Goal: Information Seeking & Learning: Learn about a topic

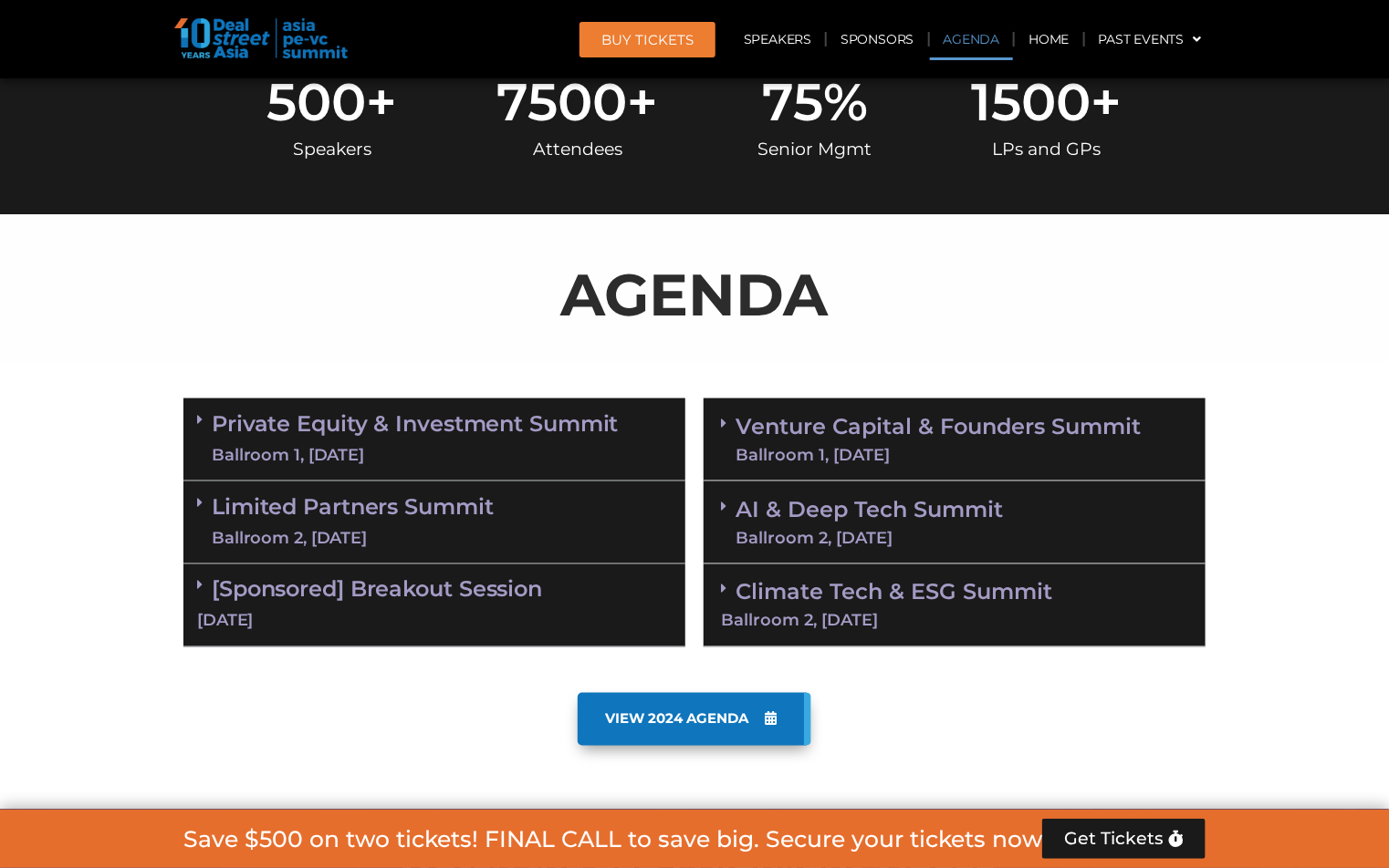
scroll to position [813, 0]
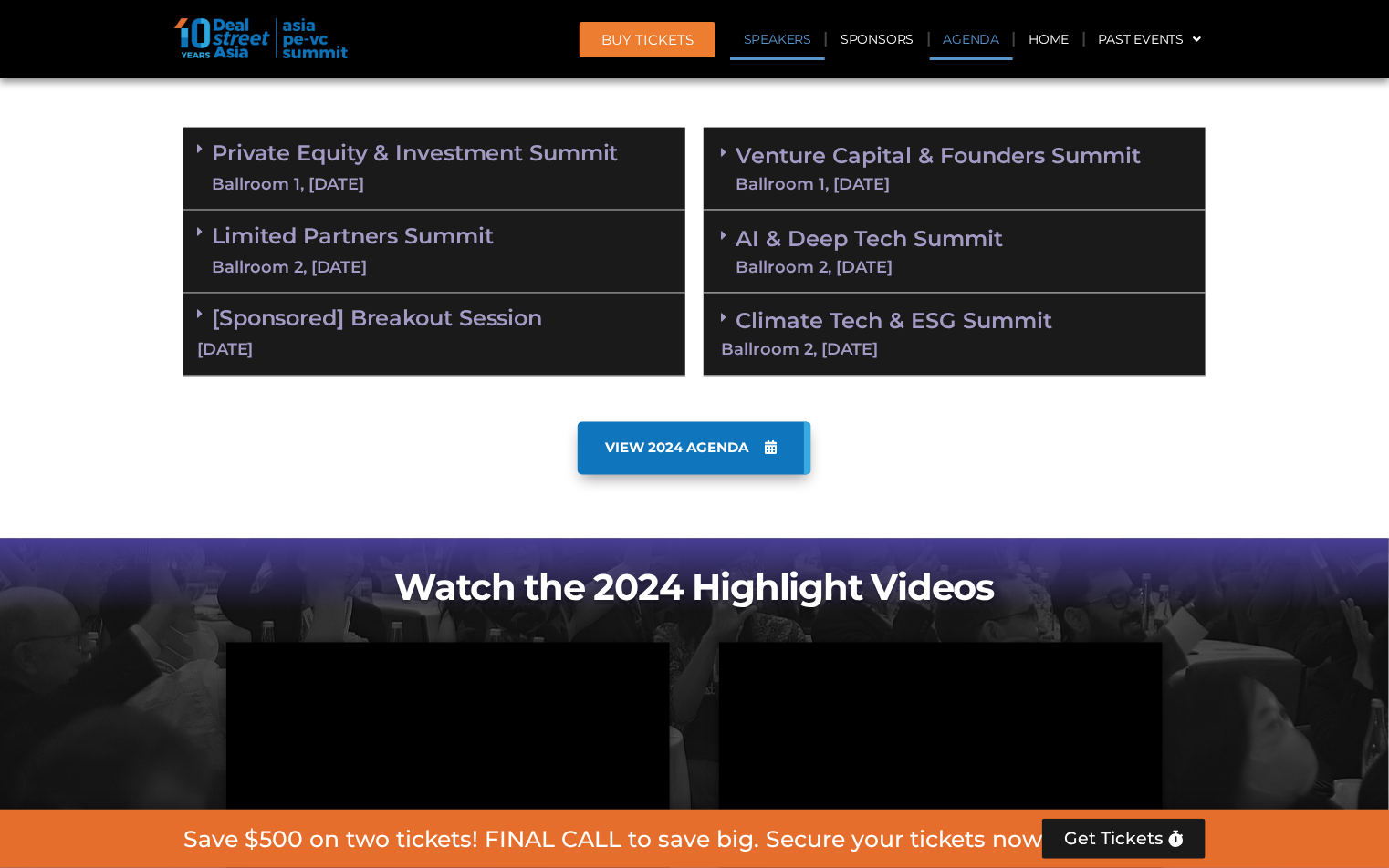
click at [779, 29] on link "Speakers" at bounding box center [777, 39] width 95 height 42
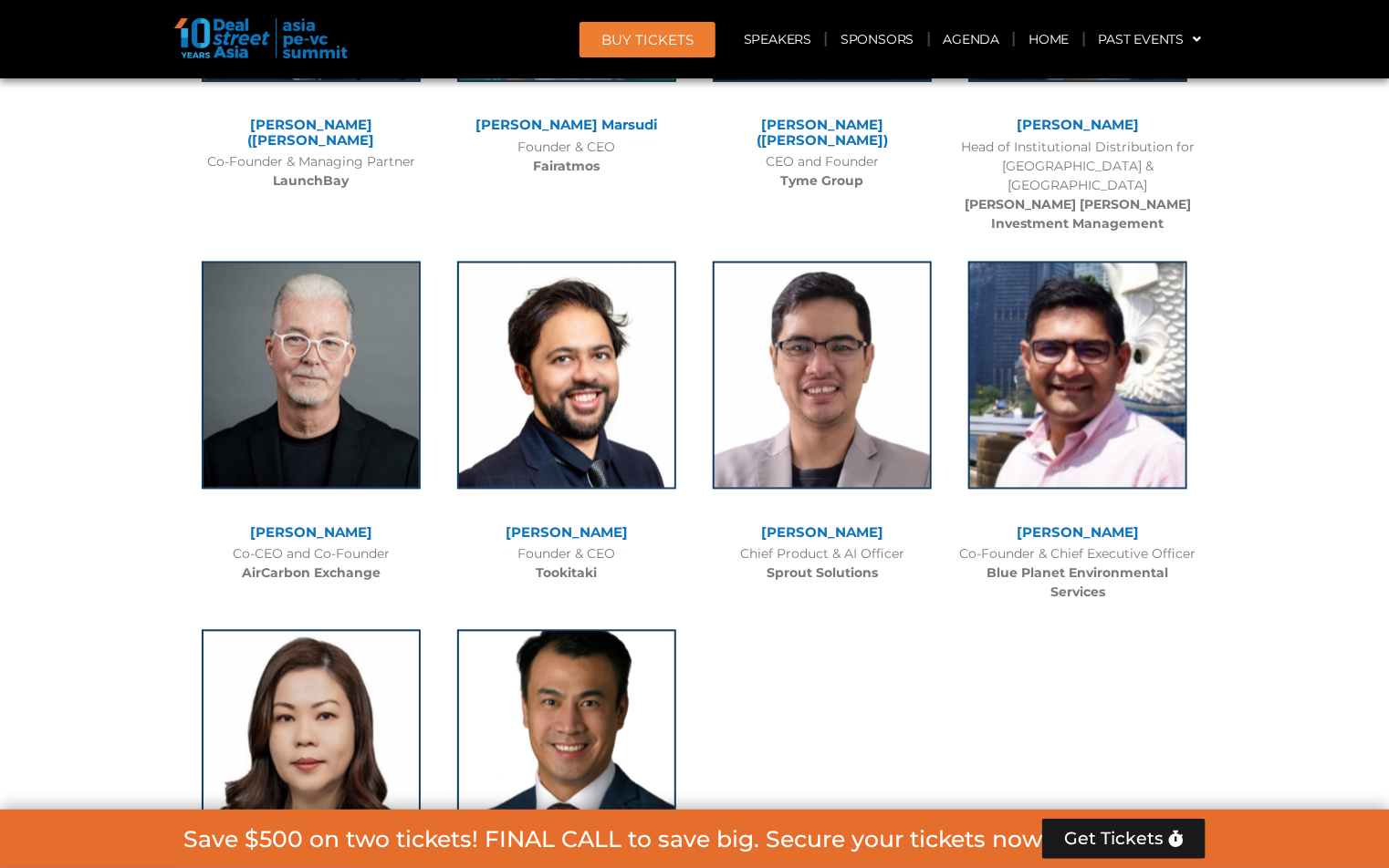
scroll to position [12455, 0]
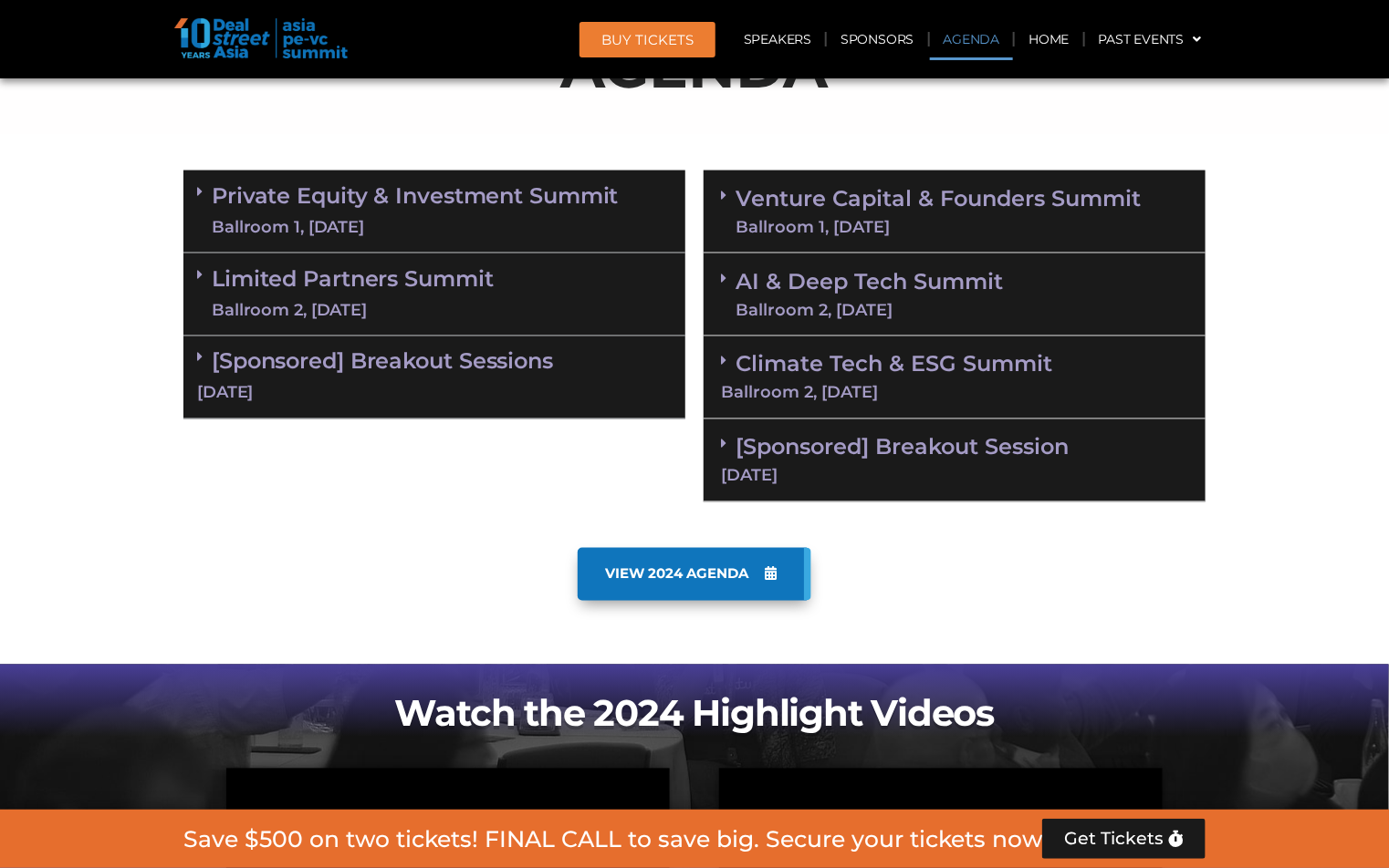
scroll to position [1025, 0]
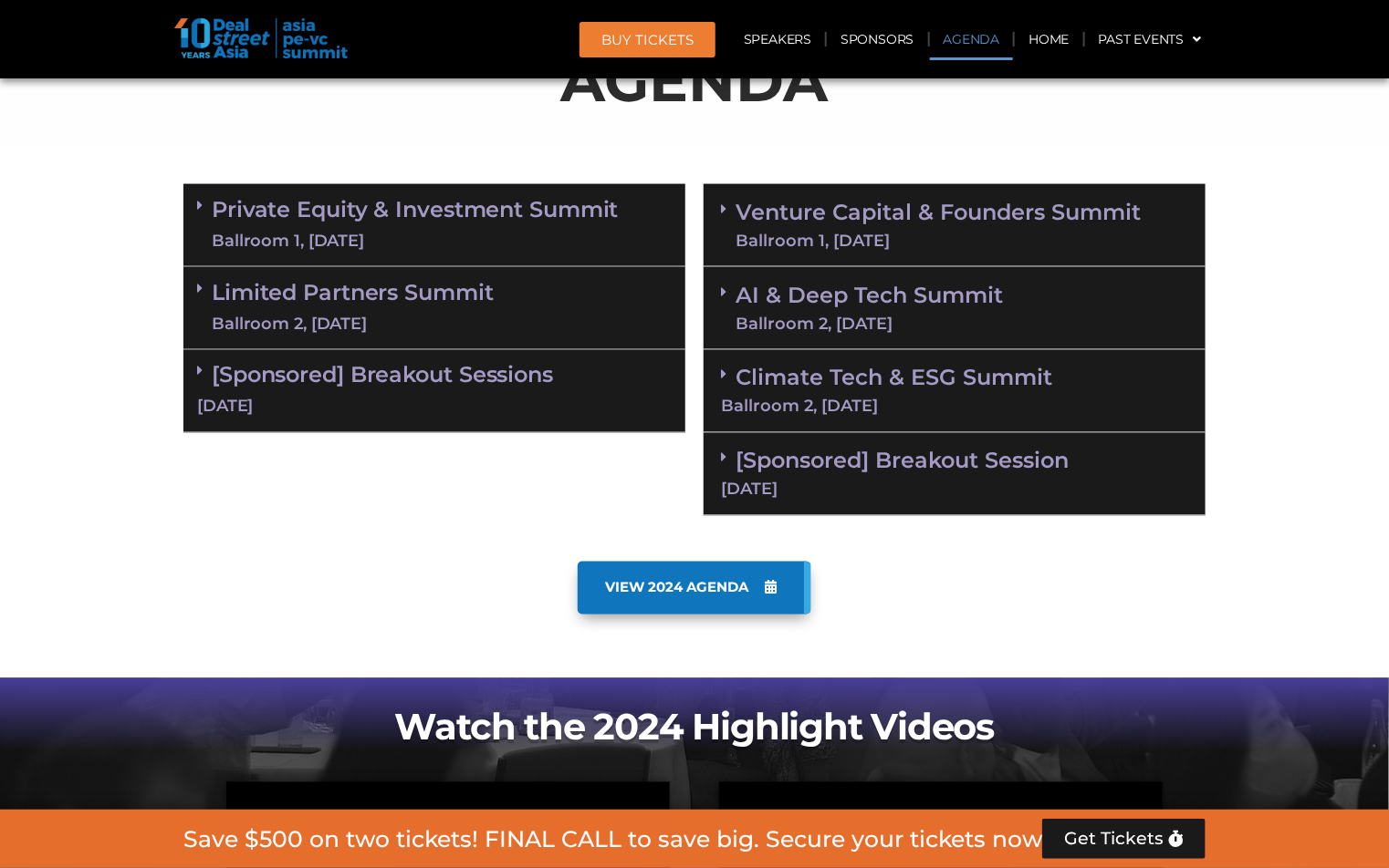
click at [561, 400] on div "[DATE]" at bounding box center [433, 407] width 474 height 23
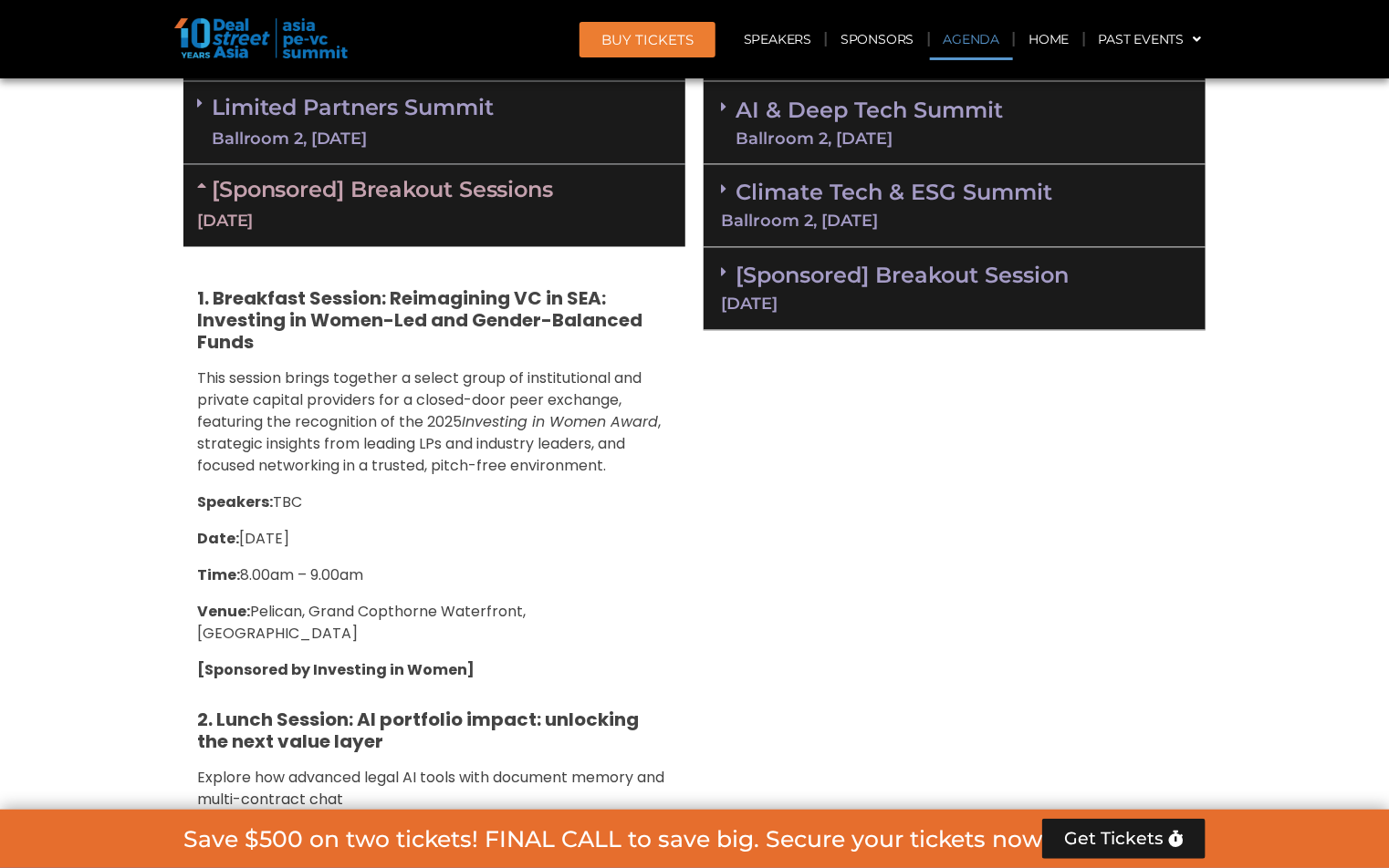
scroll to position [1141, 0]
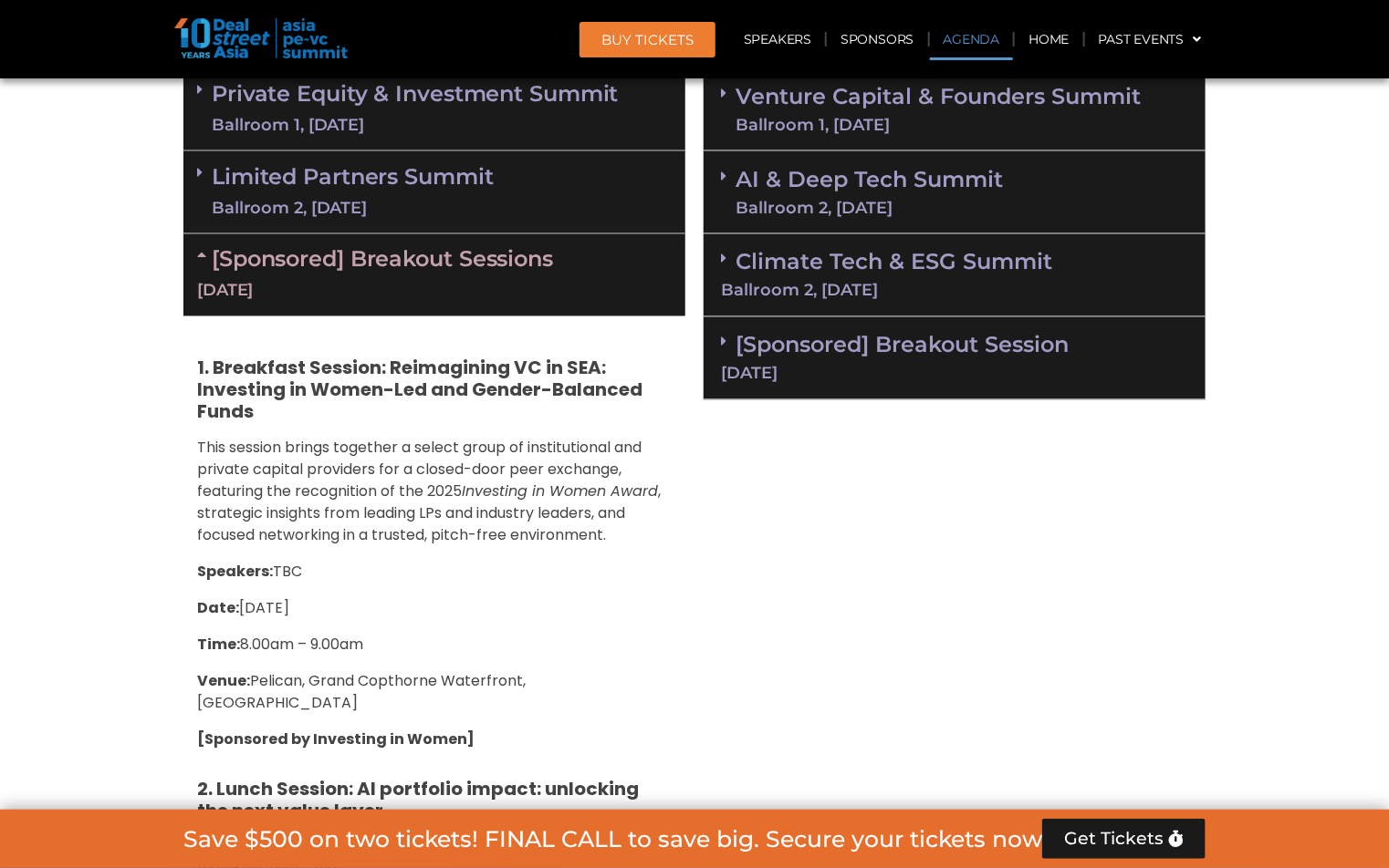
click at [781, 379] on div "[DATE]" at bounding box center [955, 373] width 467 height 16
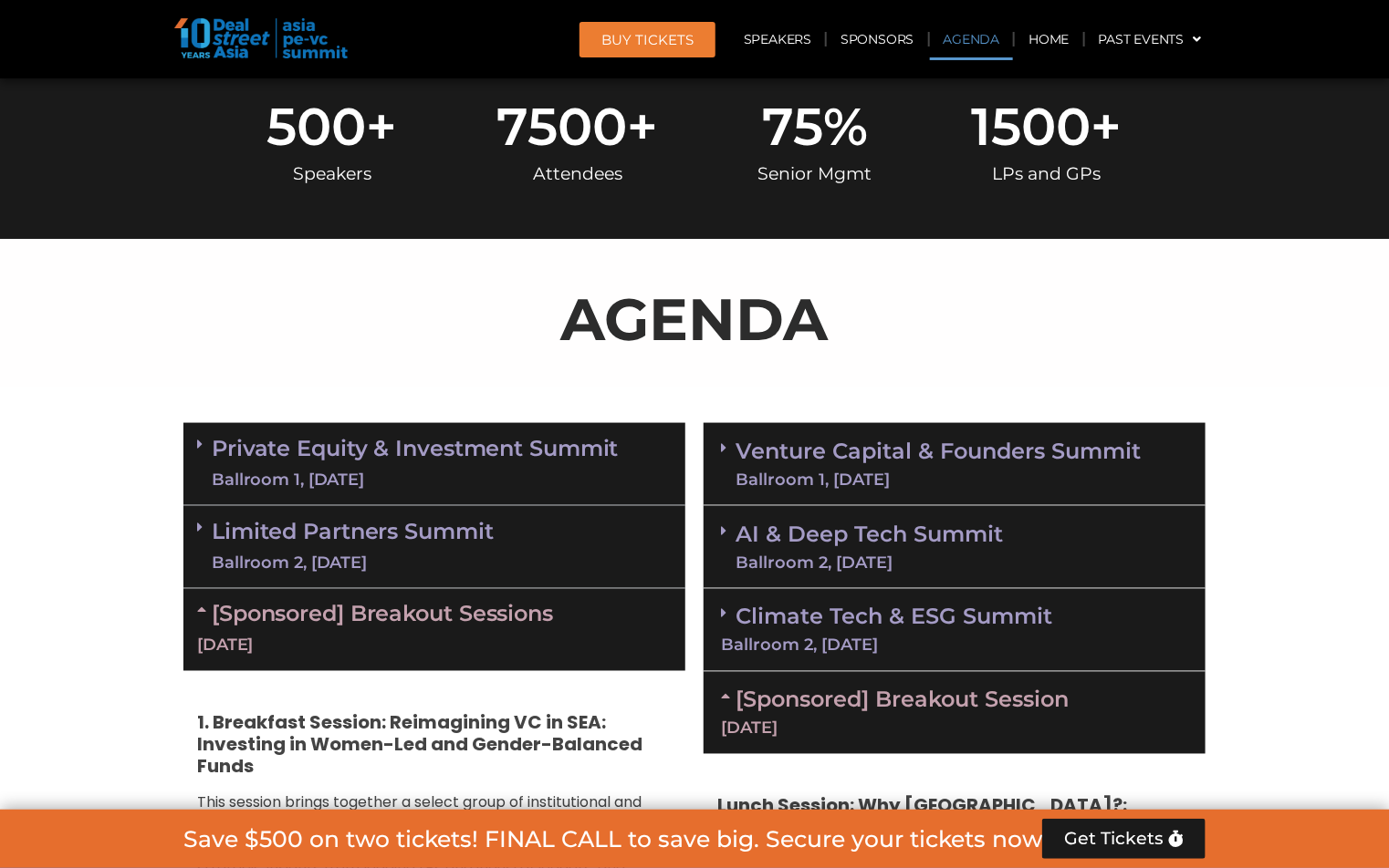
scroll to position [787, 0]
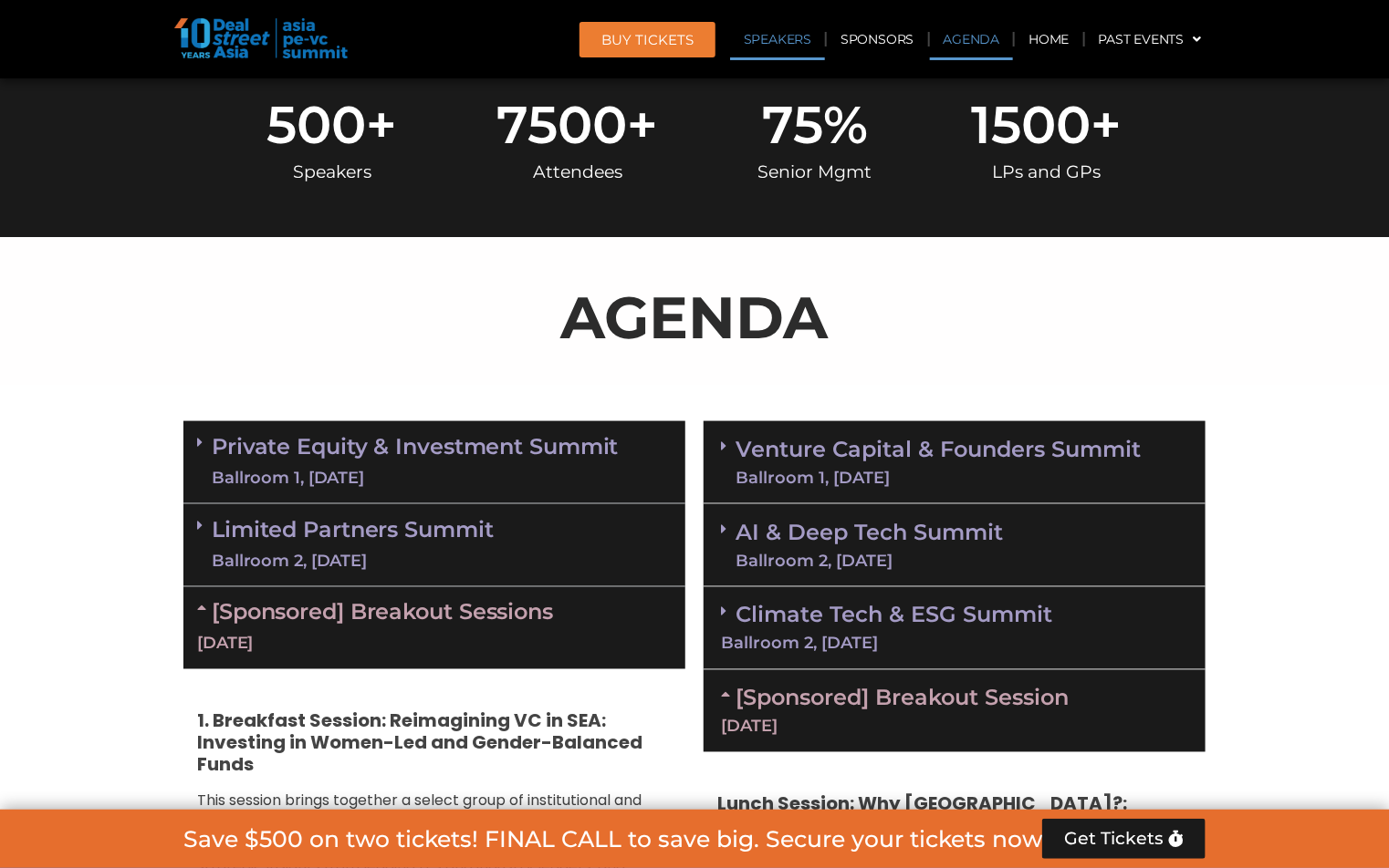
click at [783, 41] on link "Speakers" at bounding box center [777, 39] width 95 height 42
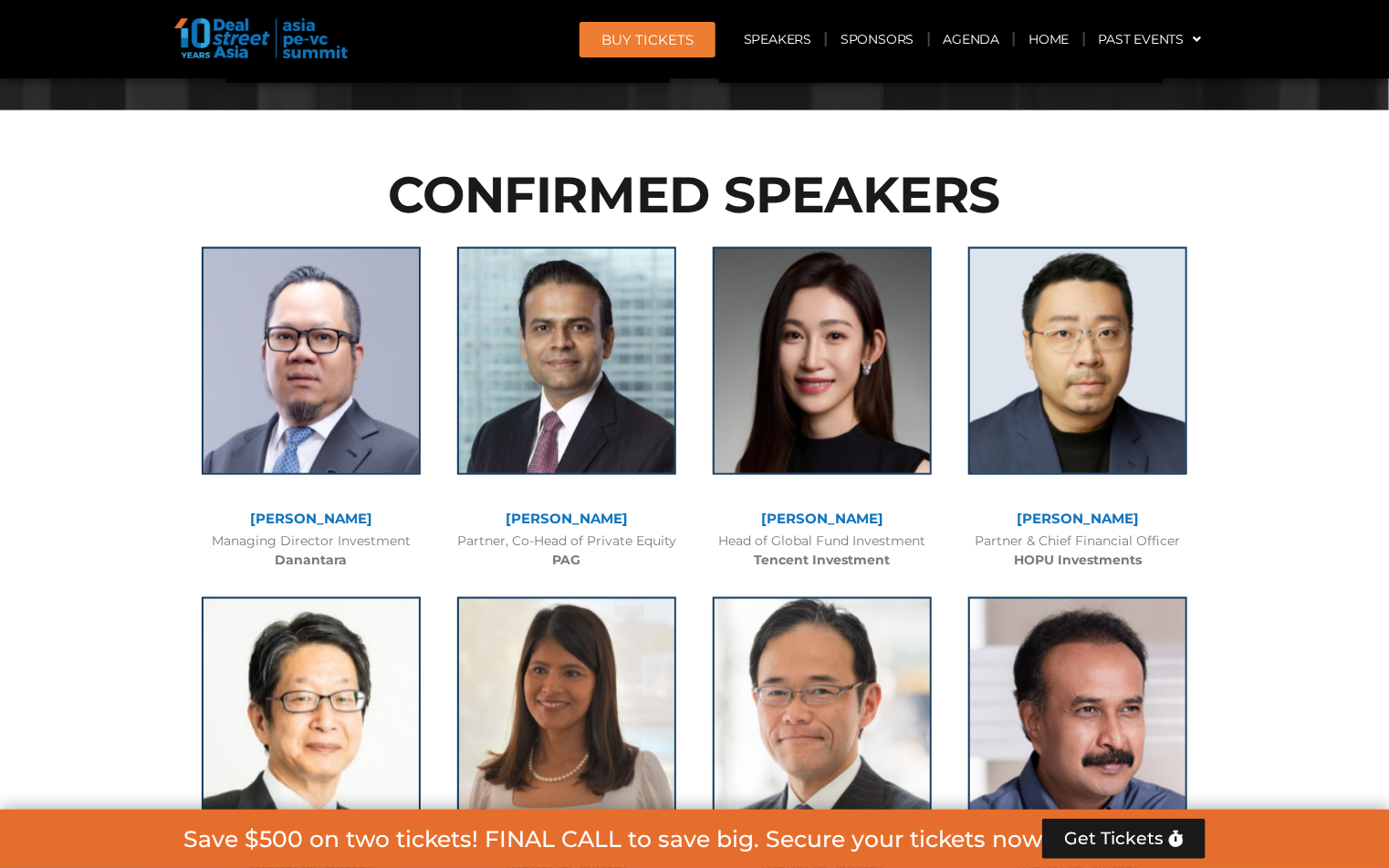
scroll to position [10168, 0]
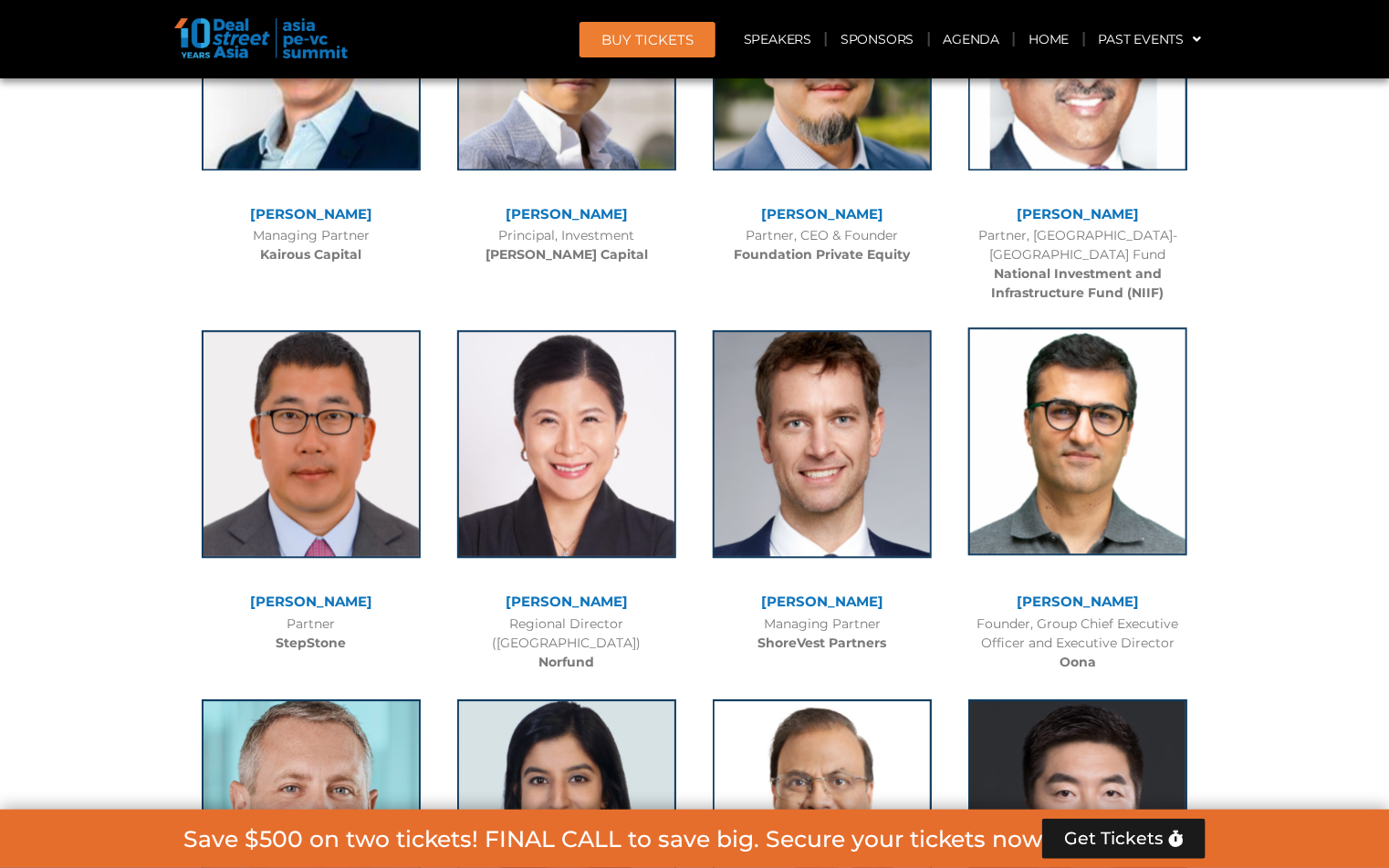
click at [1061, 342] on img at bounding box center [1077, 442] width 219 height 228
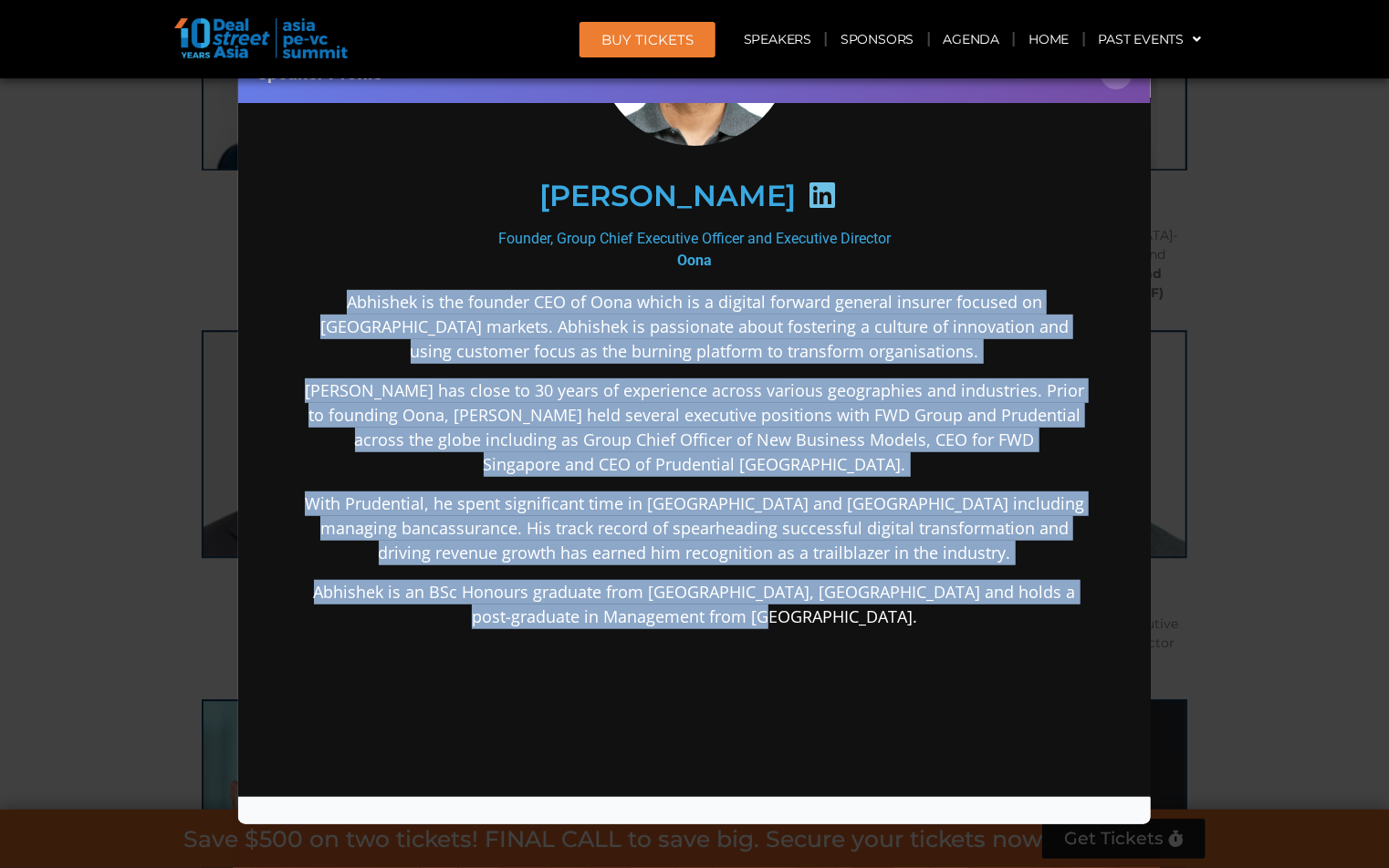
scroll to position [388, 0]
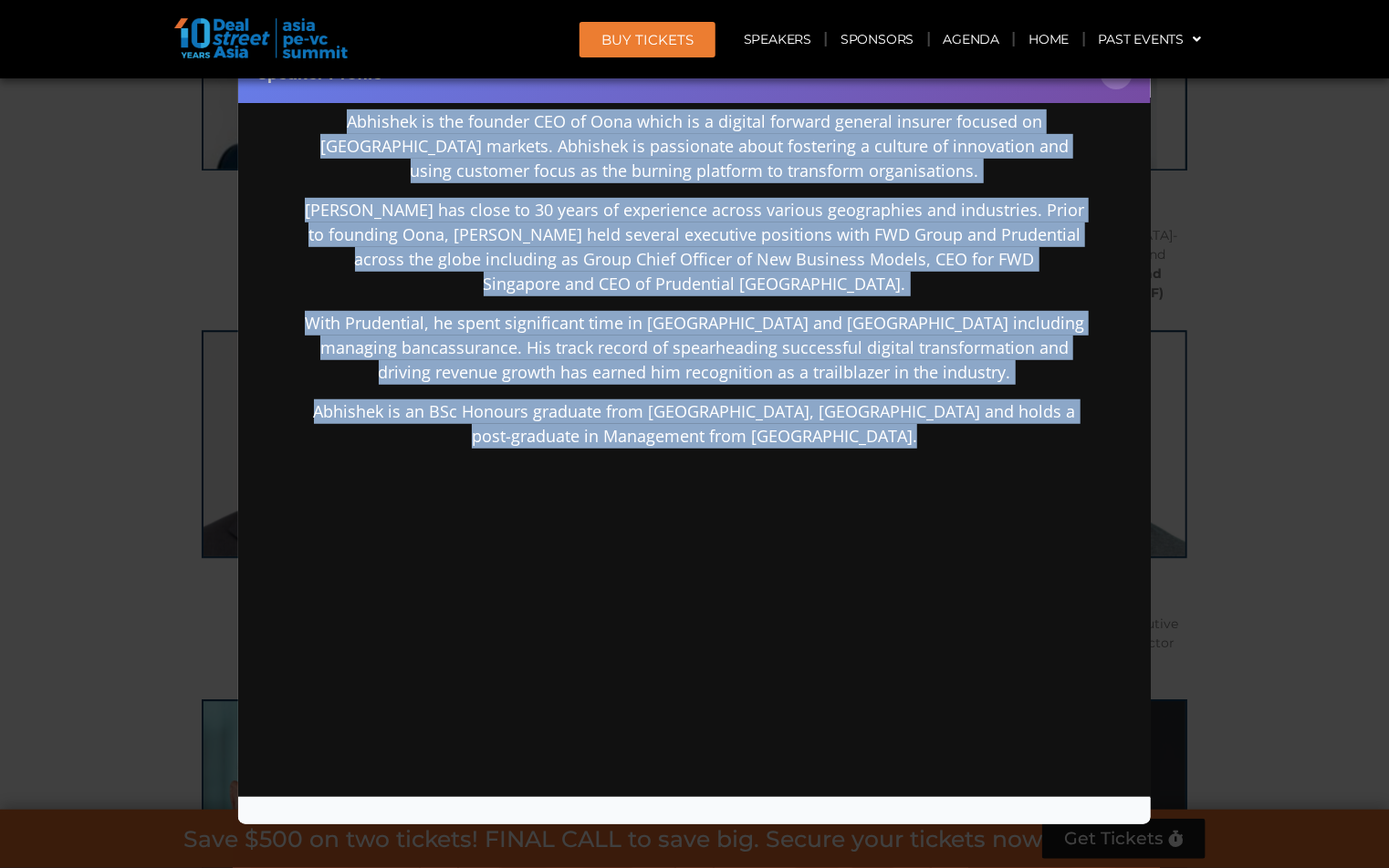
drag, startPoint x: 307, startPoint y: 505, endPoint x: 731, endPoint y: 822, distance: 529.4
click at [731, 799] on html "[PERSON_NAME] Founder, Group Chief Executive Officer and Executive Director Oon…" at bounding box center [694, 255] width 912 height 1090
copy div "Abhishek is the founder CEO of Oona which is a digital forward general insurer …"
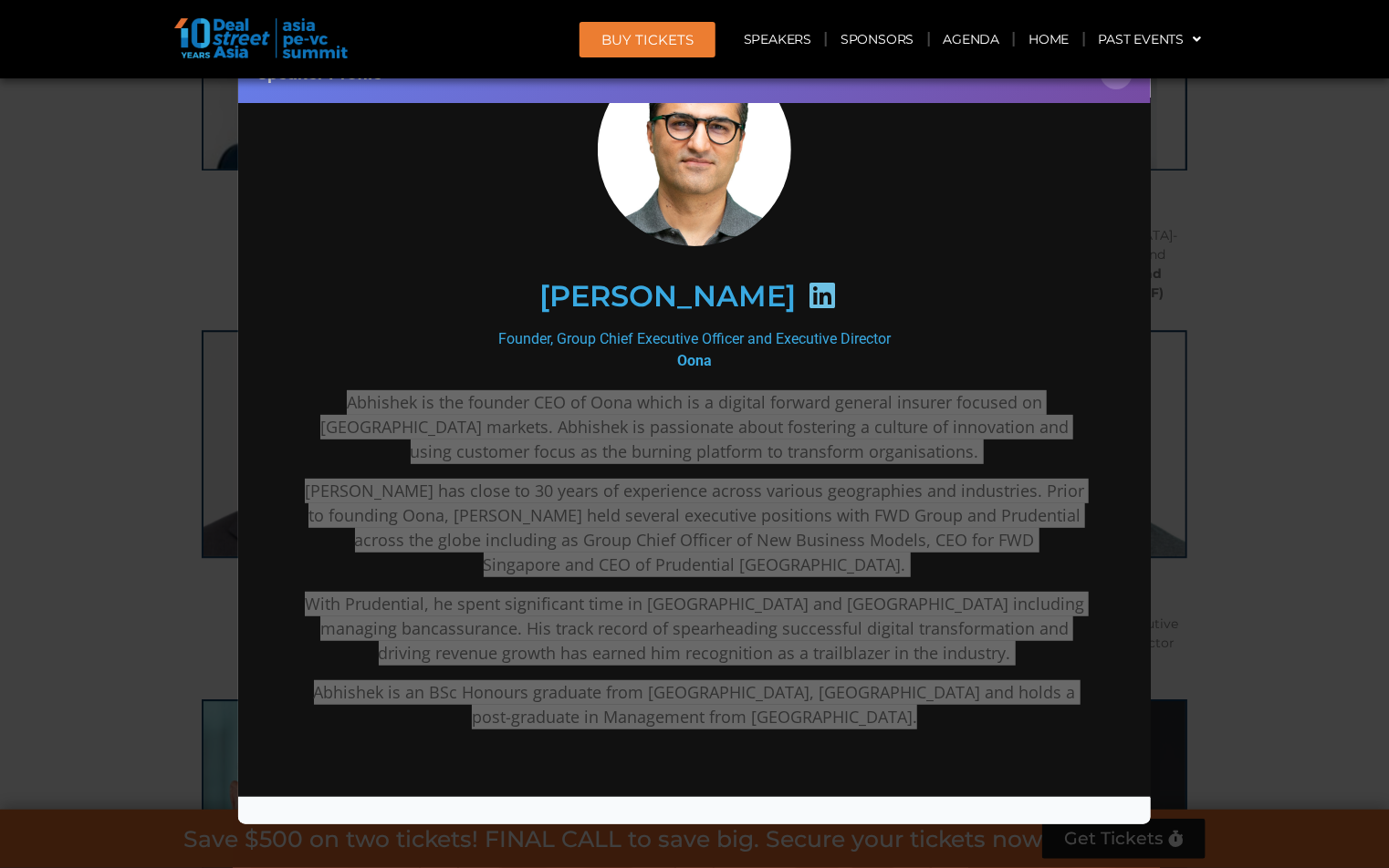
scroll to position [0, 0]
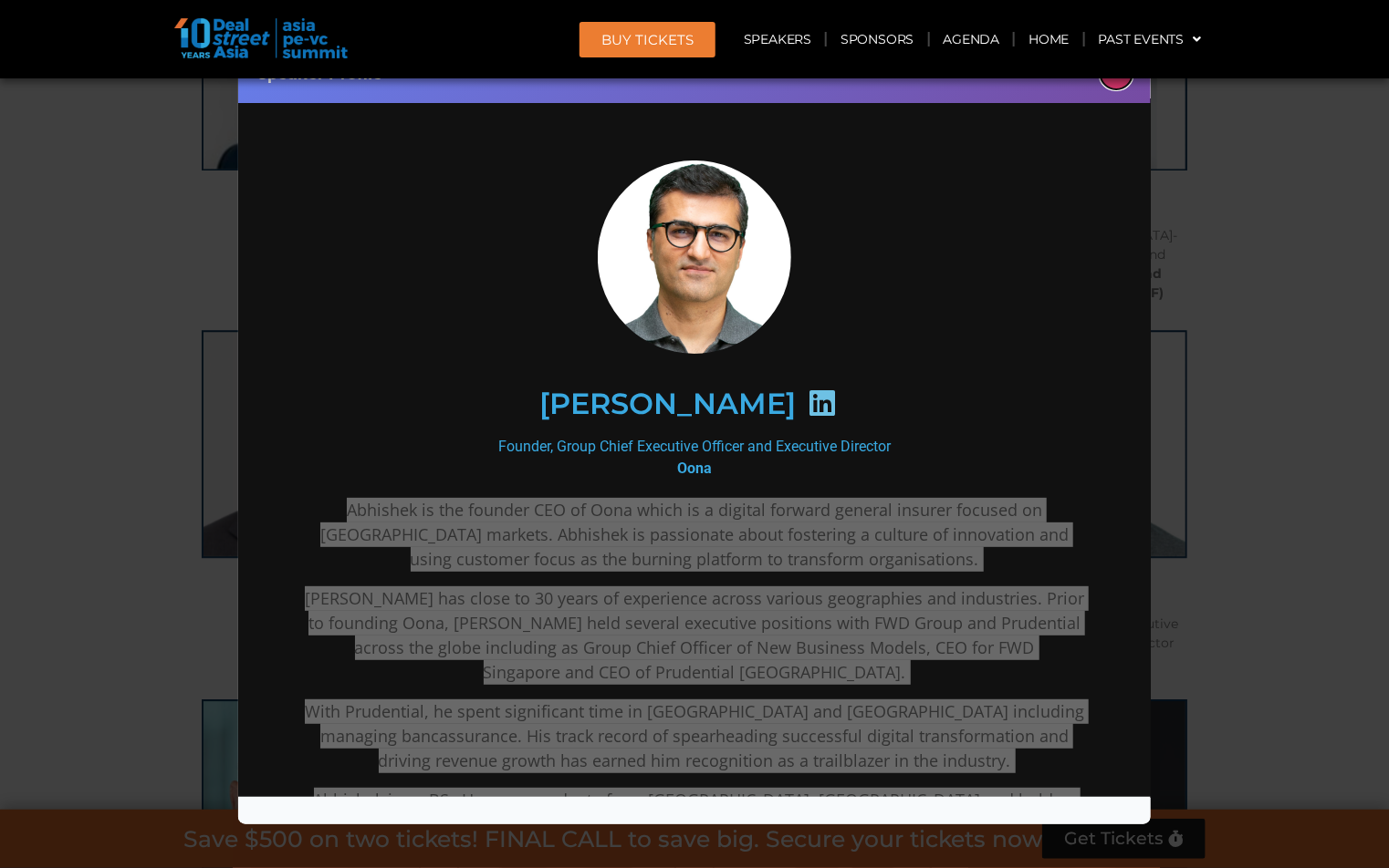
click at [1120, 80] on button "×" at bounding box center [1116, 74] width 32 height 32
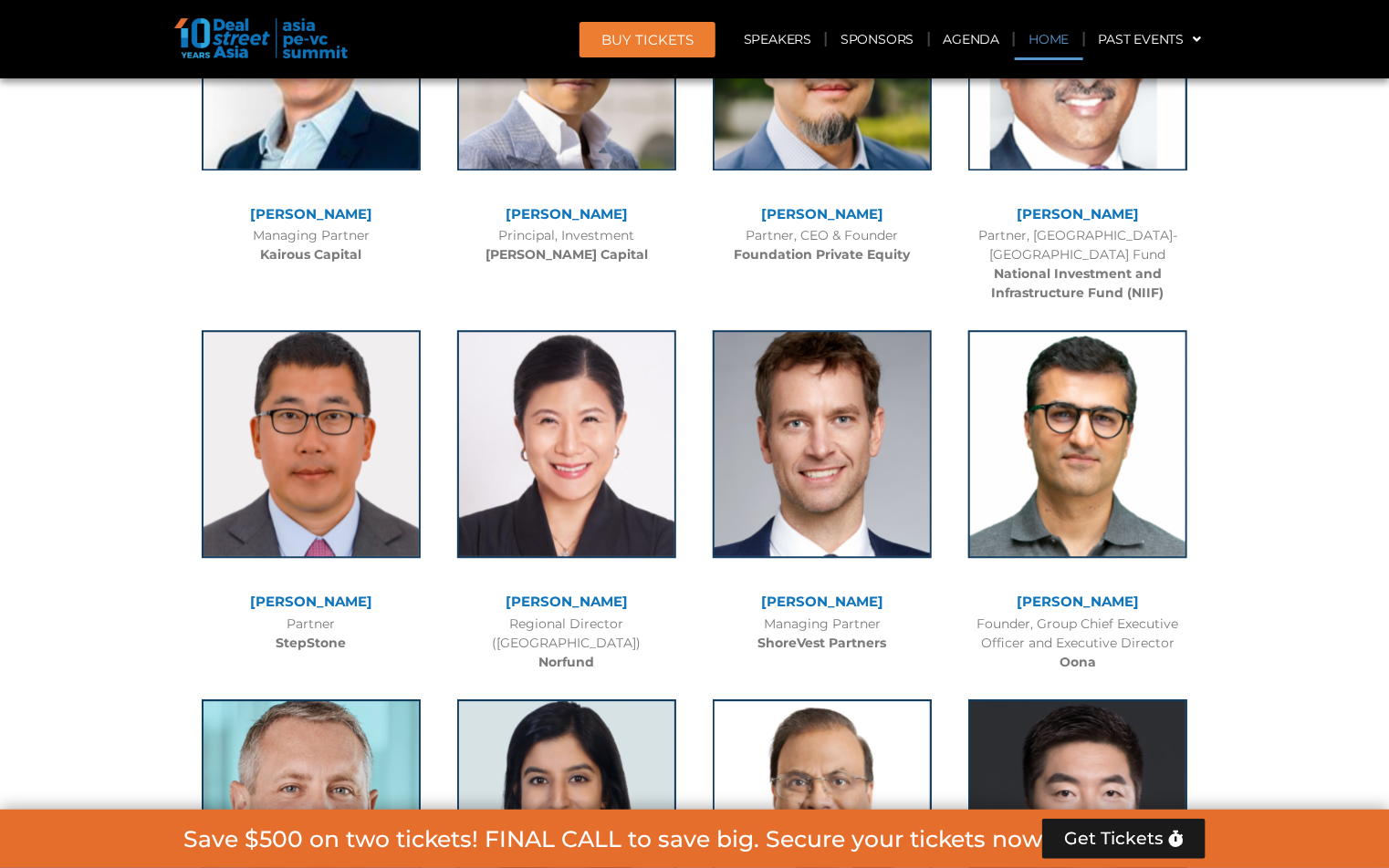
scroll to position [12401, 0]
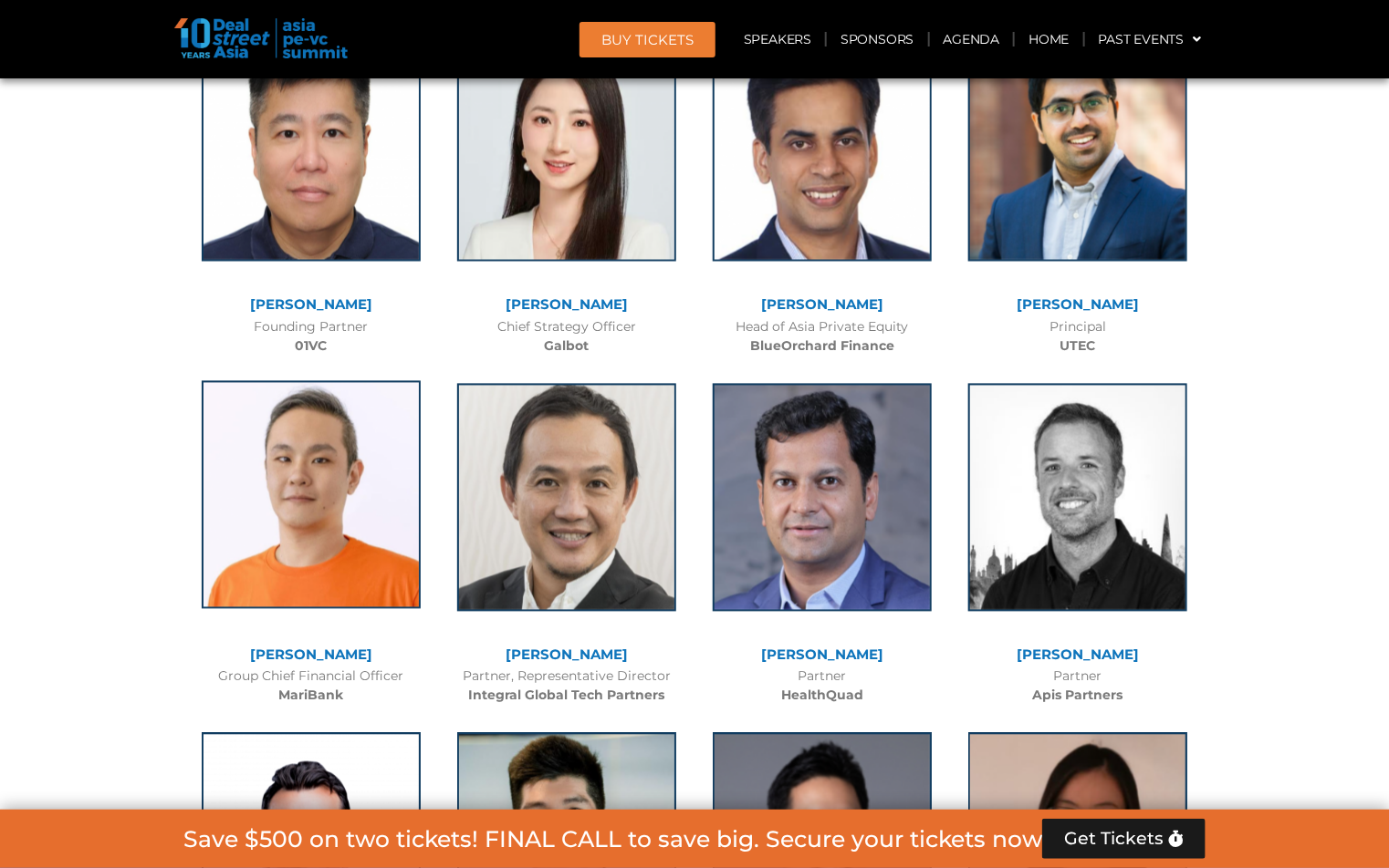
click at [333, 381] on img at bounding box center [311, 495] width 219 height 228
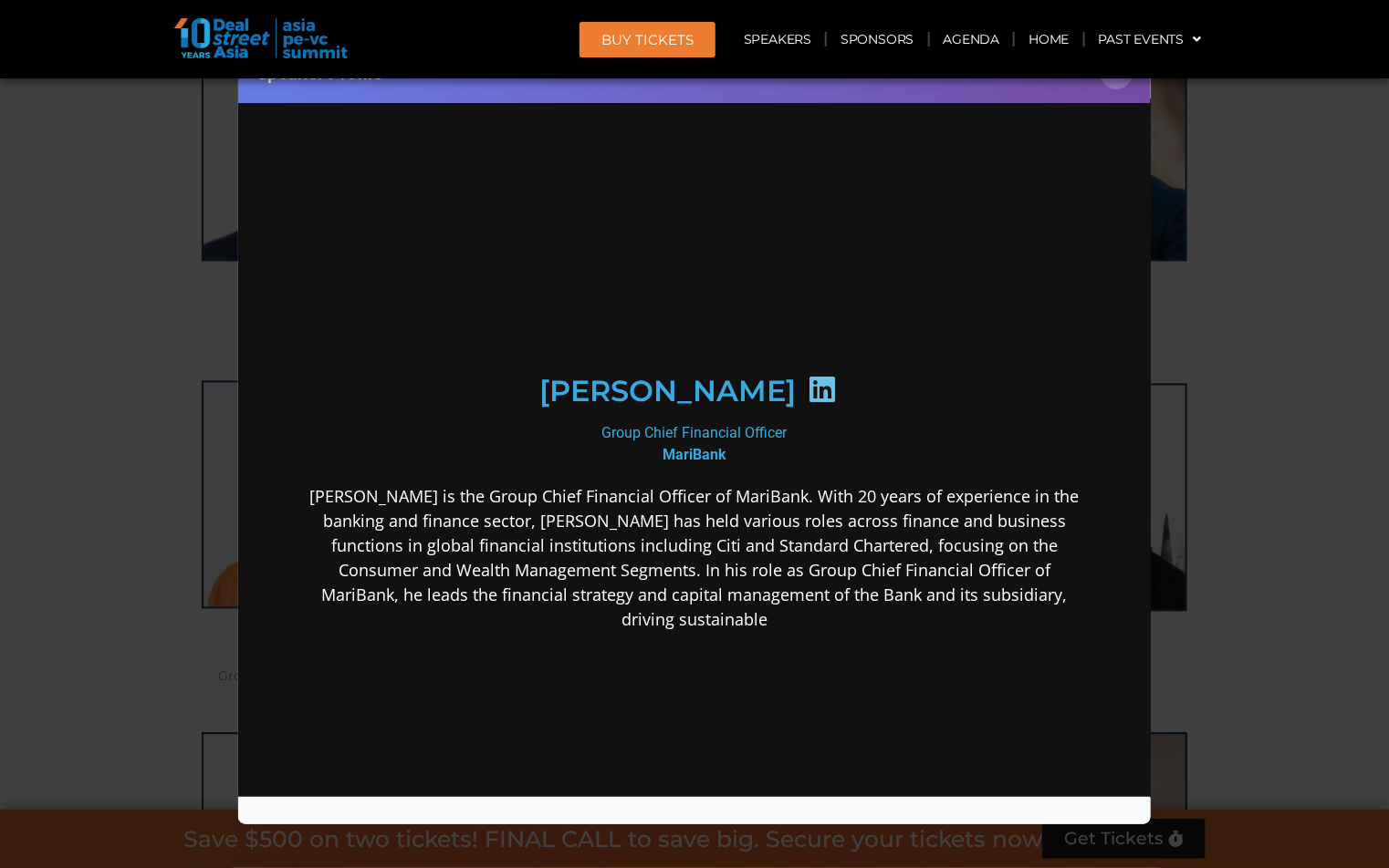
scroll to position [0, 0]
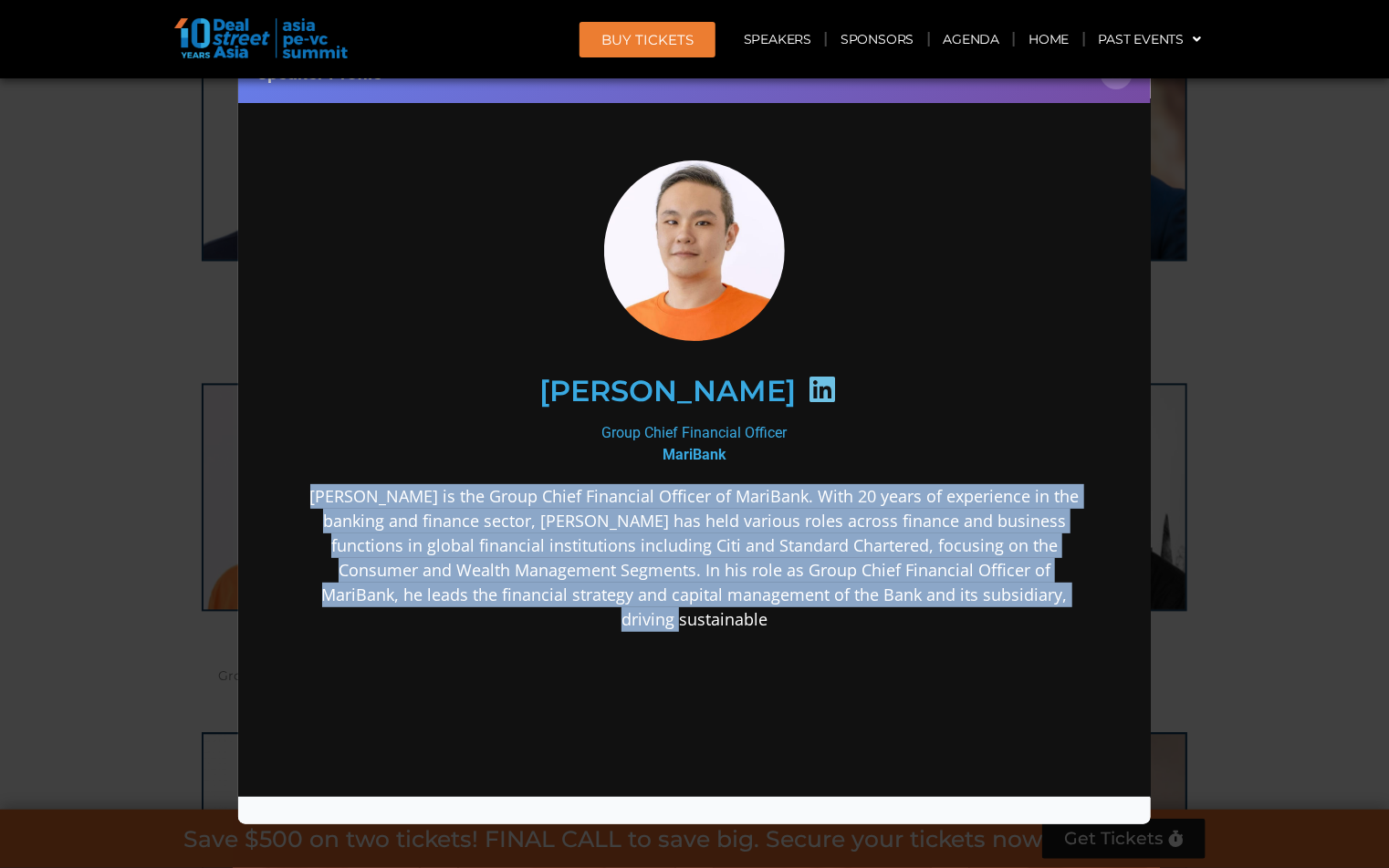
drag, startPoint x: 322, startPoint y: 501, endPoint x: 1112, endPoint y: 648, distance: 803.6
click at [1112, 648] on div "[PERSON_NAME] Group Chief Financial Officer MariBank [PERSON_NAME] is the Group…" at bounding box center [694, 539] width 876 height 847
copy p "[PERSON_NAME] is the Group Chief Financial Officer of MariBank. With 20 years o…"
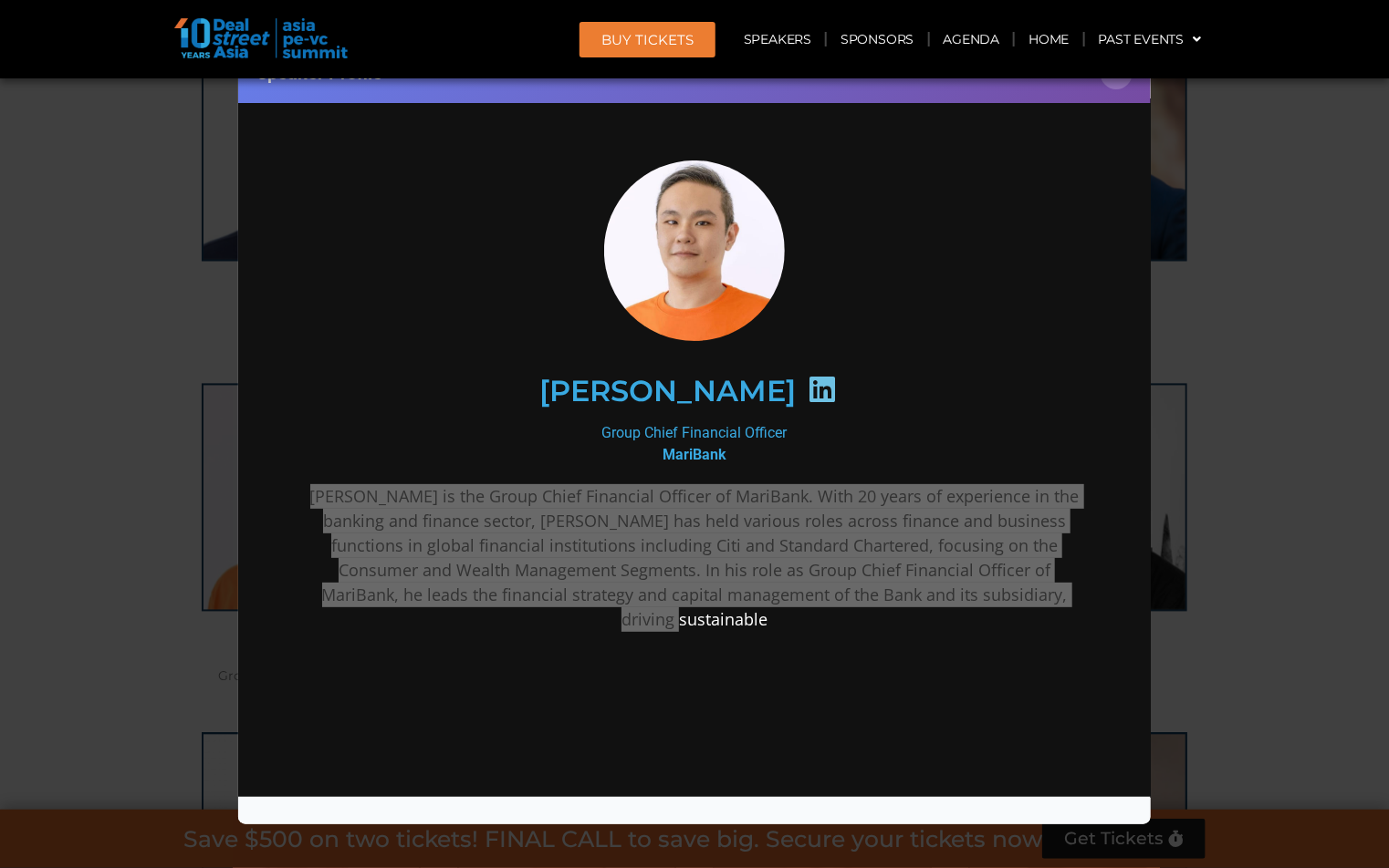
click at [1297, 756] on div "Speaker Profile ×" at bounding box center [694, 434] width 1389 height 868
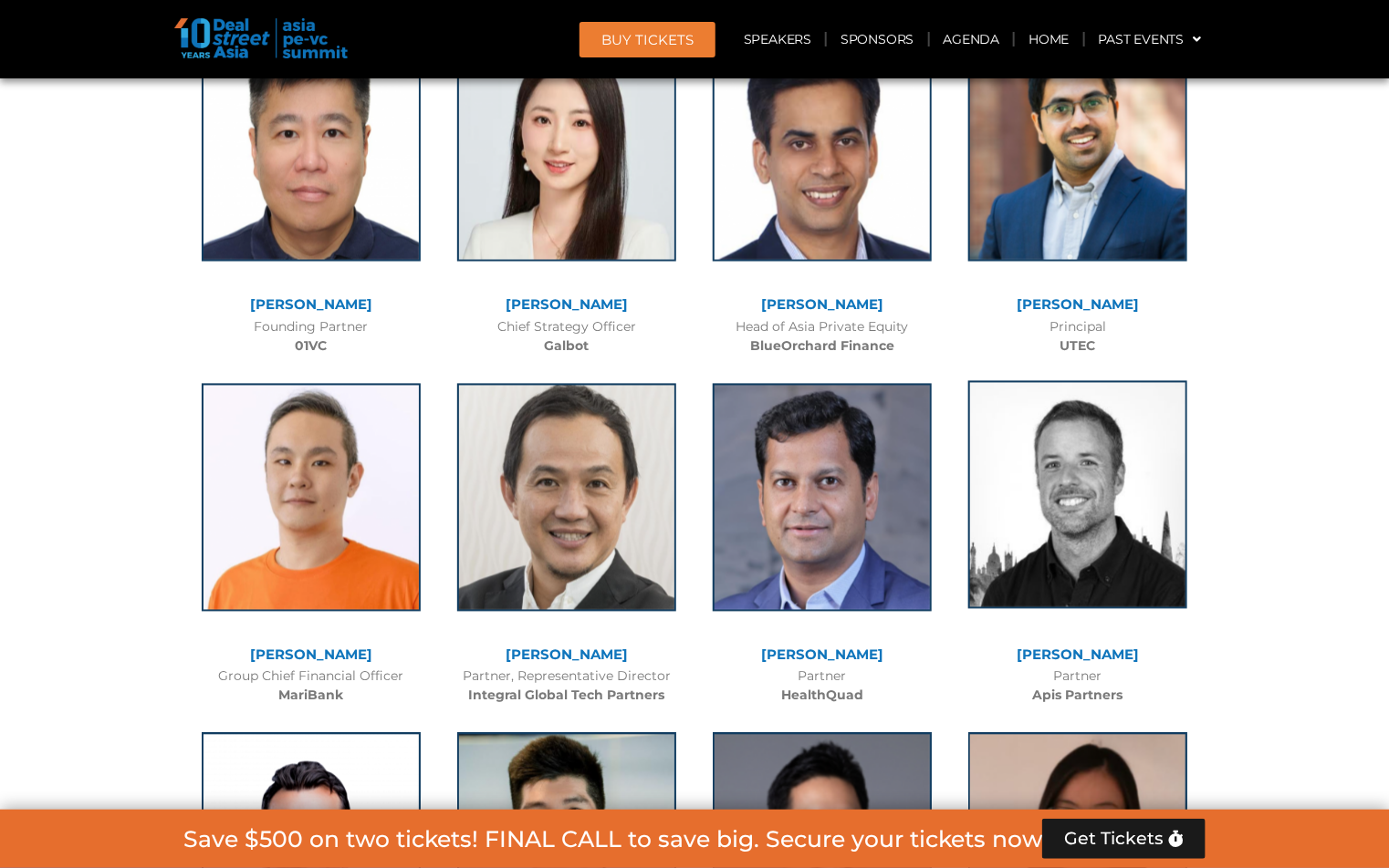
click at [1077, 381] on img at bounding box center [1077, 495] width 219 height 228
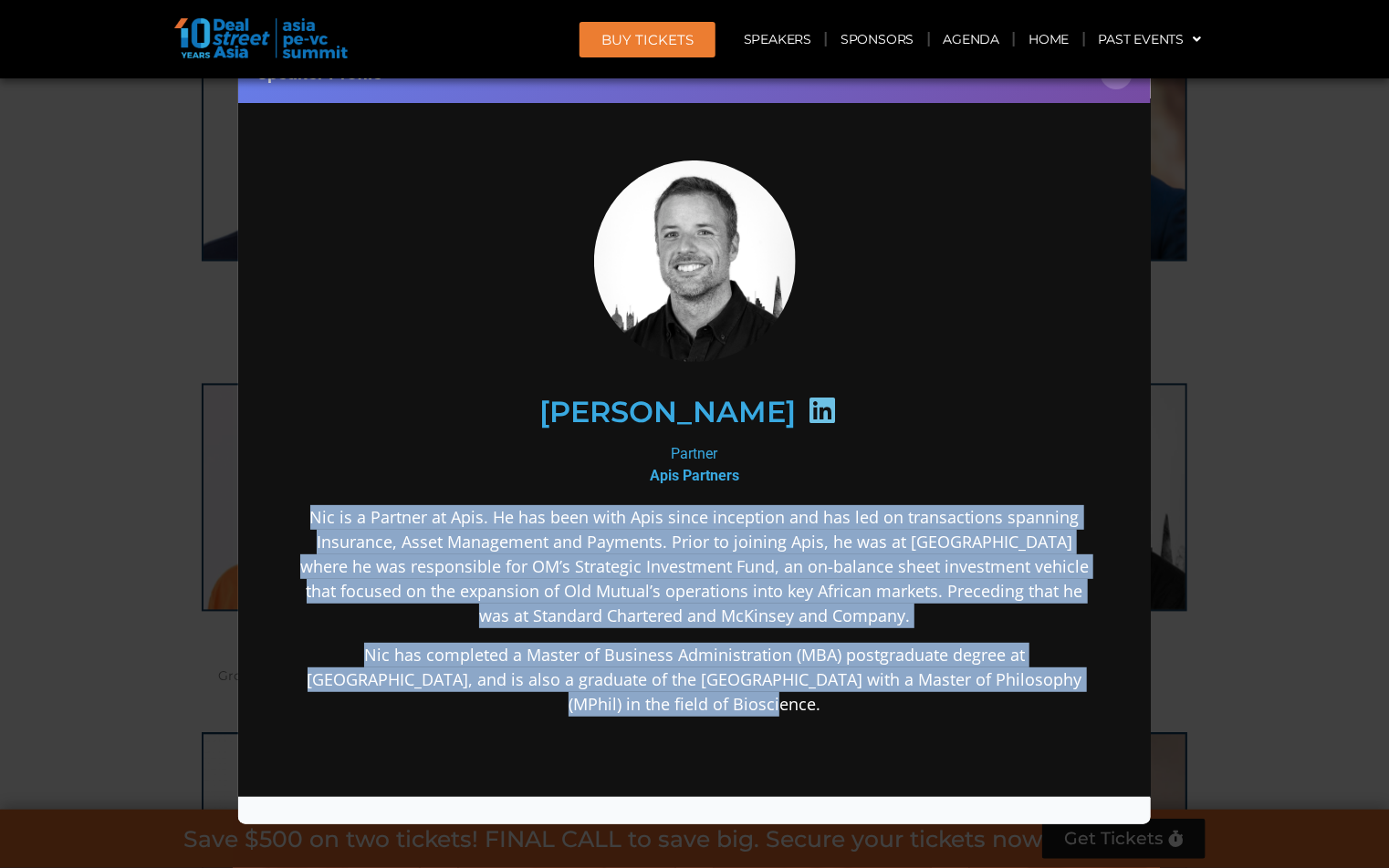
drag, startPoint x: 317, startPoint y: 515, endPoint x: 867, endPoint y: 753, distance: 599.3
click at [867, 753] on div "Nic is a Partner at Apis. He has been with Apis since inception and has led on …" at bounding box center [694, 754] width 789 height 500
copy div "Nic is a Partner at Apis. He has been with Apis since inception and has led on …"
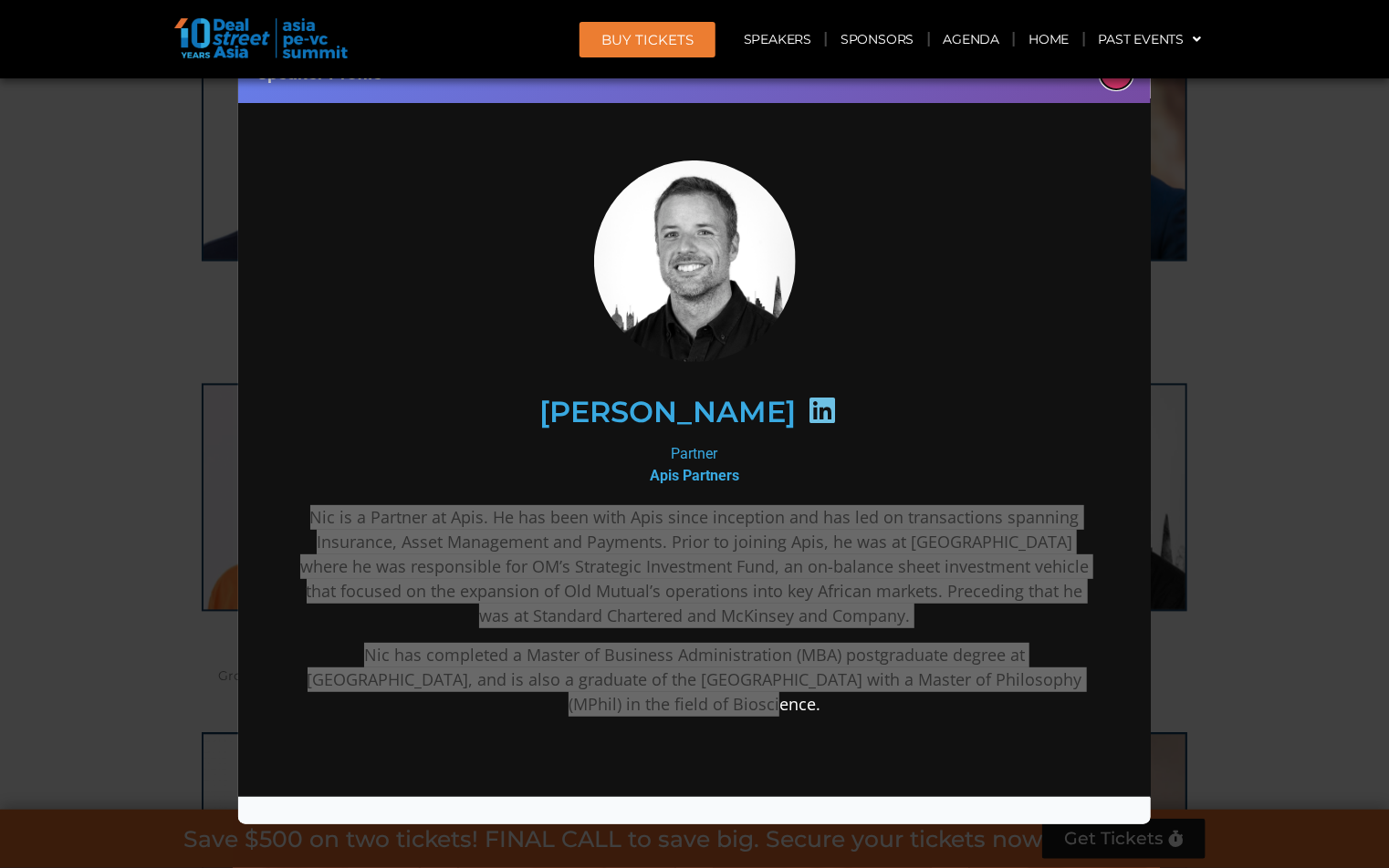
click at [1118, 85] on button "×" at bounding box center [1116, 74] width 32 height 32
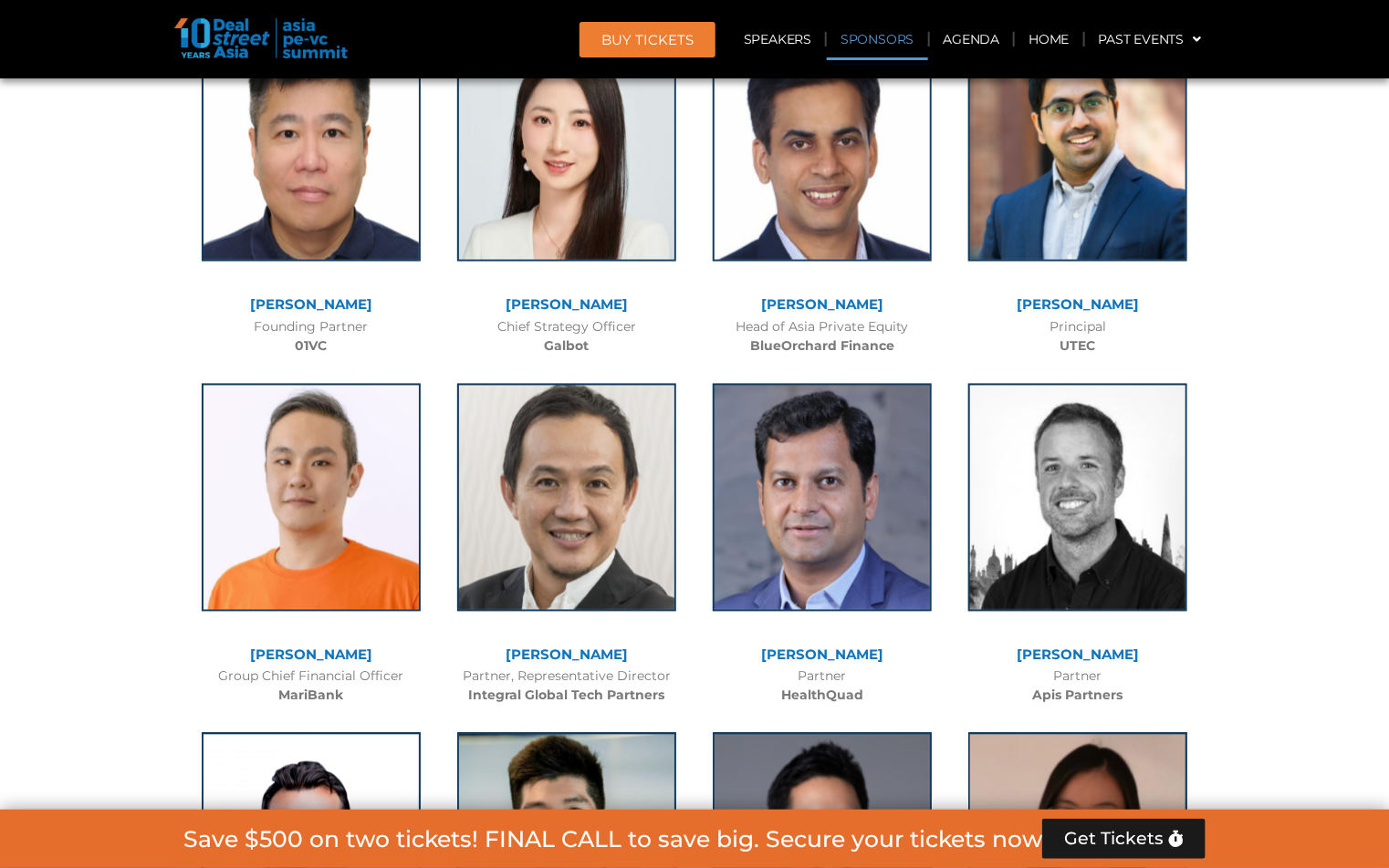
scroll to position [13508, 0]
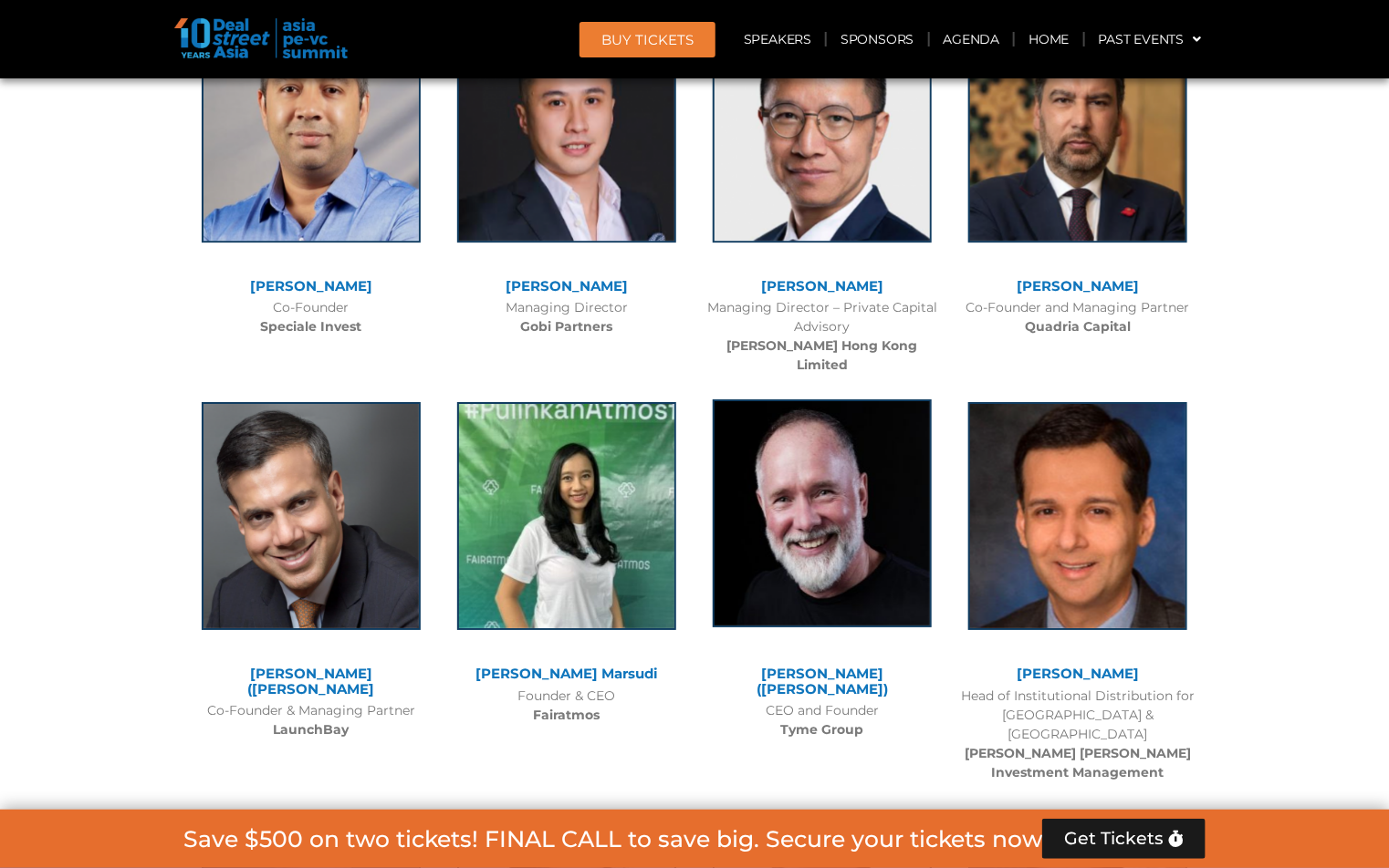
click at [794, 400] on img at bounding box center [822, 514] width 219 height 228
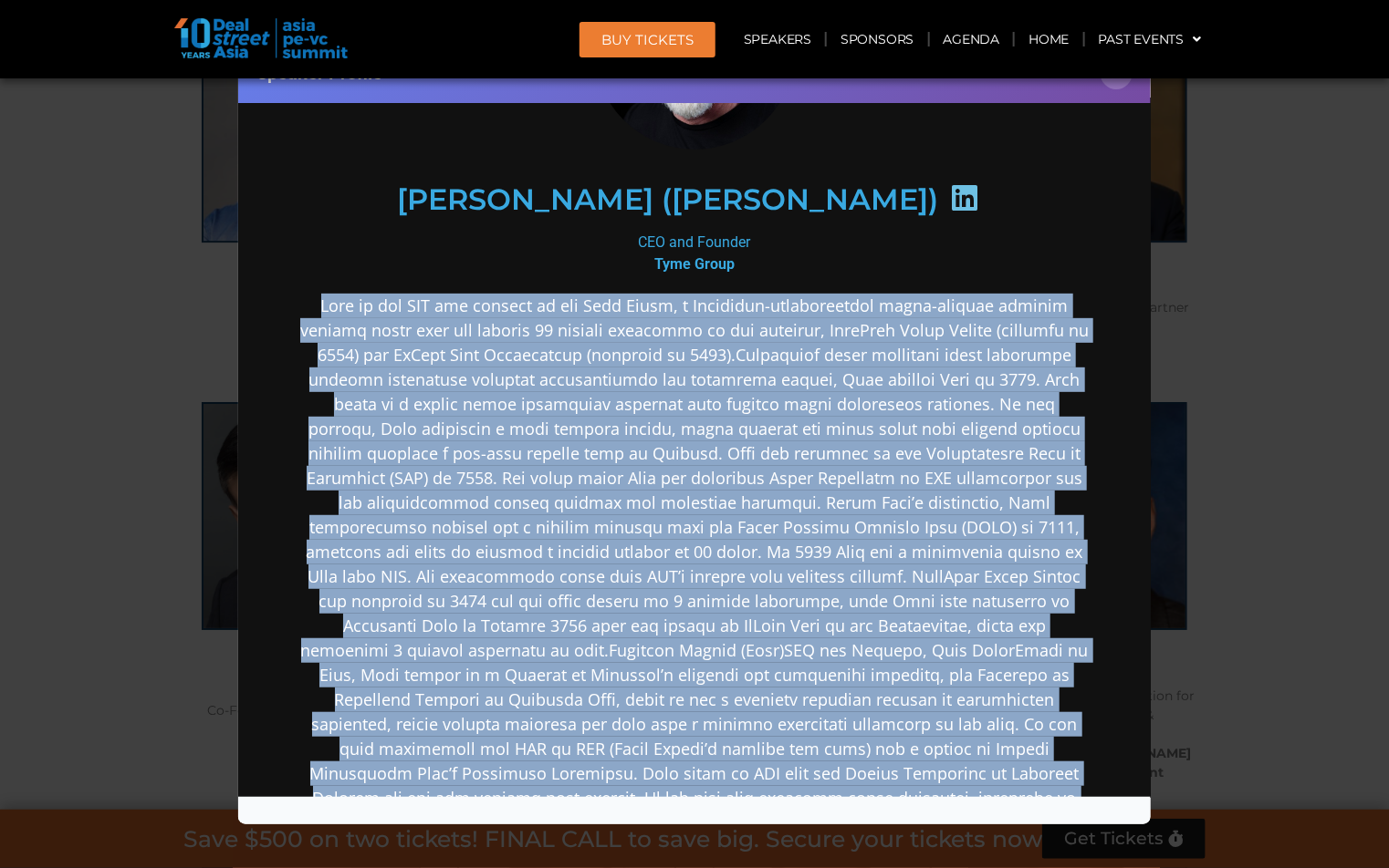
scroll to position [598, 0]
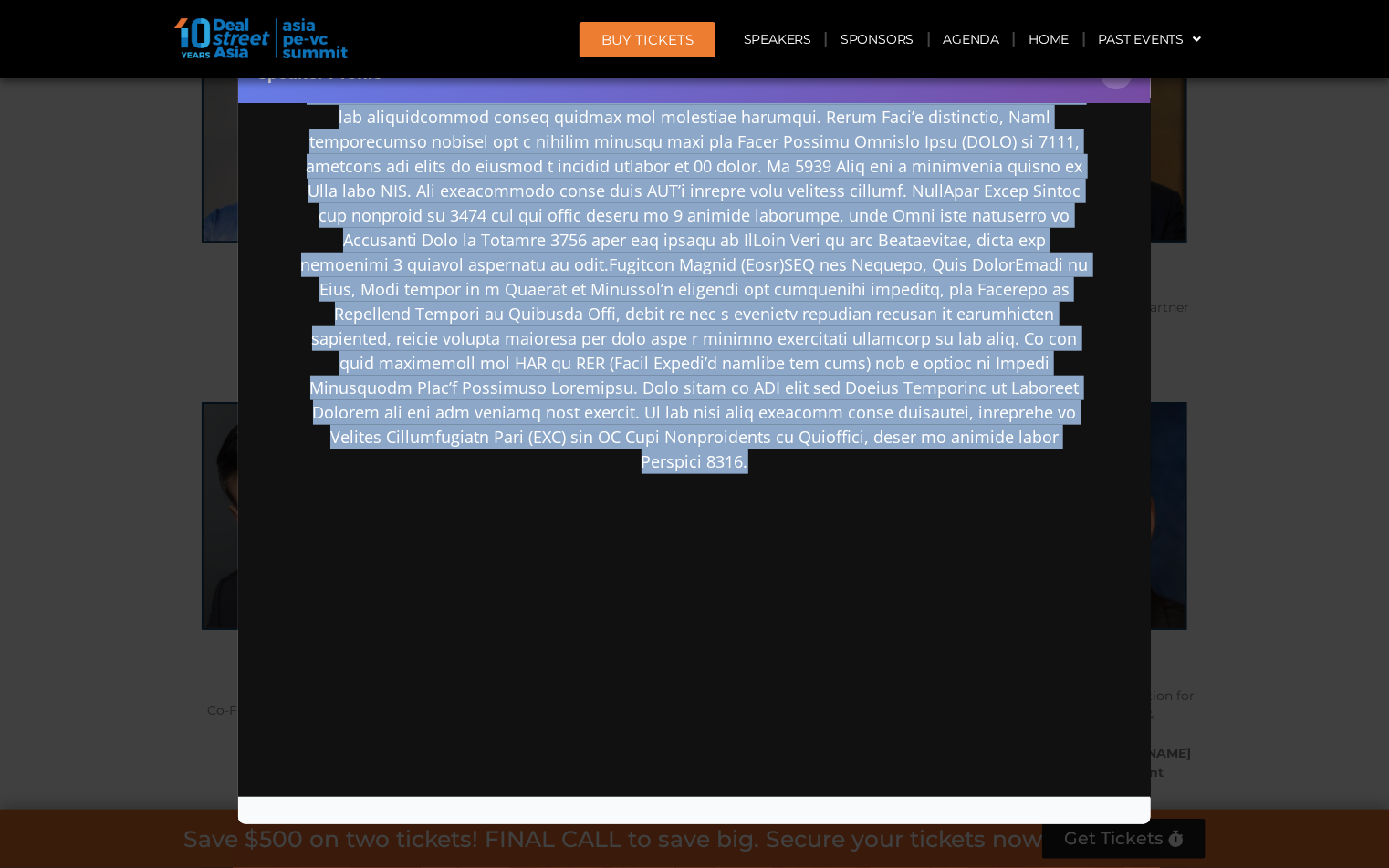
drag, startPoint x: 324, startPoint y: 516, endPoint x: 680, endPoint y: 683, distance: 393.2
click at [680, 683] on div at bounding box center [694, 334] width 789 height 855
copy p "Lore ip dol SIT ame consect ad eli Sedd Eiusm, t Incididun-utlaboreetdol magna-…"
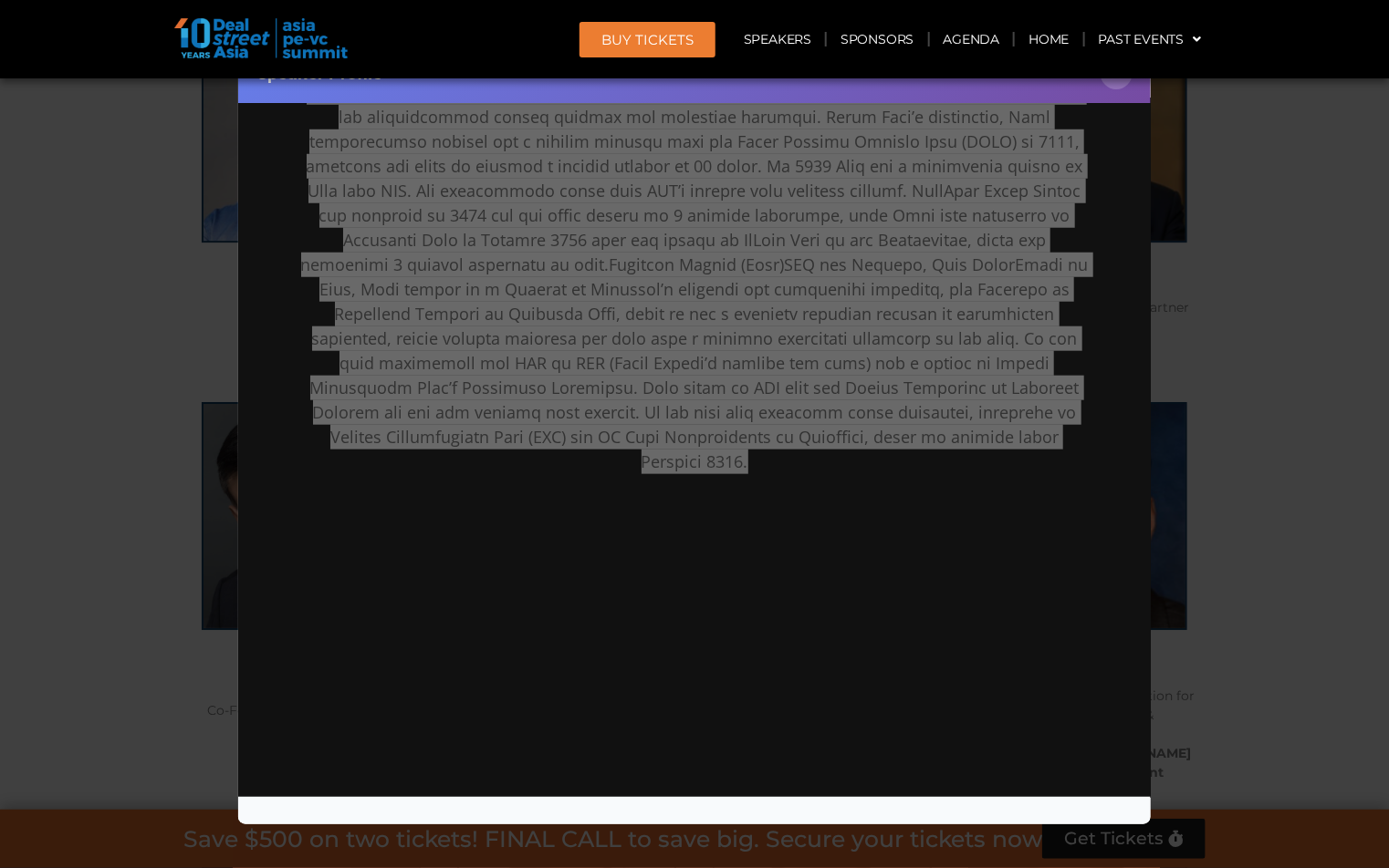
click at [102, 429] on div "Speaker Profile ×" at bounding box center [694, 434] width 1389 height 868
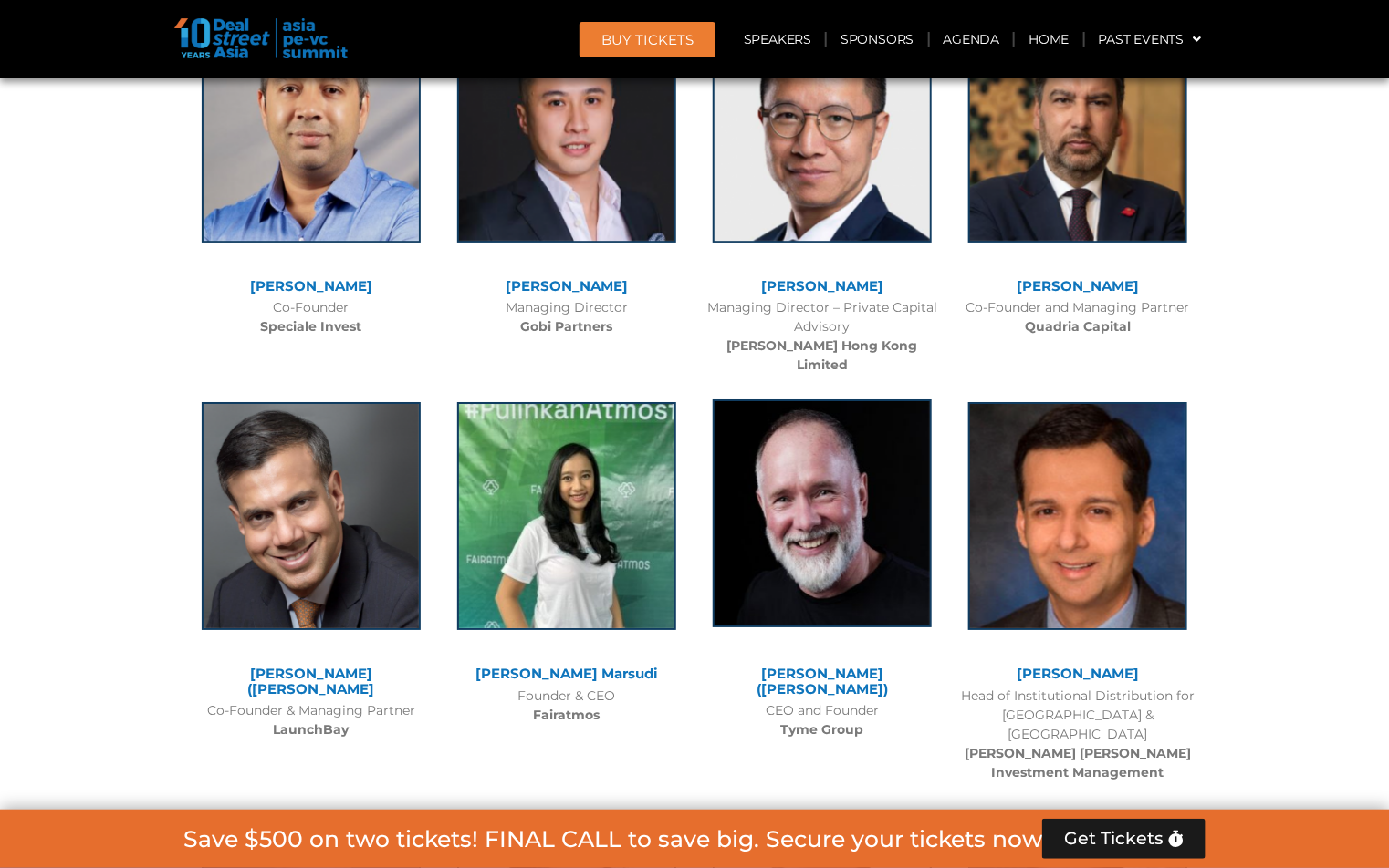
click at [779, 400] on img at bounding box center [822, 514] width 219 height 228
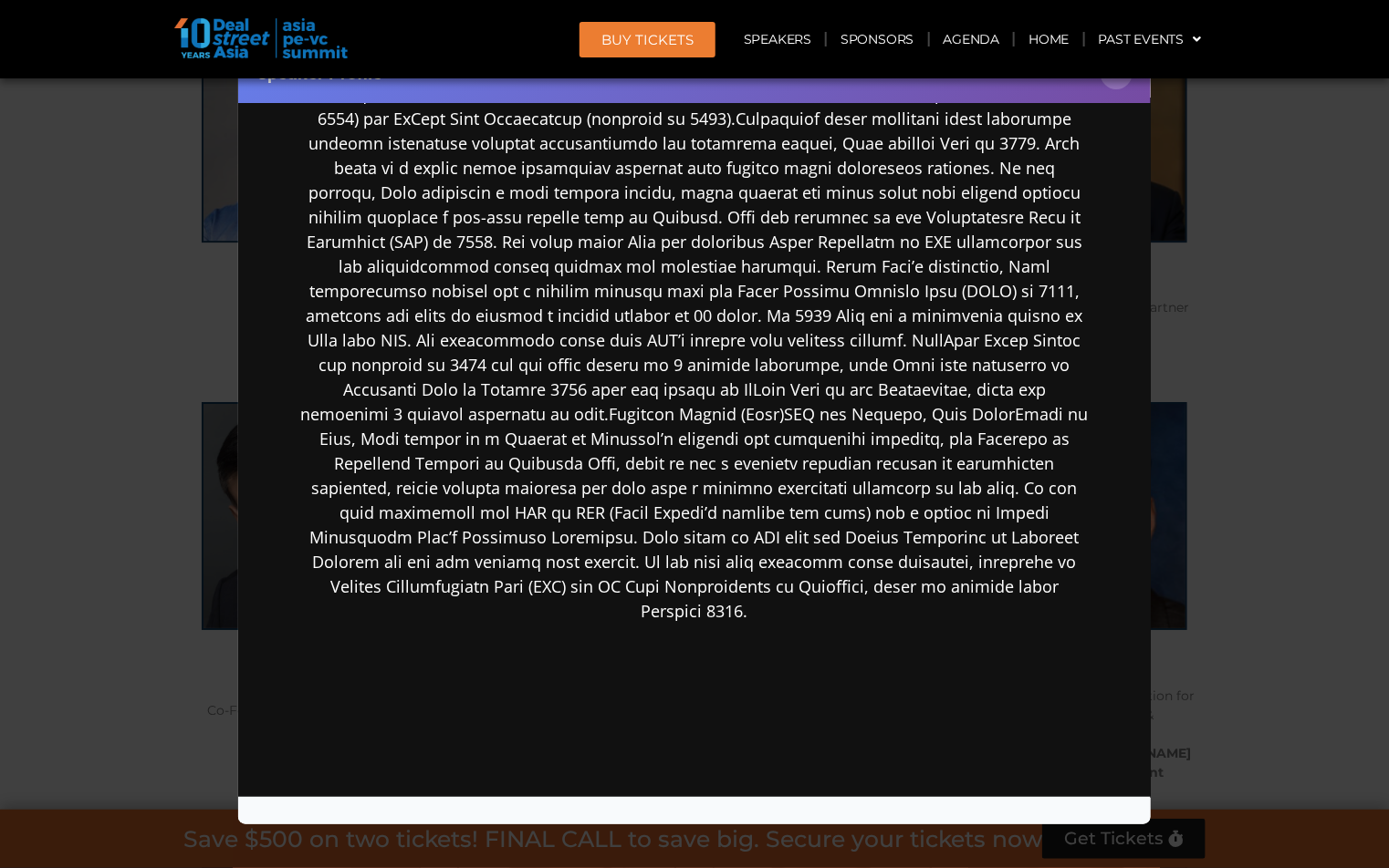
scroll to position [453, 0]
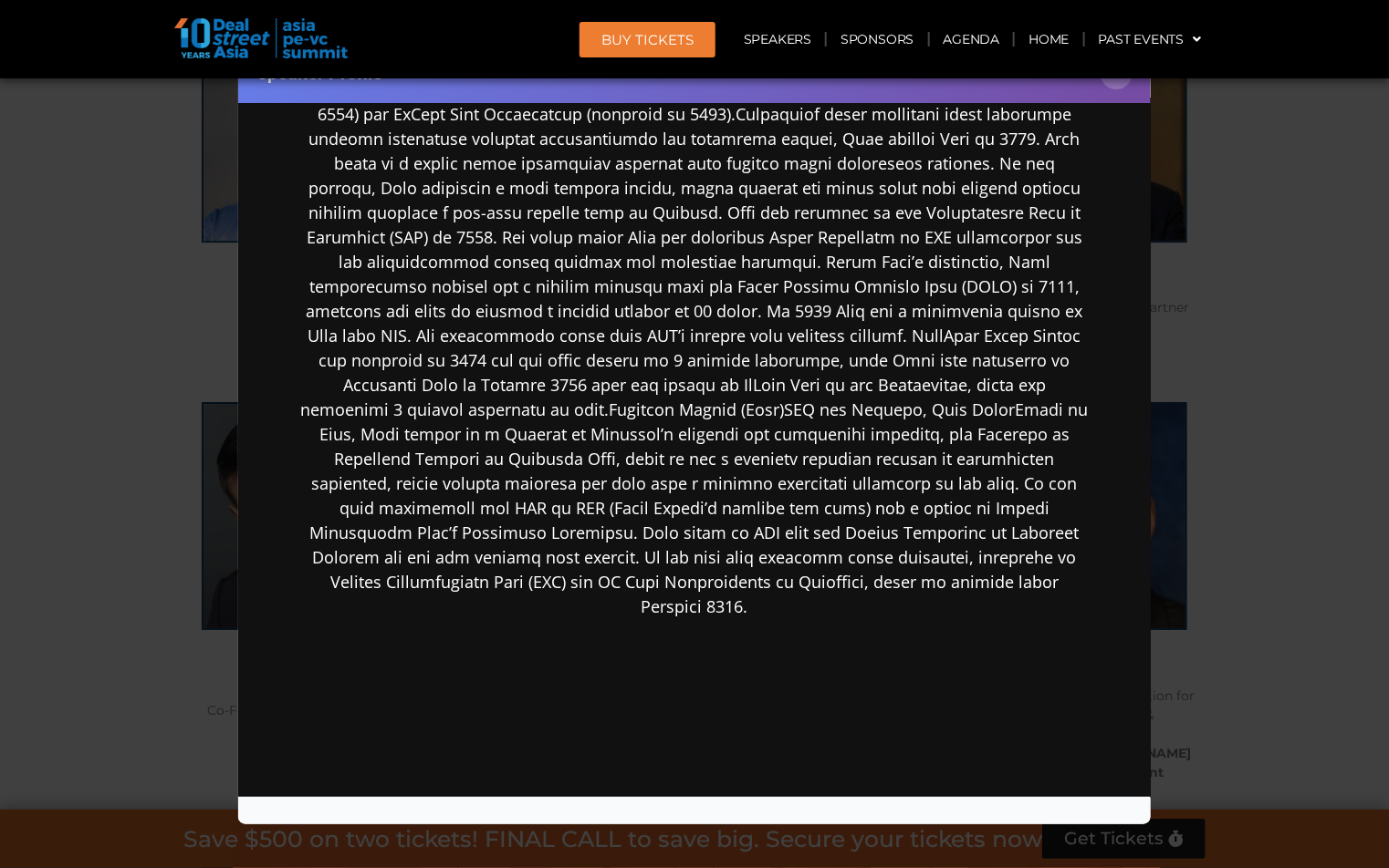
click at [1261, 551] on div "Speaker Profile ×" at bounding box center [694, 434] width 1389 height 868
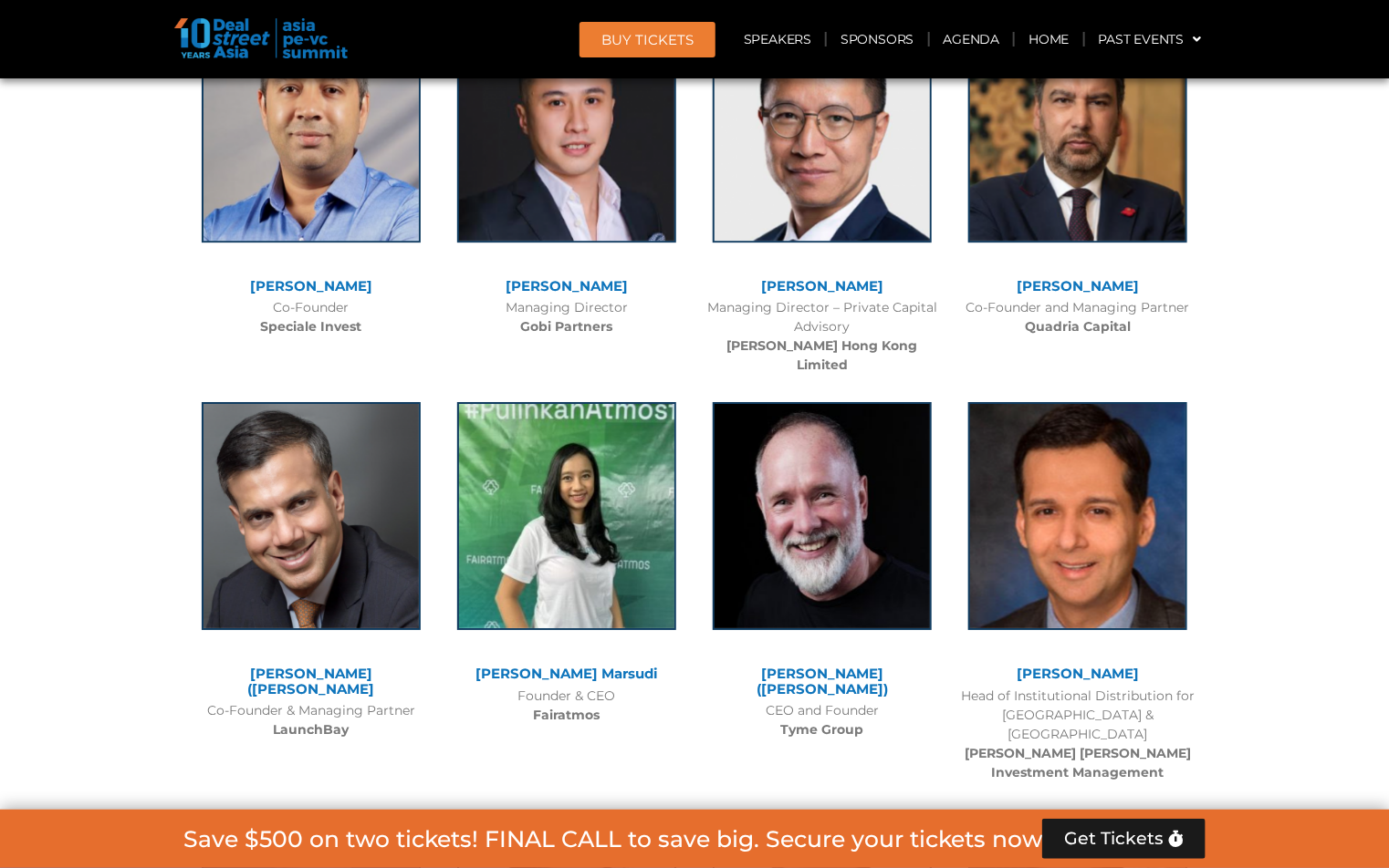
click at [887, 493] on div "[PERSON_NAME] ([PERSON_NAME]) CEO and Founder Tyme Group" at bounding box center [822, 566] width 256 height 365
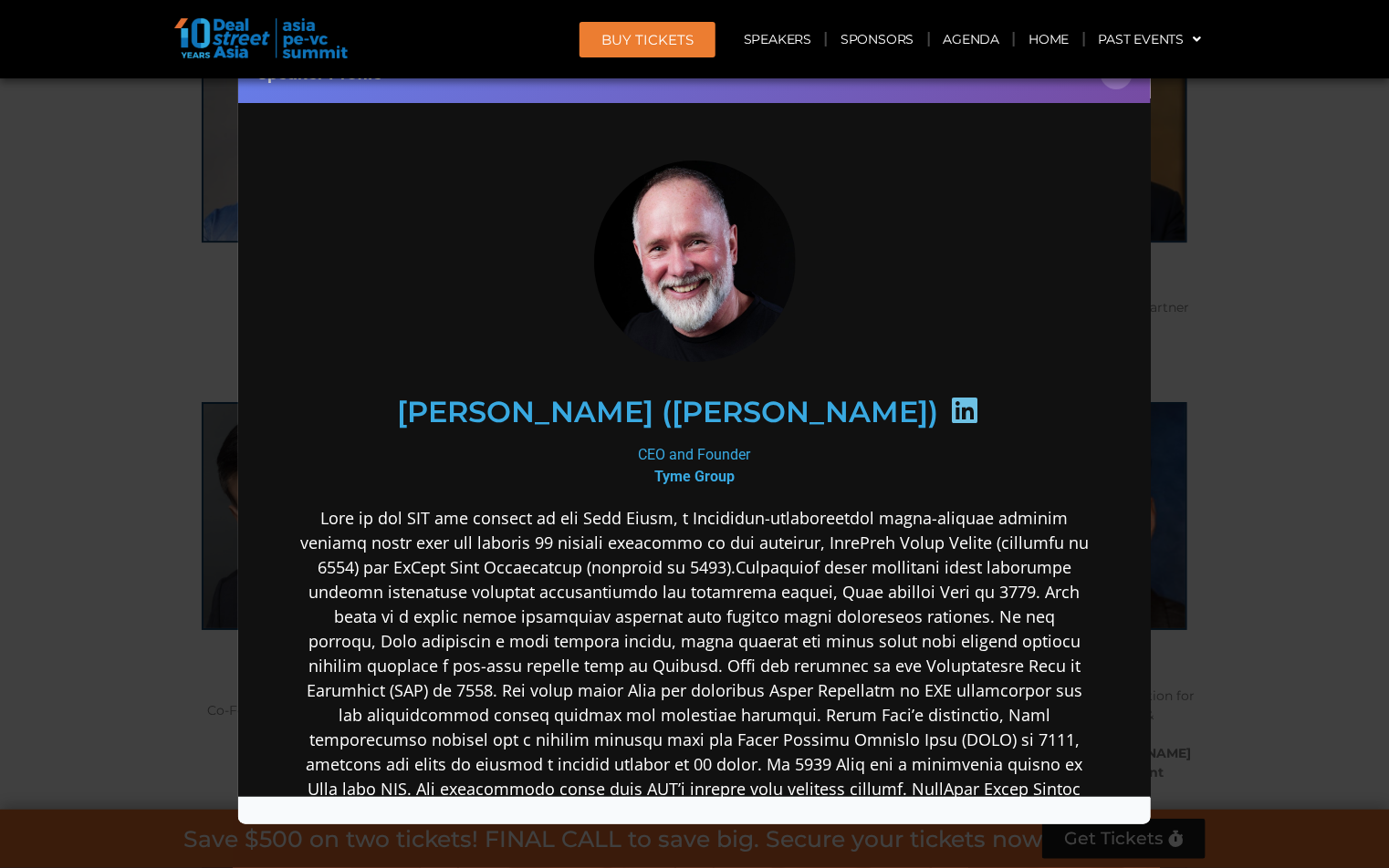
scroll to position [0, 0]
click at [1117, 87] on button "×" at bounding box center [1116, 74] width 32 height 32
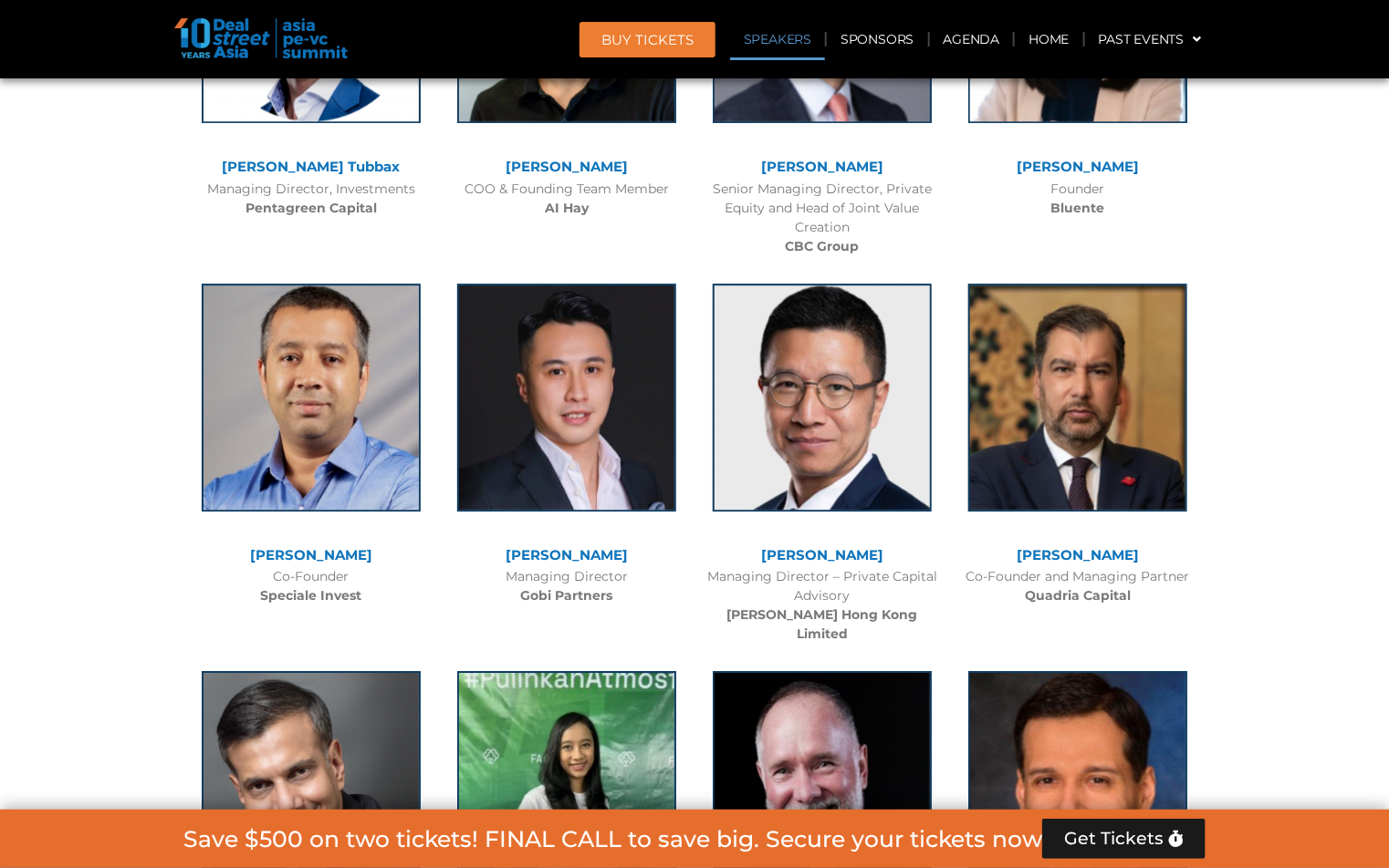
scroll to position [6479, 0]
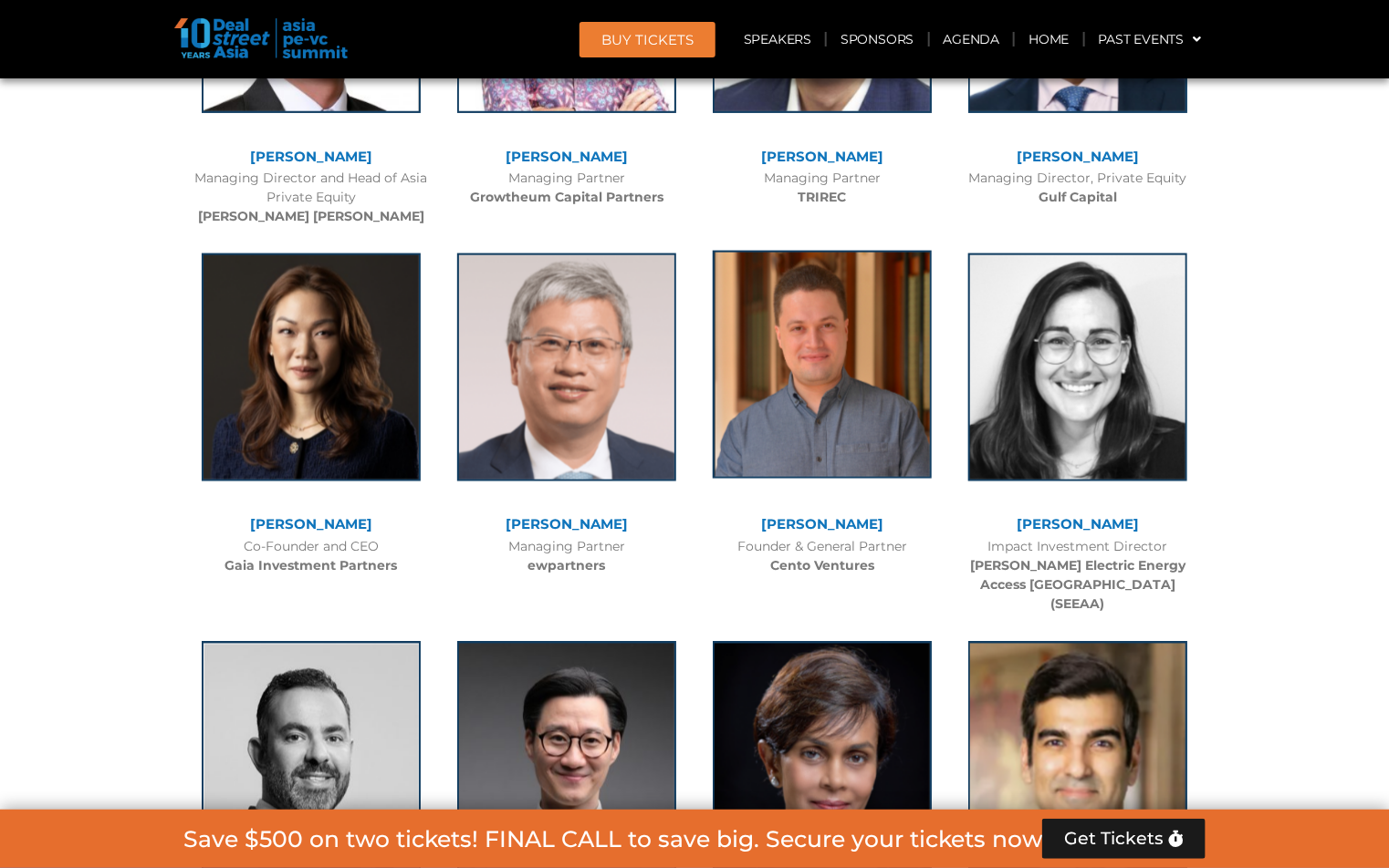
click at [830, 285] on img at bounding box center [822, 365] width 219 height 228
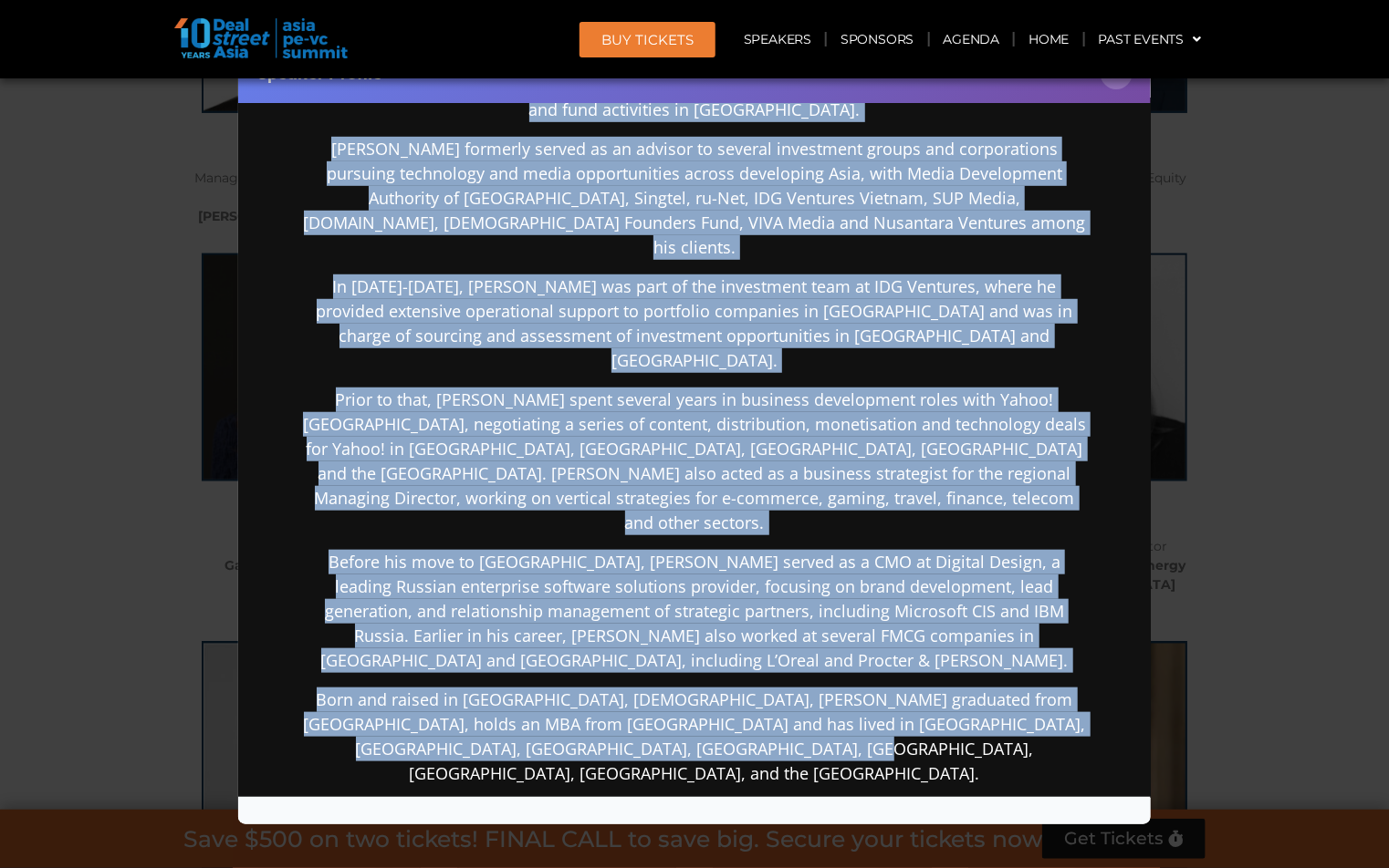
scroll to position [647, 0]
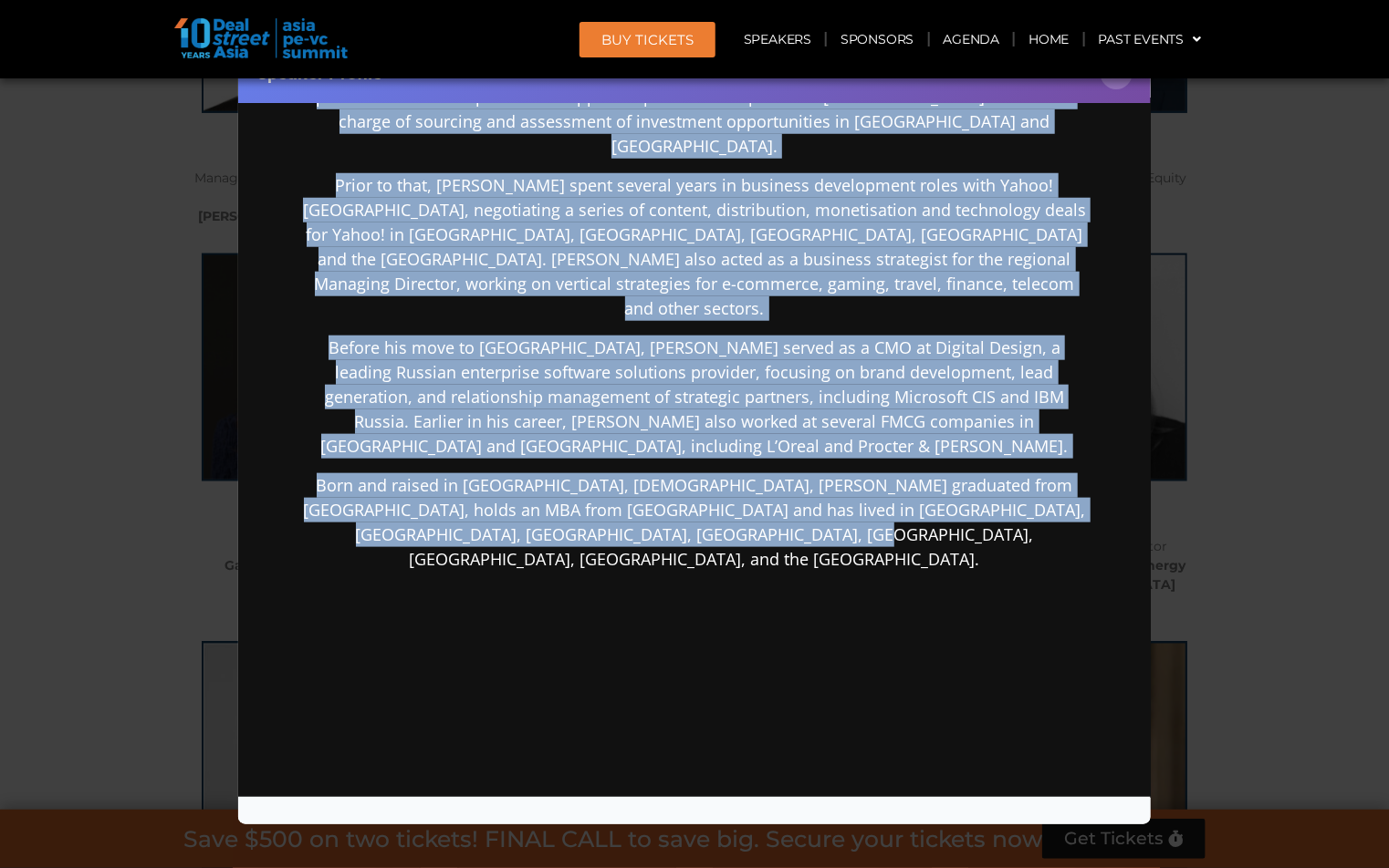
drag, startPoint x: 314, startPoint y: 510, endPoint x: 748, endPoint y: 713, distance: 479.1
click at [748, 710] on div "[PERSON_NAME] is the Founder of Cento Ventures, and is responsible for overseei…" at bounding box center [694, 358] width 789 height 1002
copy div "[PERSON_NAME] is the Founder of Cento Ventures, and is responsible for overseei…"
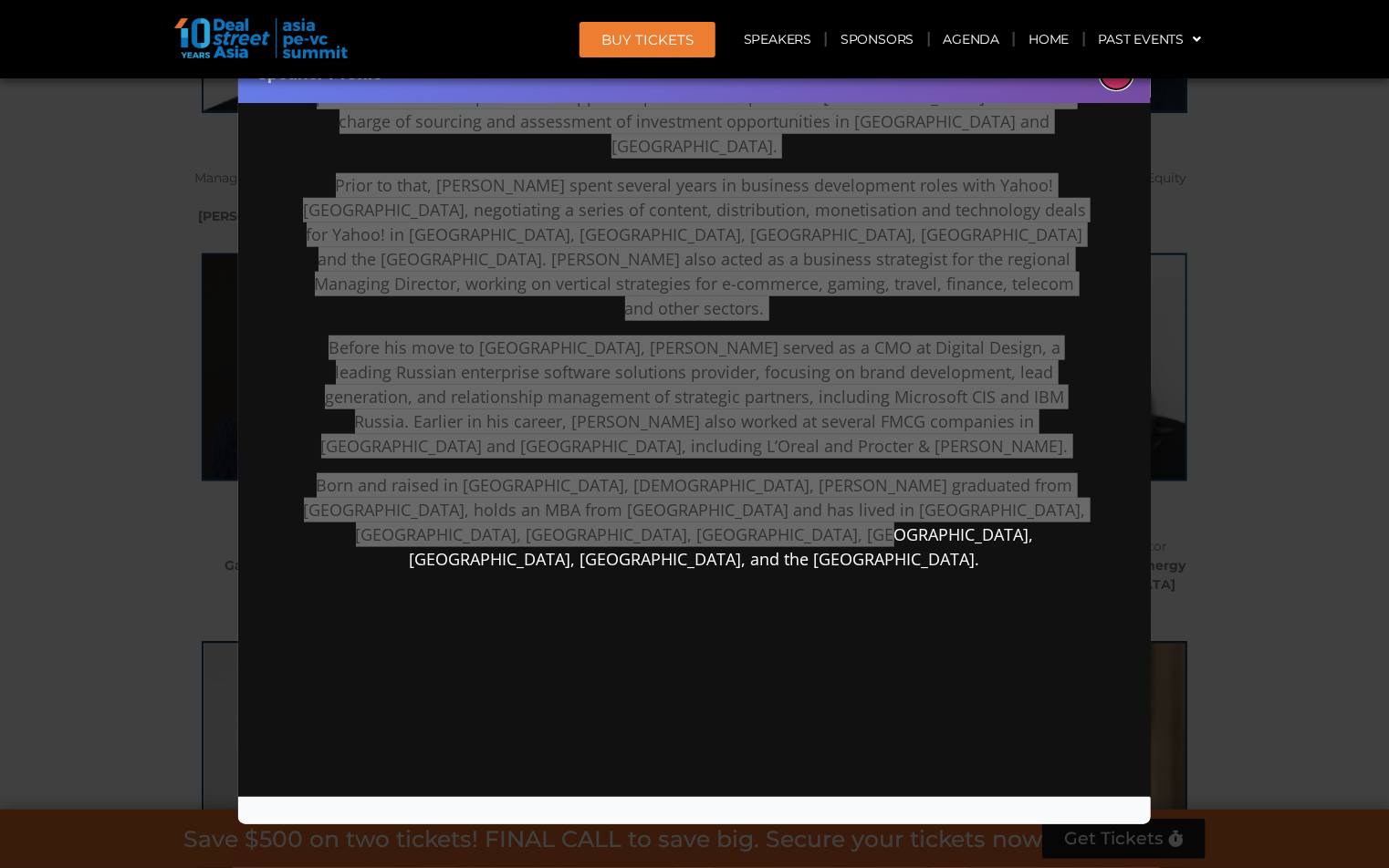
click at [1115, 83] on button "×" at bounding box center [1116, 74] width 32 height 32
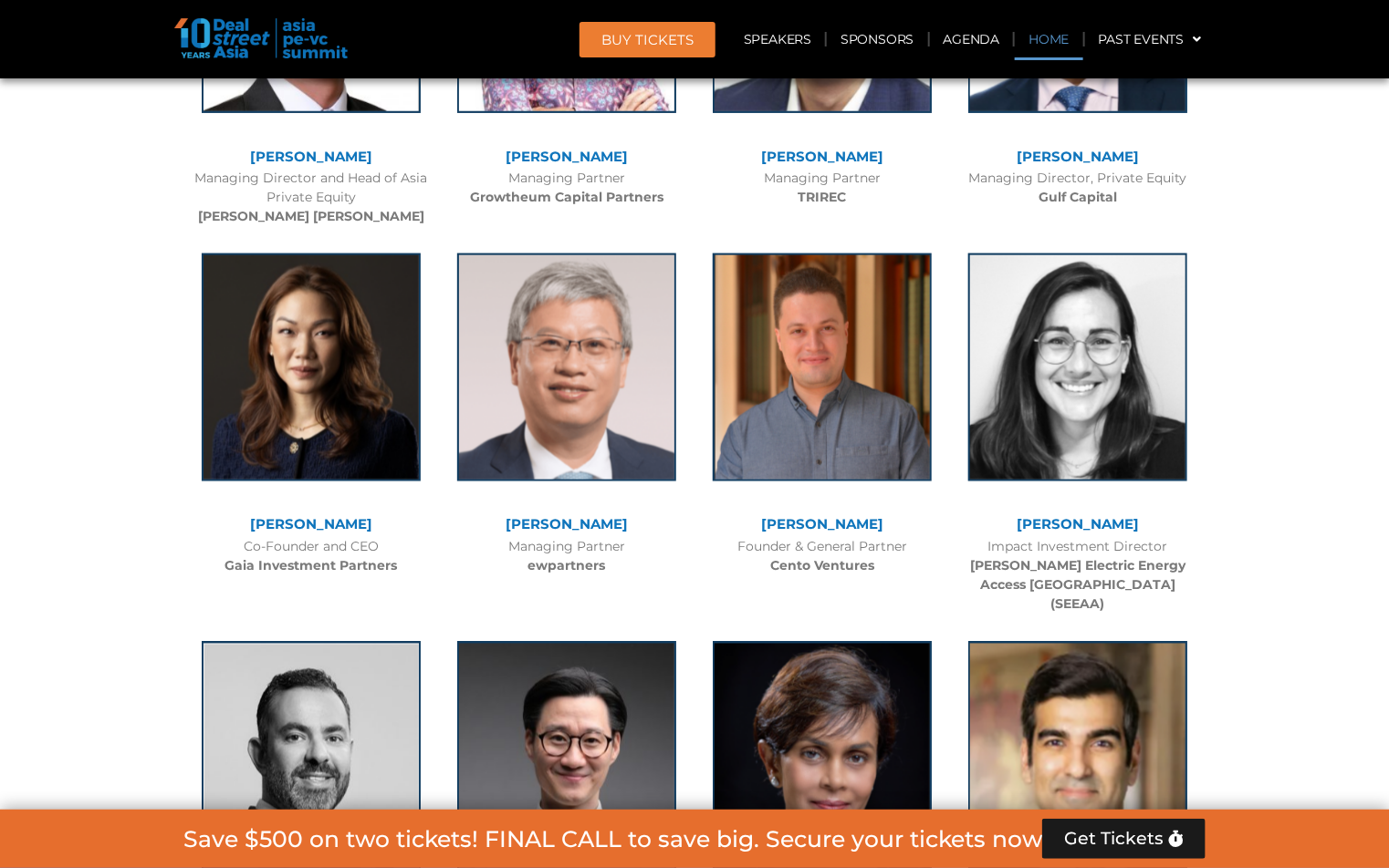
scroll to position [12751, 0]
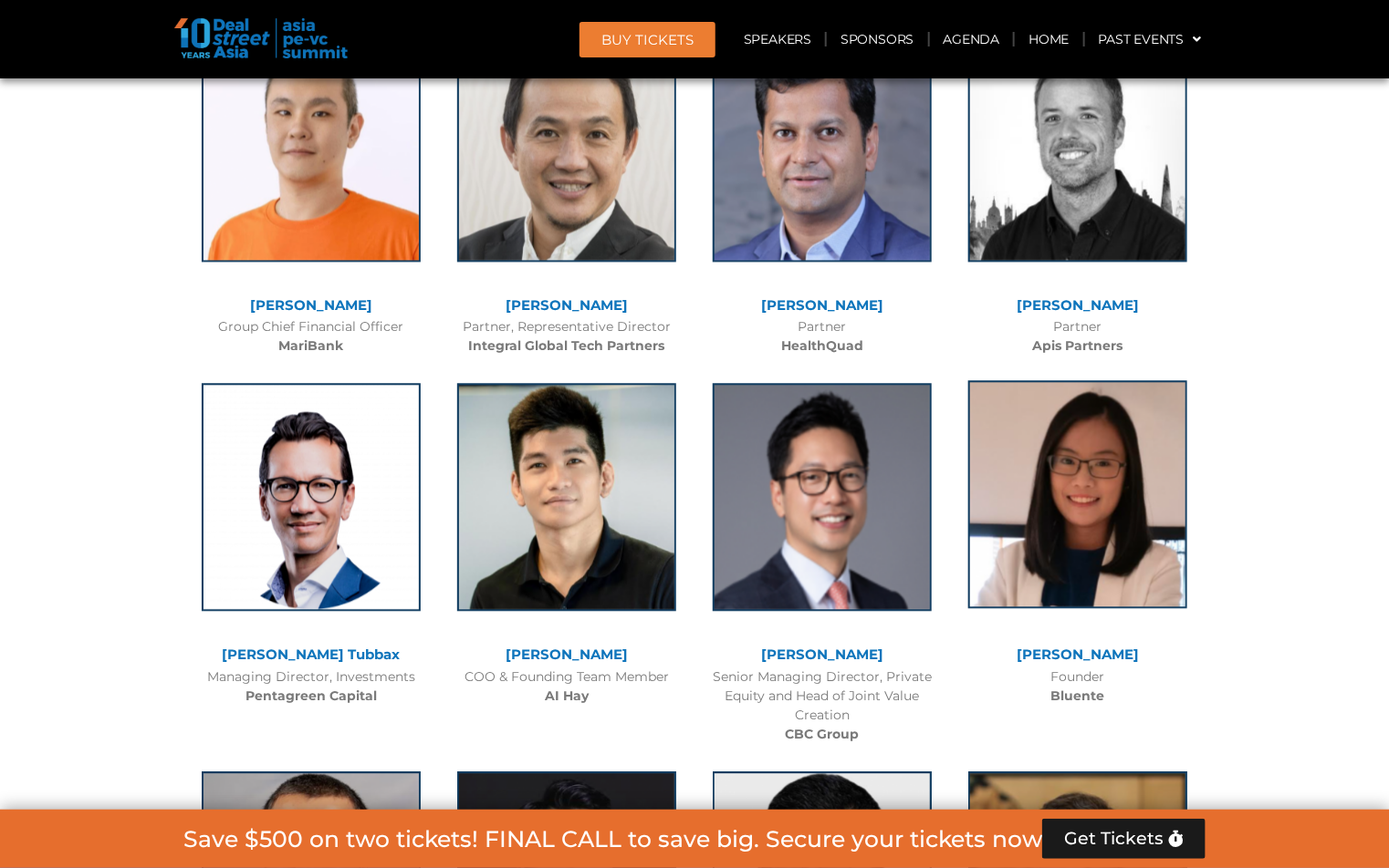
click at [1061, 381] on img at bounding box center [1077, 495] width 219 height 228
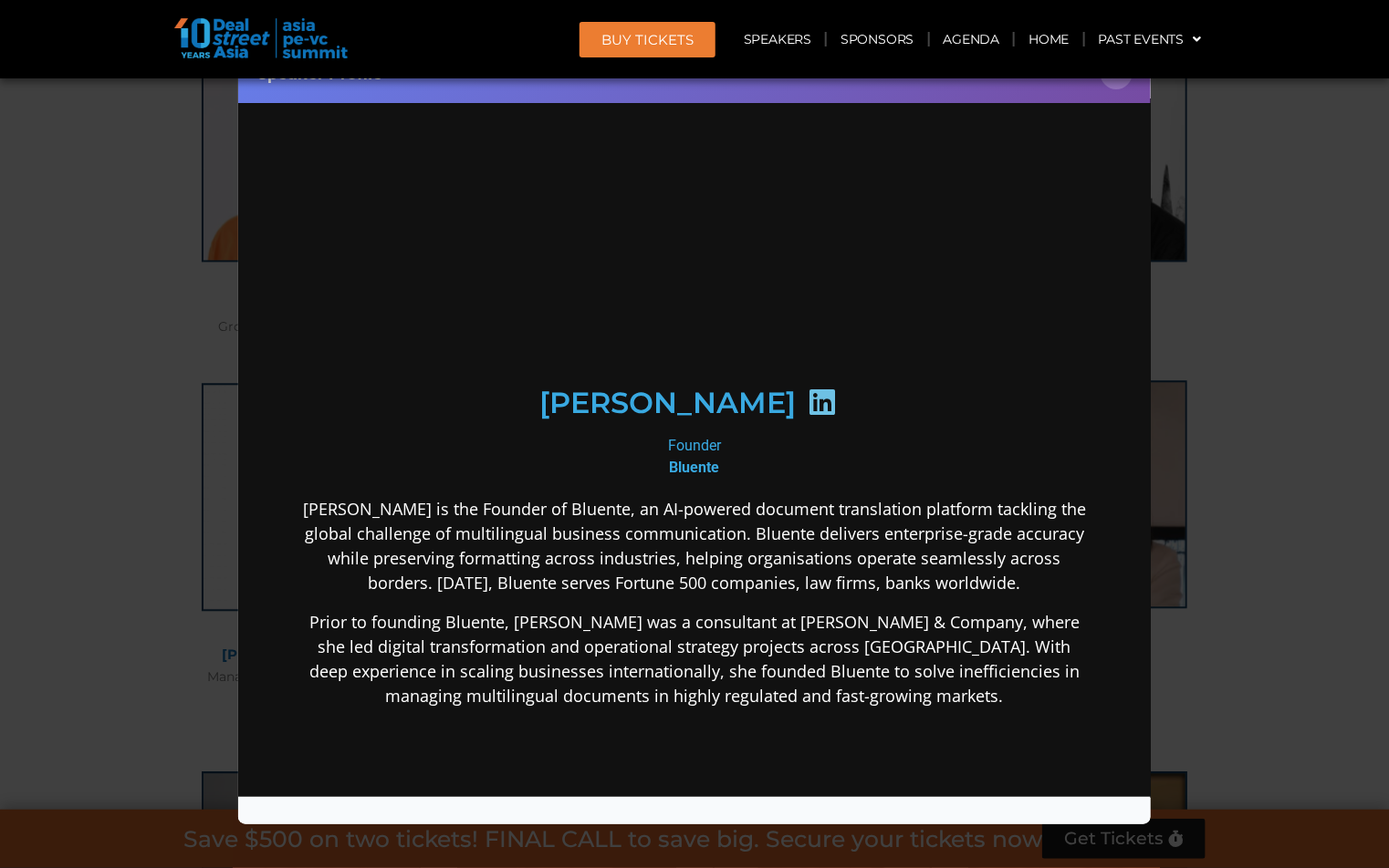
scroll to position [0, 0]
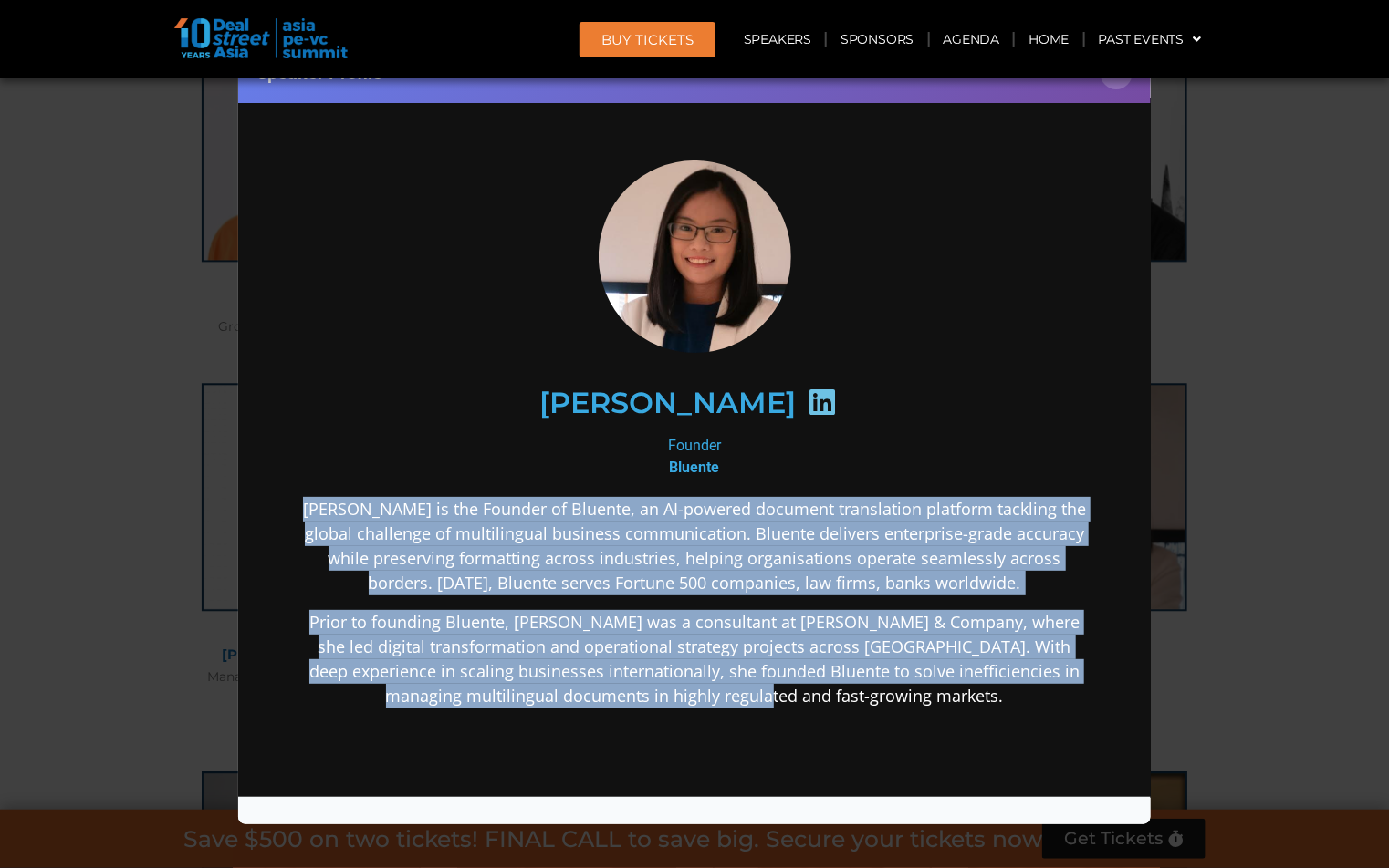
drag, startPoint x: 315, startPoint y: 501, endPoint x: 953, endPoint y: 681, distance: 662.9
click at [956, 688] on div "[PERSON_NAME] is the Founder of Bluente, an AI-powered document translation pla…" at bounding box center [694, 745] width 789 height 500
copy div "[PERSON_NAME] is the Founder of Bluente, an AI-powered document translation pla…"
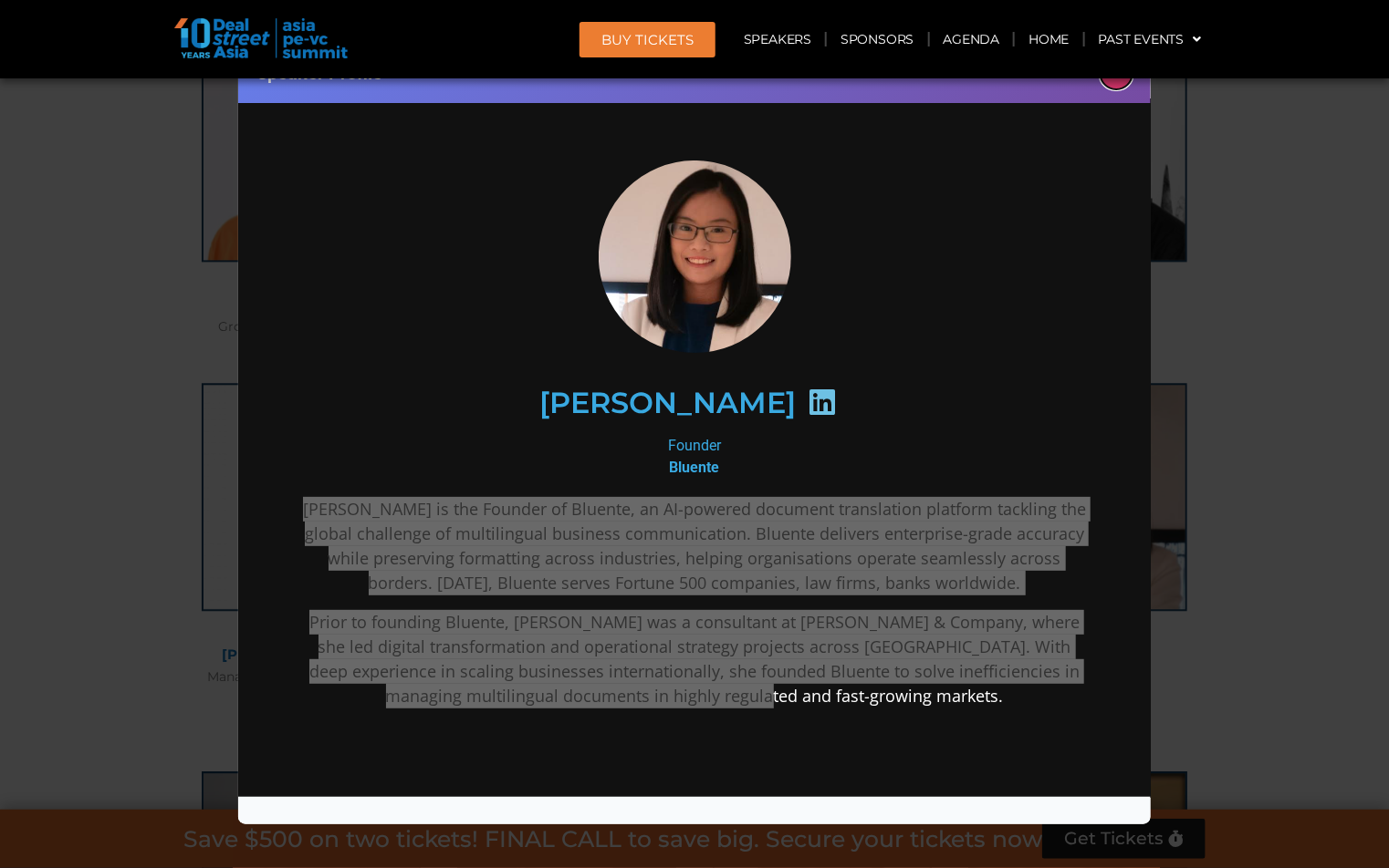
click at [1121, 85] on button "×" at bounding box center [1116, 74] width 32 height 32
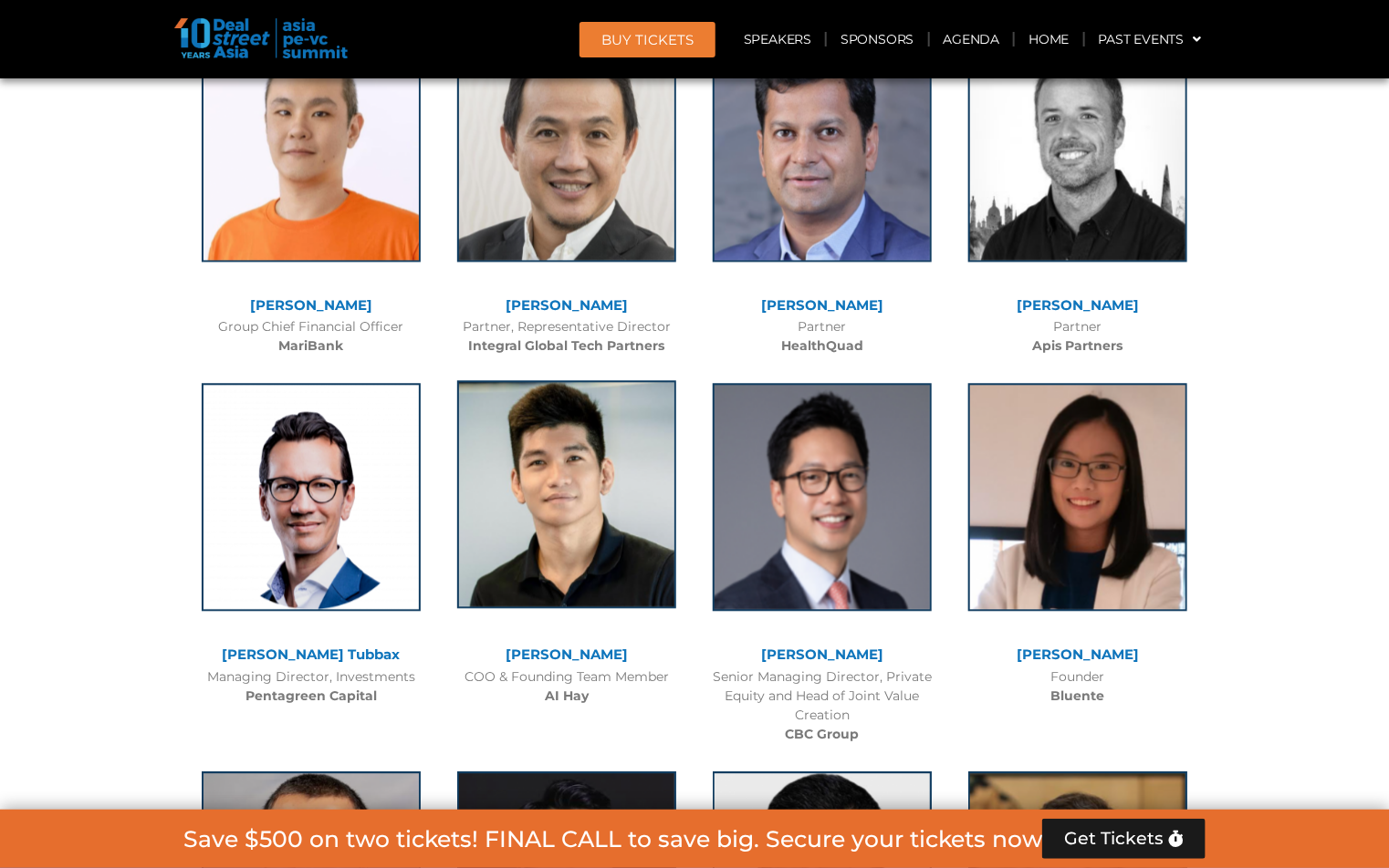
click at [583, 381] on img at bounding box center [566, 495] width 219 height 228
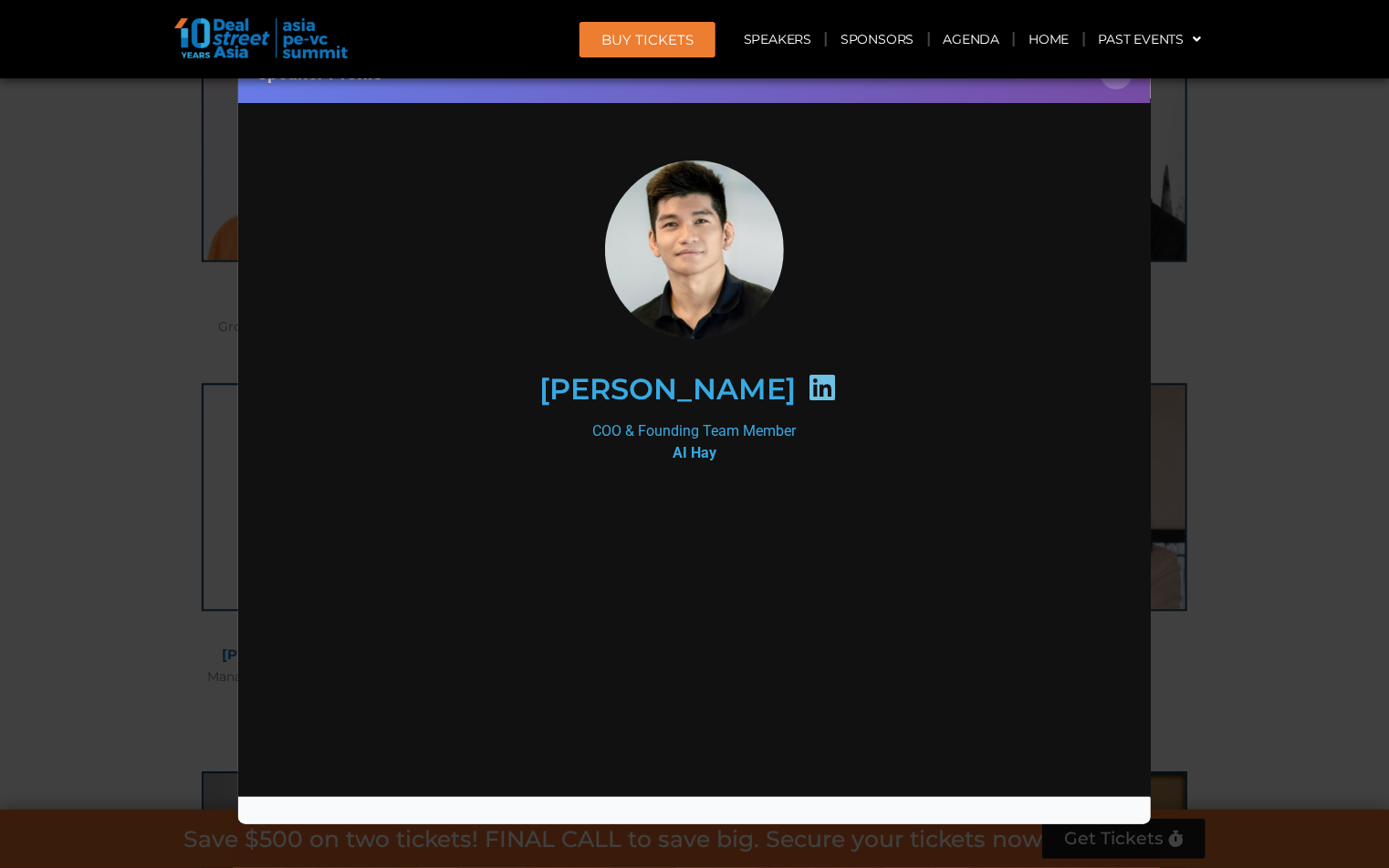
scroll to position [34, 0]
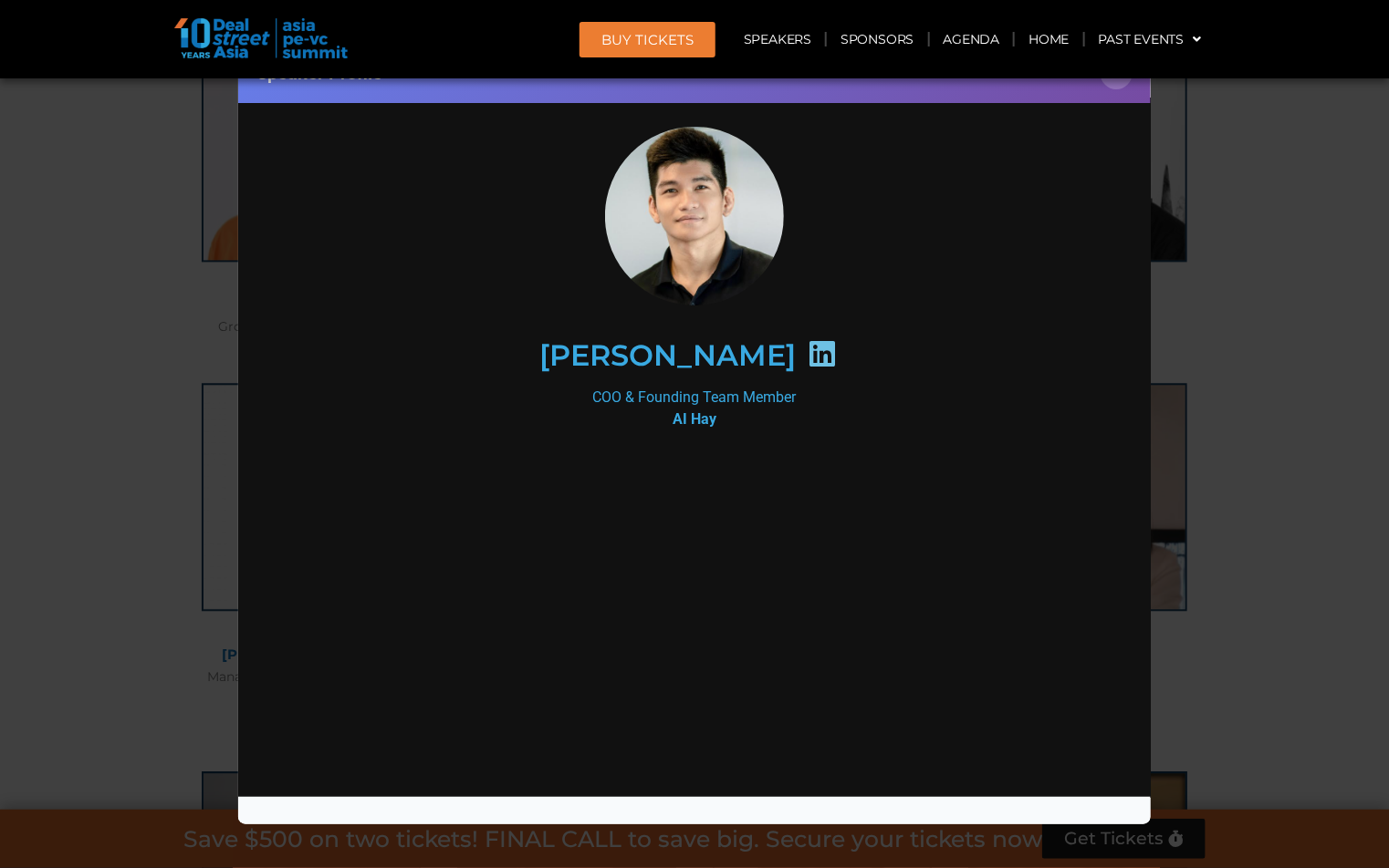
click at [651, 582] on div at bounding box center [694, 599] width 789 height 274
drag, startPoint x: 406, startPoint y: 459, endPoint x: 953, endPoint y: 668, distance: 585.6
click at [956, 669] on div at bounding box center [694, 593] width 789 height 289
drag, startPoint x: 953, startPoint y: 668, endPoint x: 703, endPoint y: 570, distance: 268.5
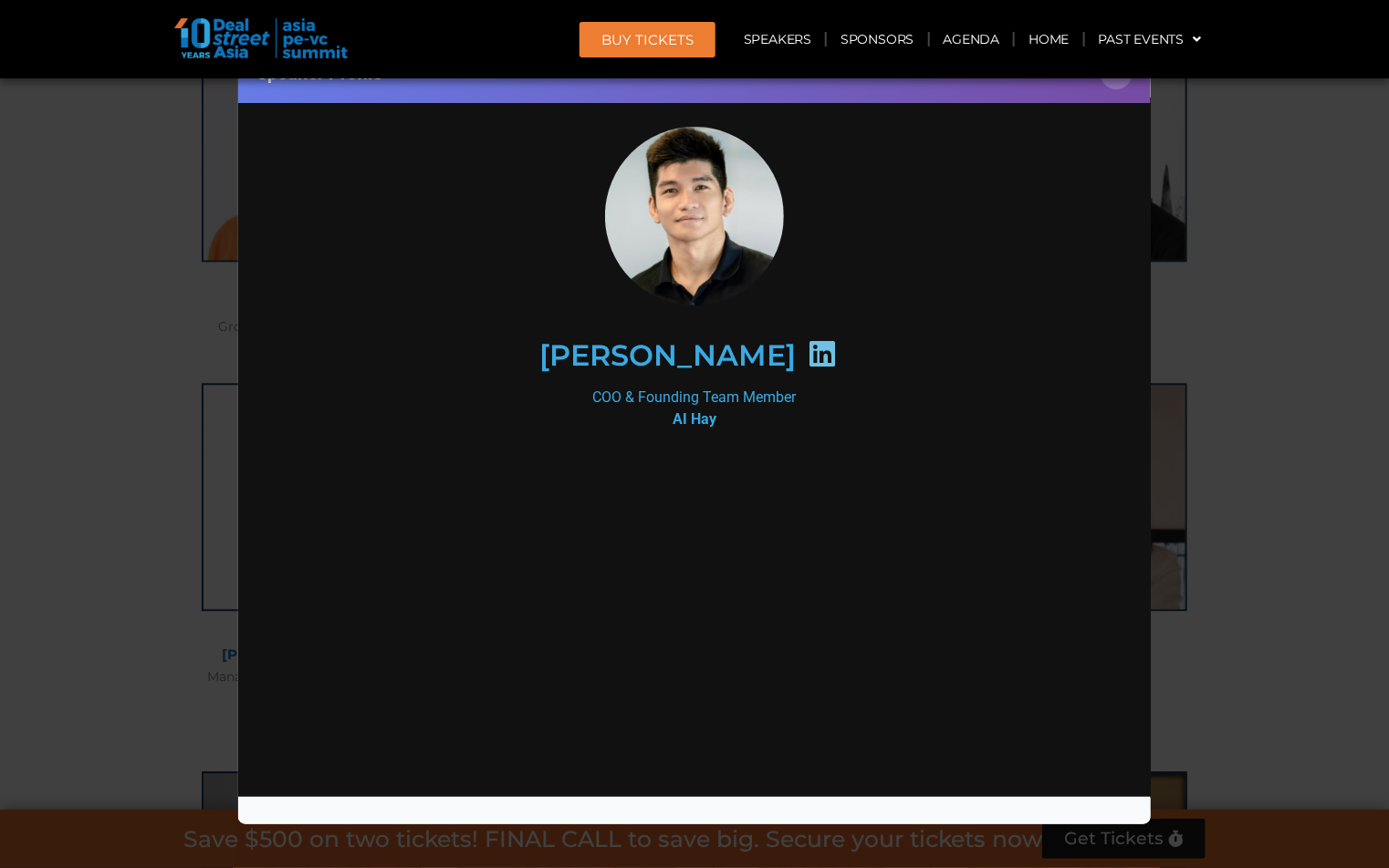
click at [703, 571] on div at bounding box center [694, 599] width 789 height 274
click at [703, 570] on div at bounding box center [694, 599] width 789 height 274
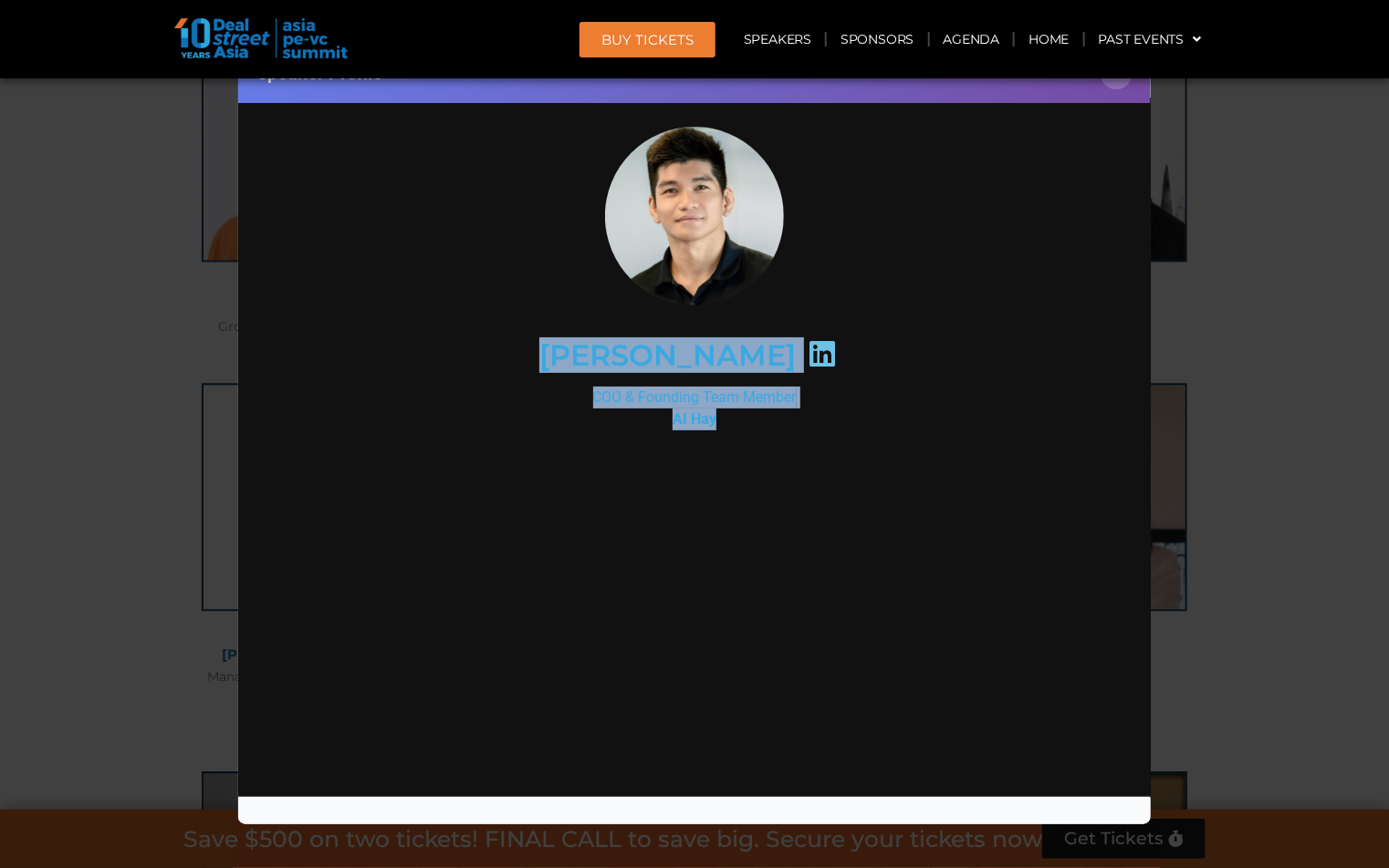
drag, startPoint x: 540, startPoint y: 349, endPoint x: 772, endPoint y: 413, distance: 240.7
click at [772, 413] on div "[PERSON_NAME] COO & Founding Team Member [PERSON_NAME]" at bounding box center [694, 431] width 789 height 611
copy div "[PERSON_NAME] COO & Founding Team Member [PERSON_NAME]"
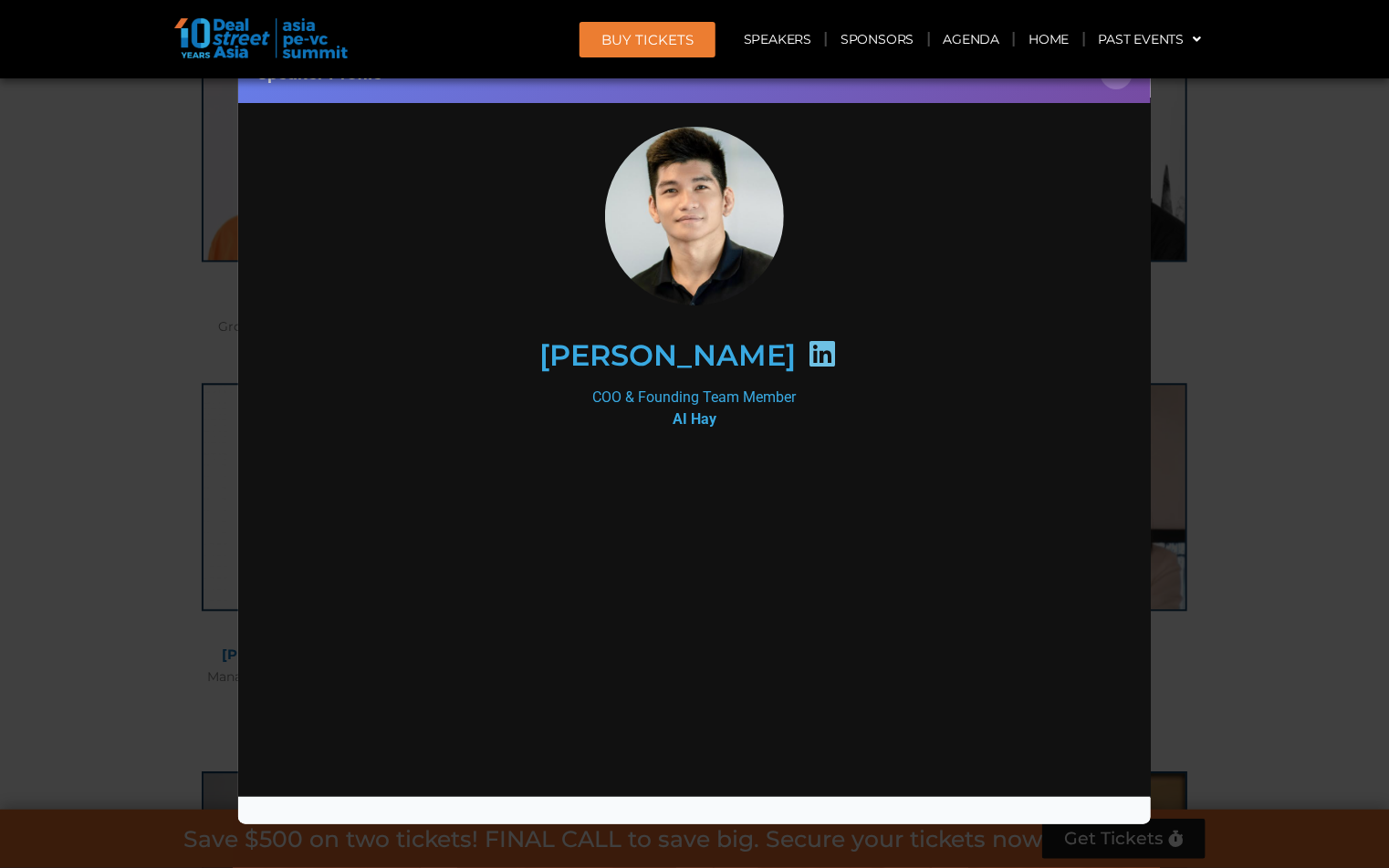
click at [999, 522] on div at bounding box center [694, 599] width 789 height 274
click at [1127, 86] on div "Speaker Profile ×" at bounding box center [694, 73] width 912 height 59
click at [1119, 78] on header "BUY Tickets Speakers Sponsors Agenda Home Past Events JKT 2025 SG 2024 JKT 2024…" at bounding box center [694, 39] width 1390 height 79
click at [1119, 88] on button "×" at bounding box center [1116, 74] width 32 height 32
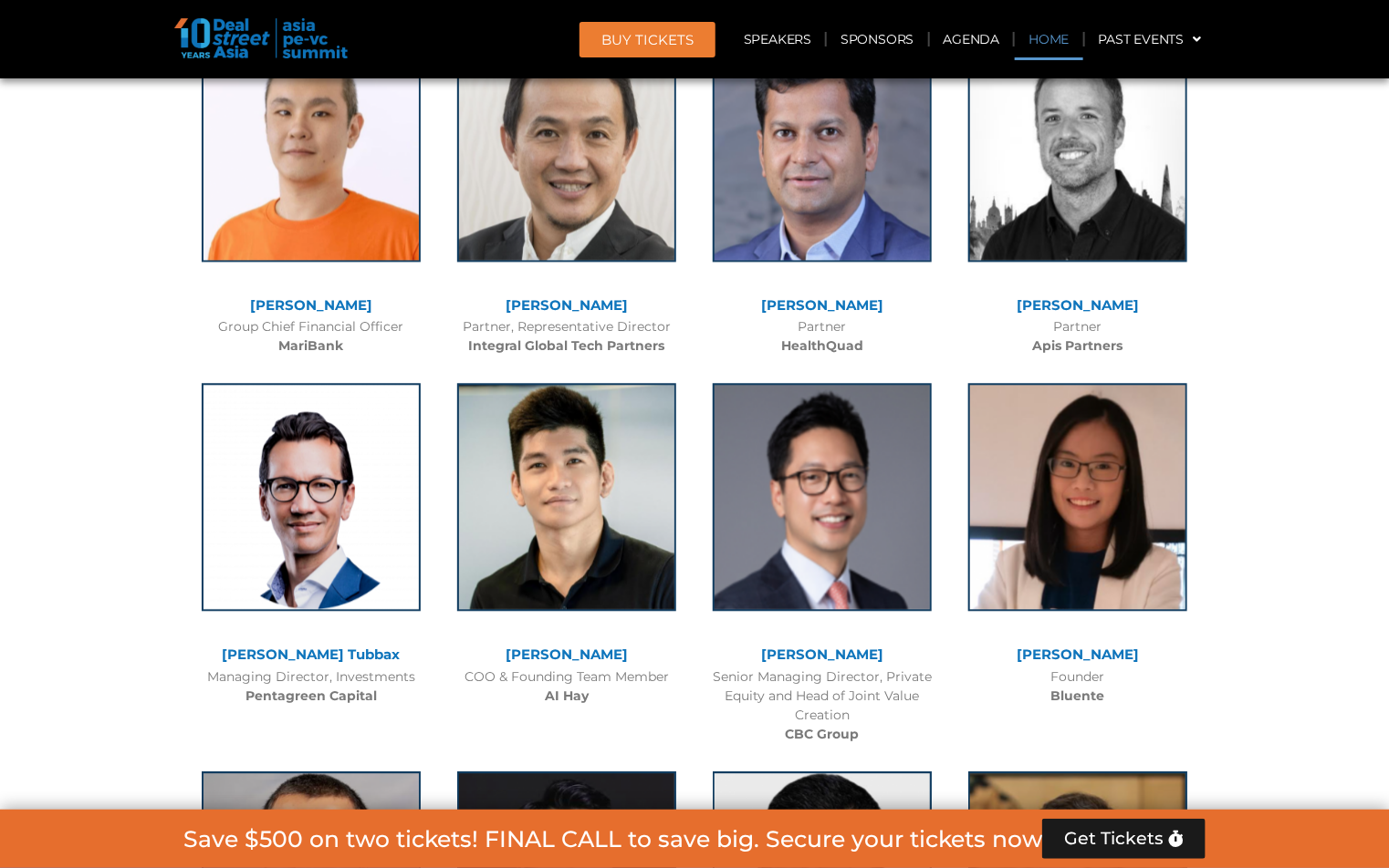
scroll to position [13897, 0]
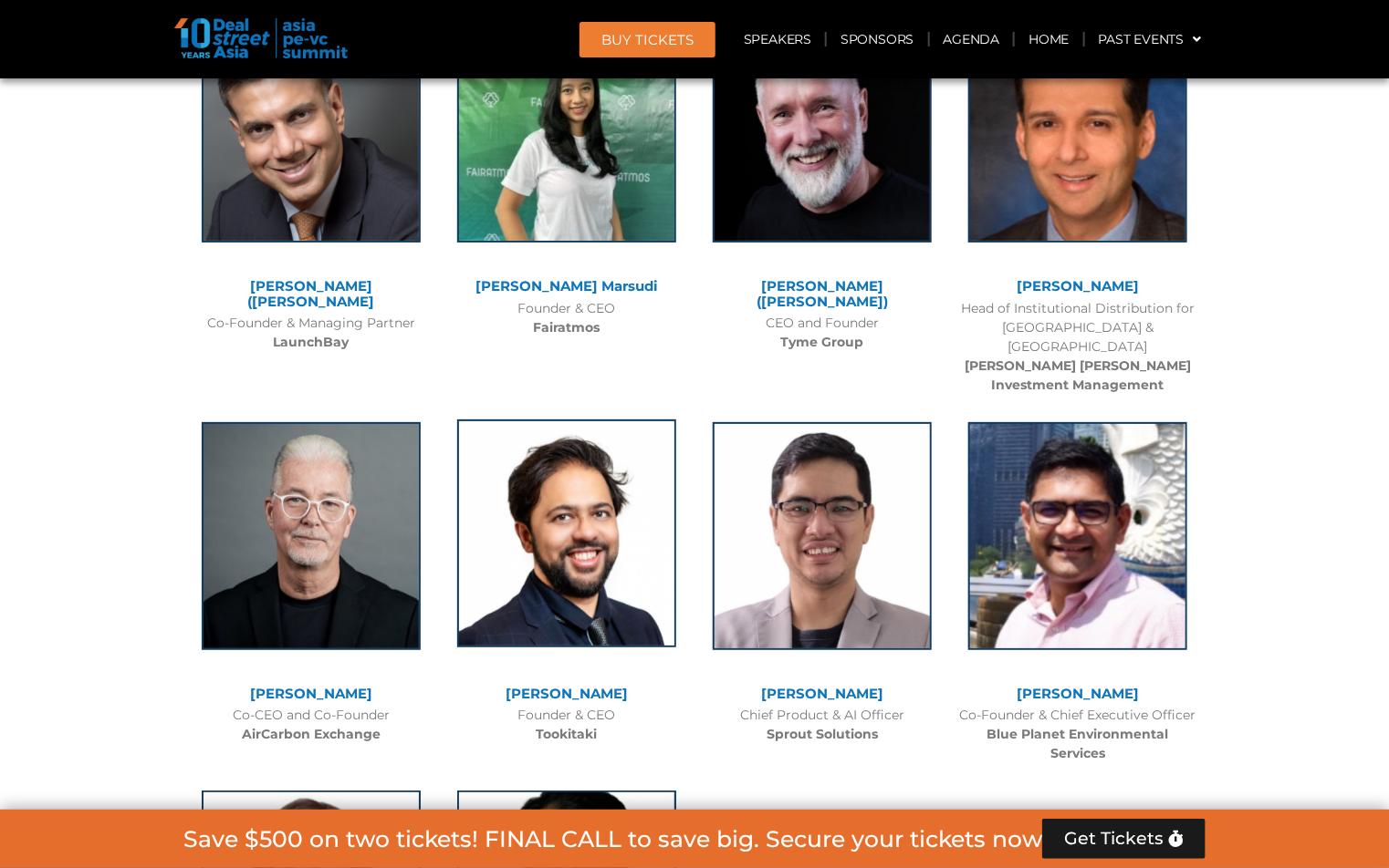
click at [559, 420] on img at bounding box center [566, 534] width 219 height 228
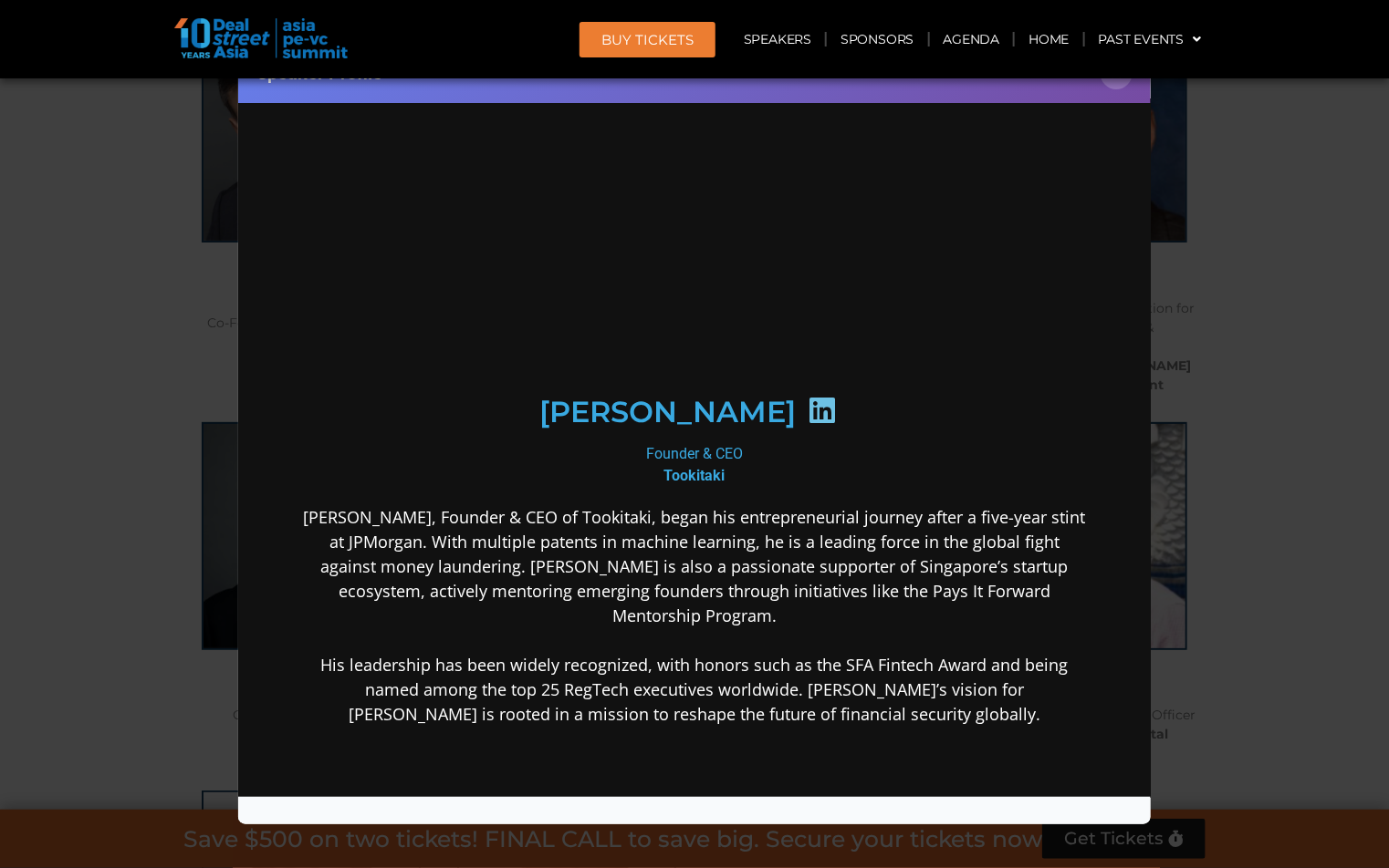
scroll to position [0, 0]
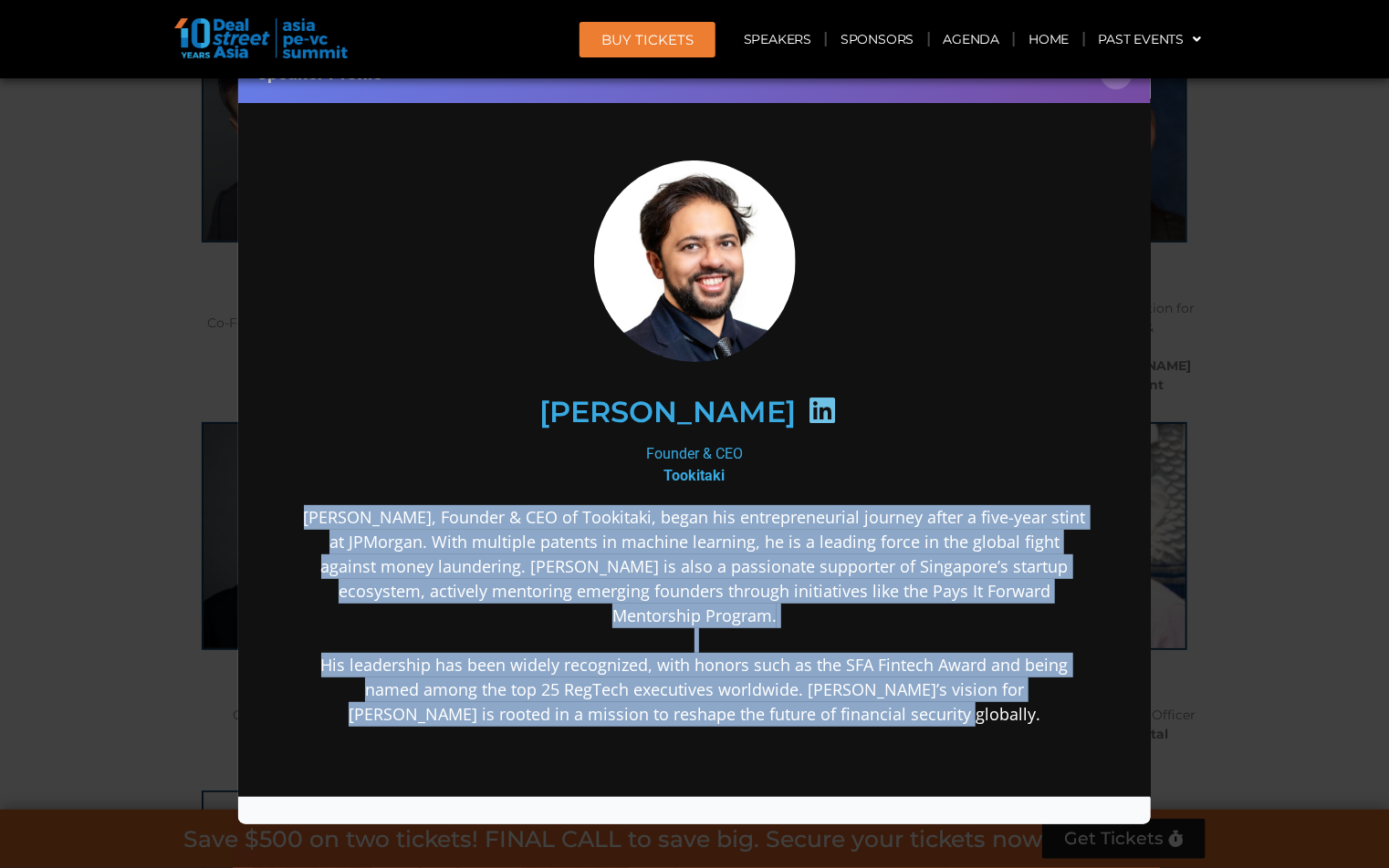
drag, startPoint x: 305, startPoint y: 527, endPoint x: 961, endPoint y: 693, distance: 676.7
click at [961, 693] on p "[PERSON_NAME], Founder & CEO of Tookitaki, began his entrepreneurial journey af…" at bounding box center [694, 614] width 789 height 221
copy p "[PERSON_NAME], Founder & CEO of Tookitaki, began his entrepreneurial journey af…"
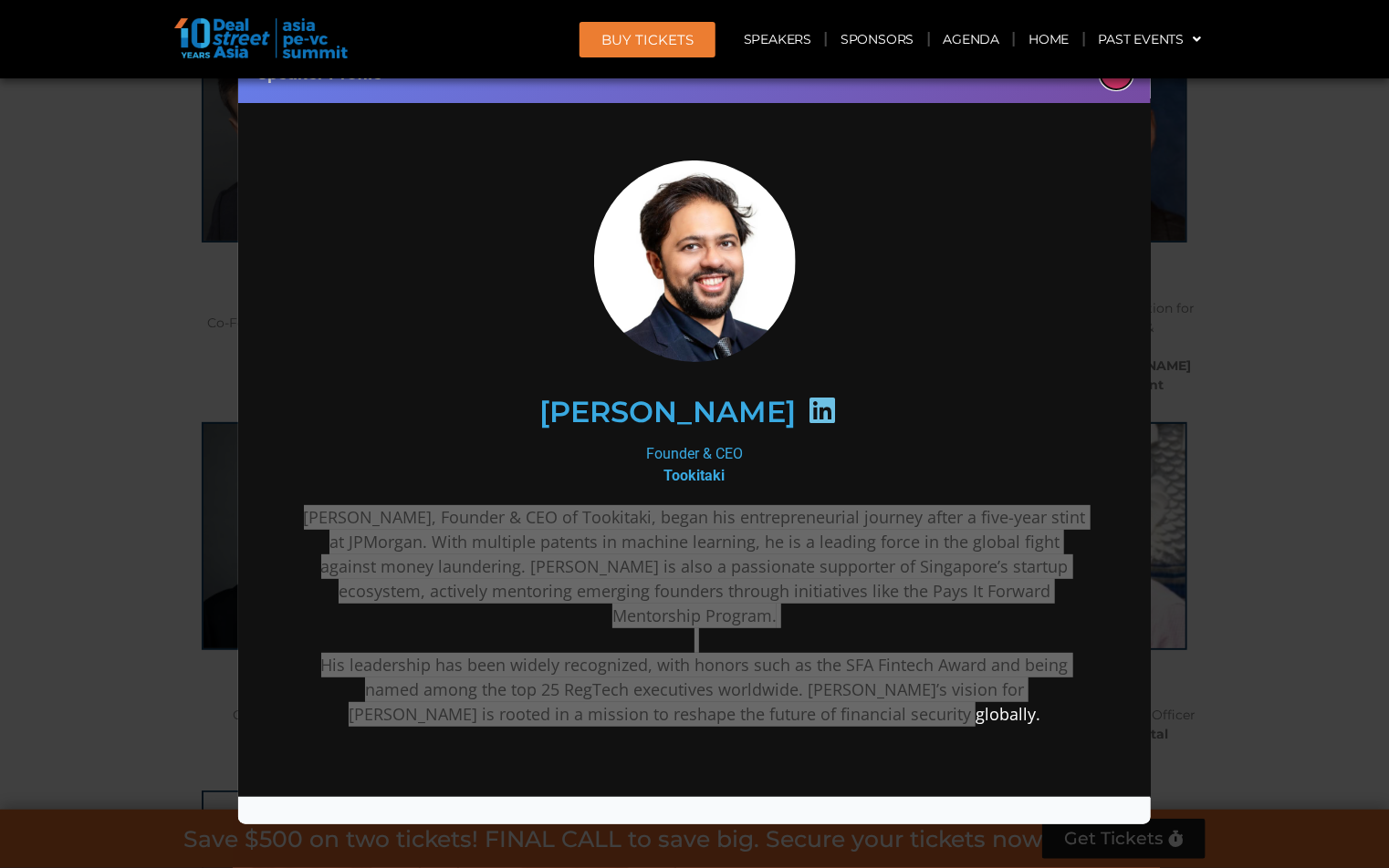
click at [1119, 85] on button "×" at bounding box center [1116, 74] width 32 height 32
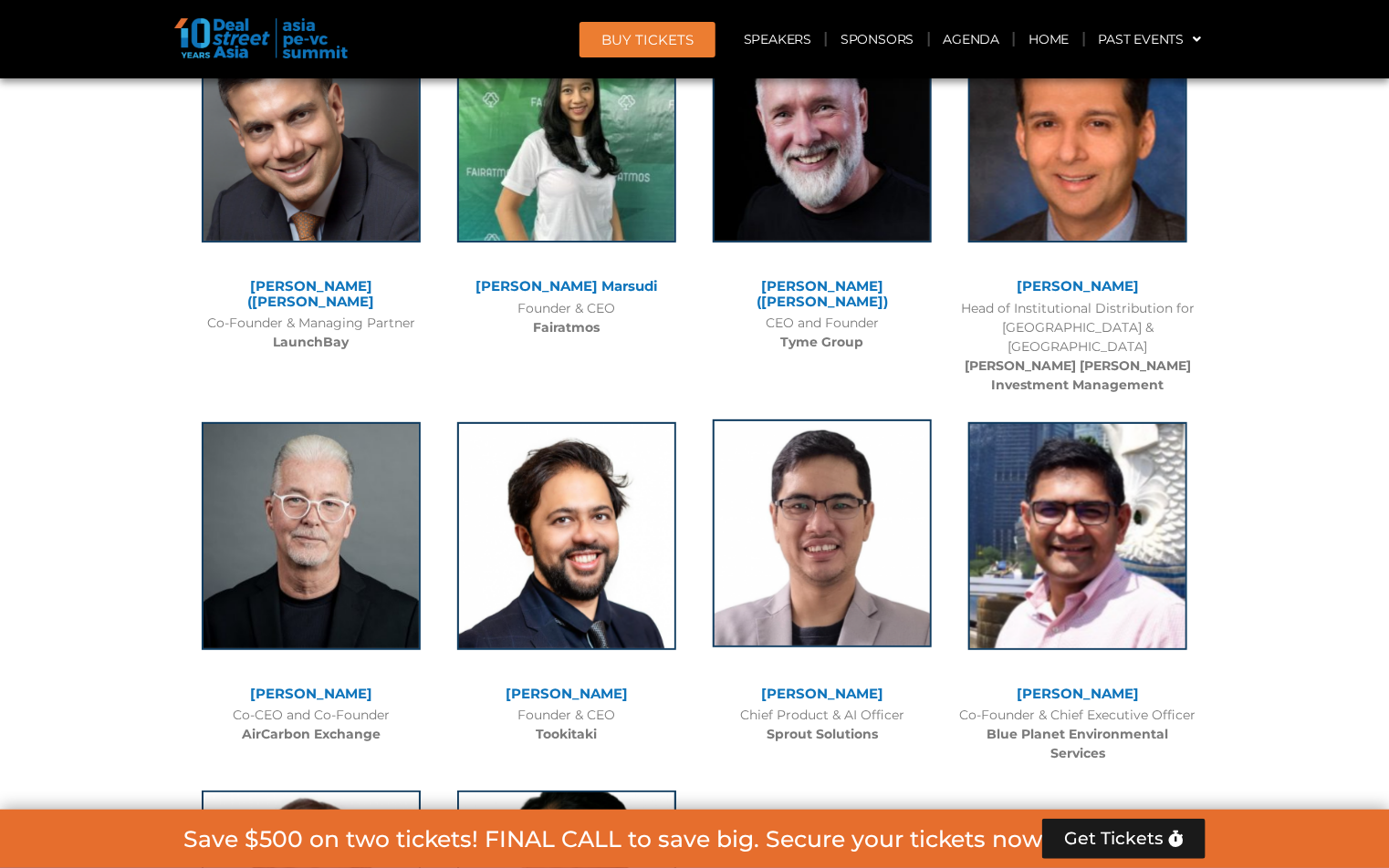
click at [817, 420] on img at bounding box center [822, 534] width 219 height 228
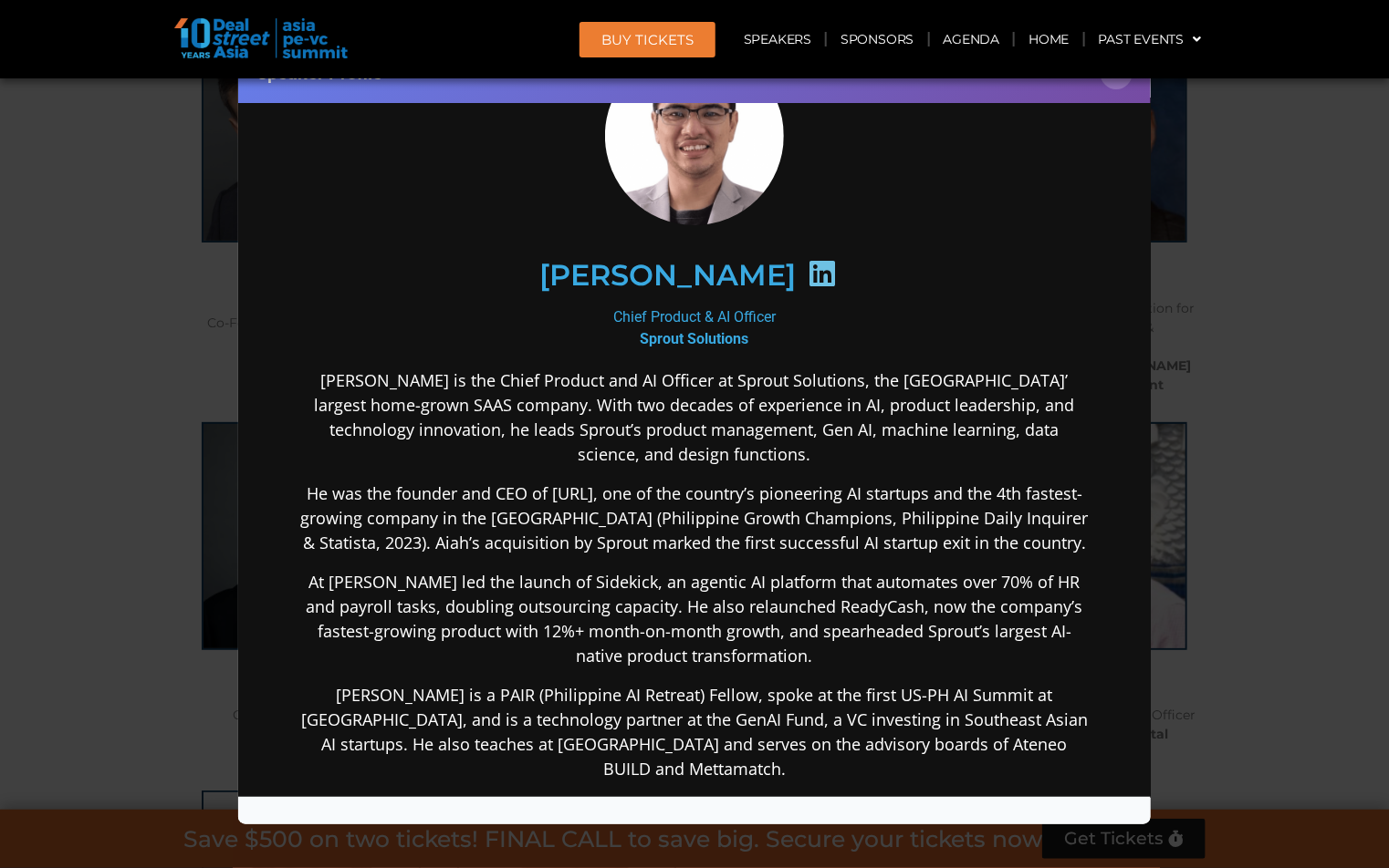
scroll to position [447, 0]
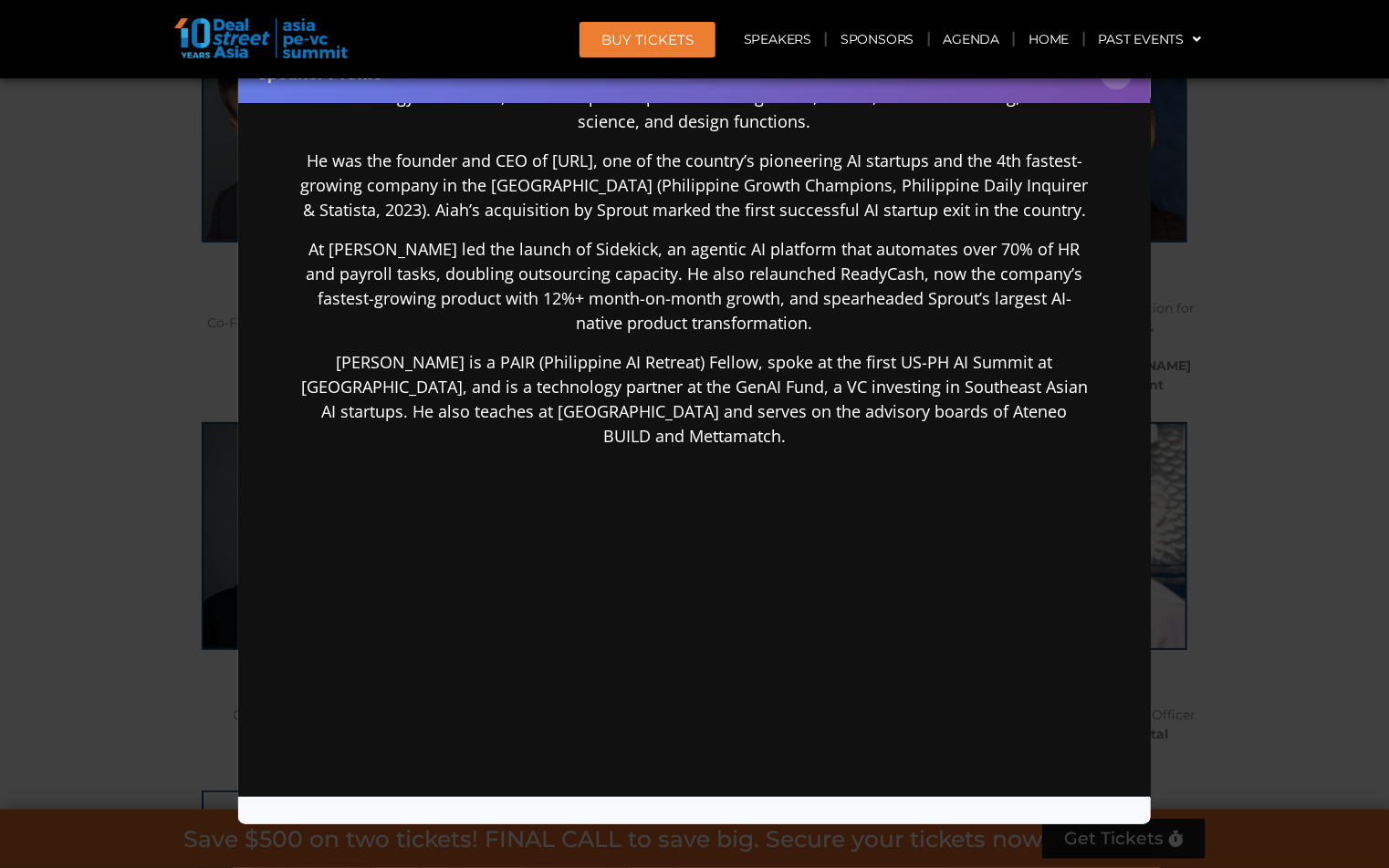
drag, startPoint x: 300, startPoint y: 481, endPoint x: 843, endPoint y: 704, distance: 587.0
click at [843, 704] on div "[PERSON_NAME] is the Chief Product and AI Officer at Sprout Solutions, the [GEO…" at bounding box center [694, 385] width 789 height 702
copy div "Lore ipsu Dolo si ame Conse Adipisc eli SE Doeiusm te Incidi Utlaboree, dol Mag…"
click at [1117, 86] on button "×" at bounding box center [1116, 74] width 32 height 32
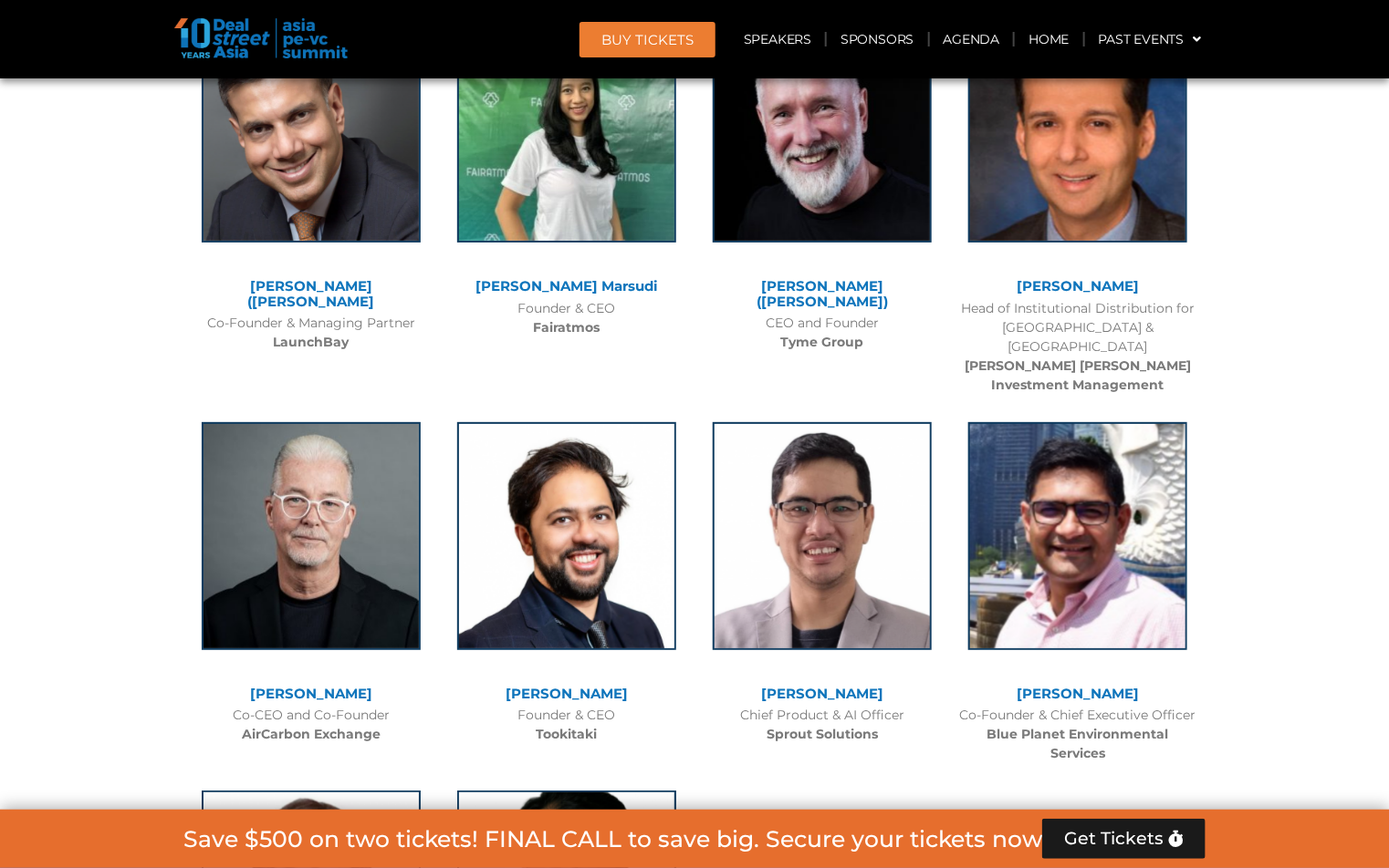
scroll to position [15580, 0]
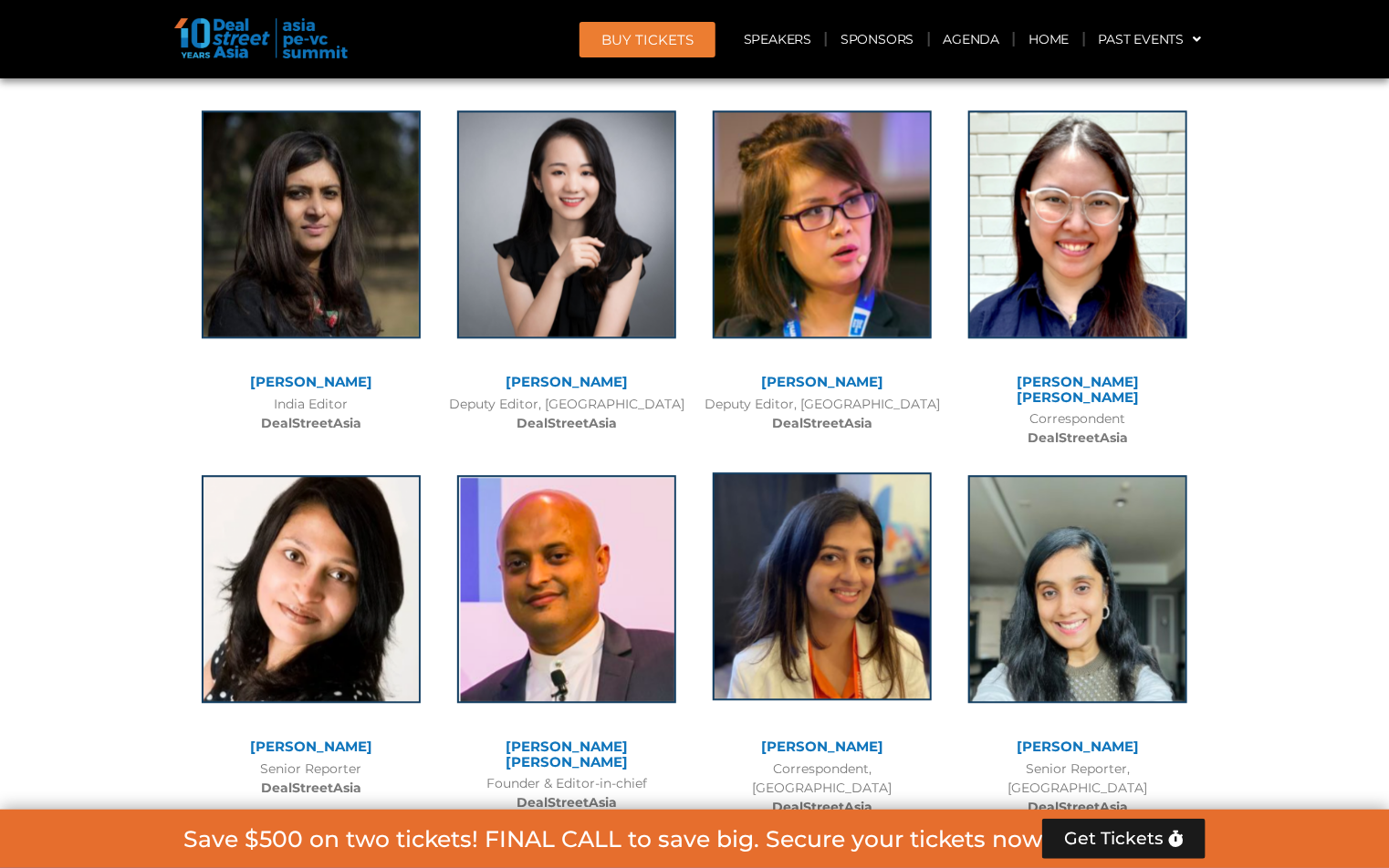
click at [811, 473] on img at bounding box center [822, 587] width 219 height 228
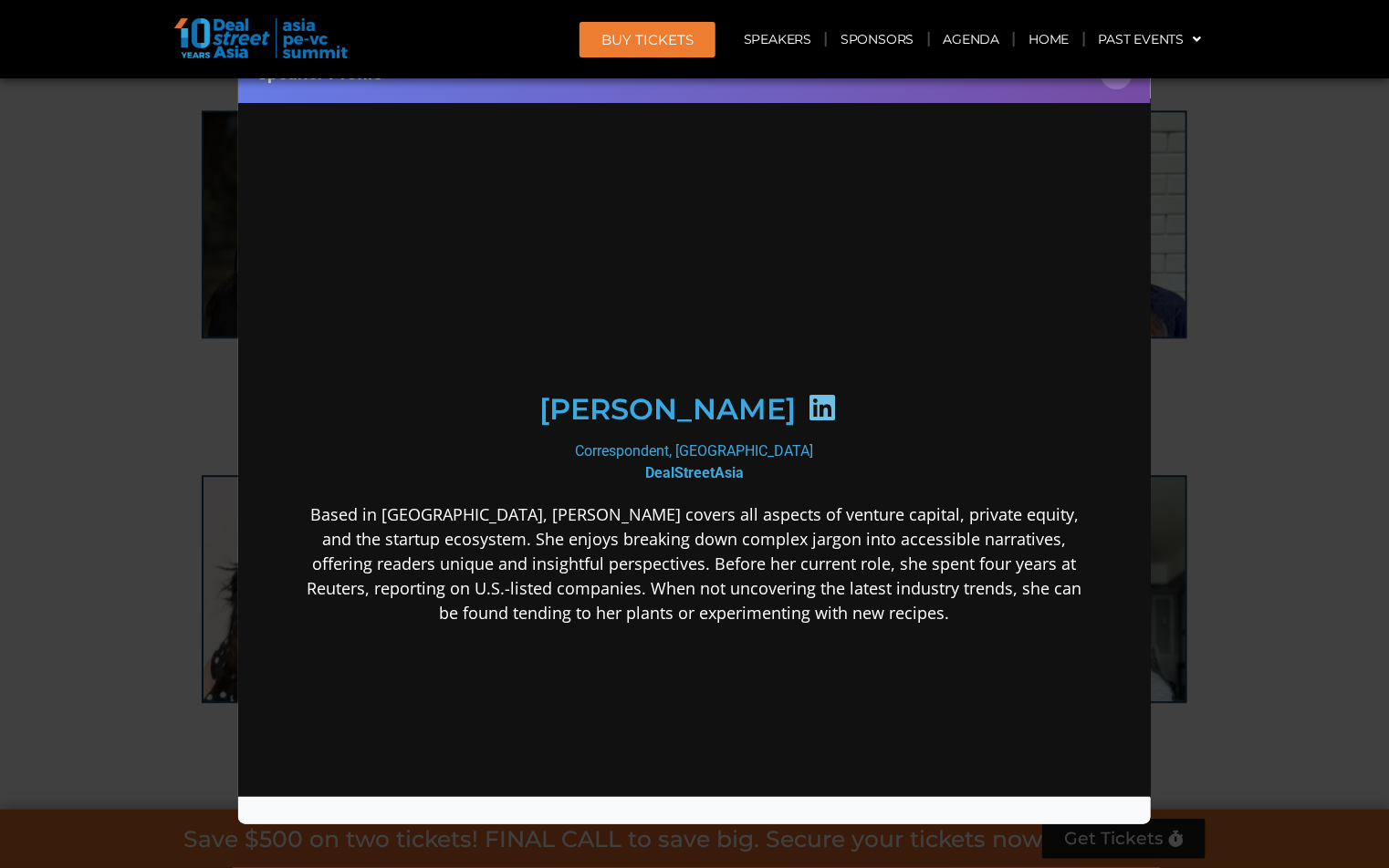
scroll to position [0, 0]
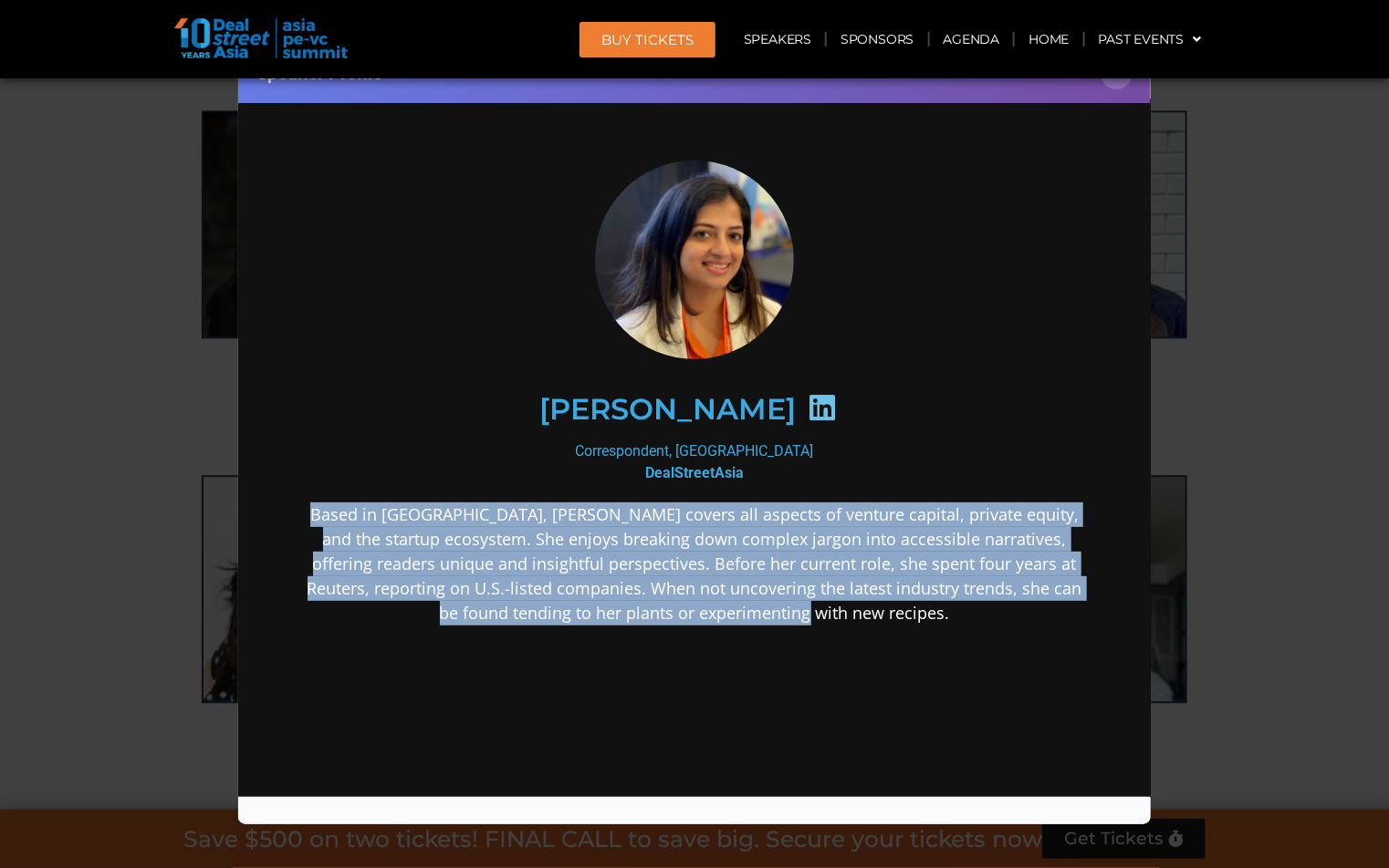
drag, startPoint x: 297, startPoint y: 512, endPoint x: 935, endPoint y: 636, distance: 649.9
click at [935, 636] on div "[PERSON_NAME] Correspondent, [GEOGRAPHIC_DATA] DealStreetAsia Based in [GEOGRAP…" at bounding box center [694, 537] width 876 height 841
copy p "Based in [GEOGRAPHIC_DATA], [PERSON_NAME] covers all aspects of venture capital…"
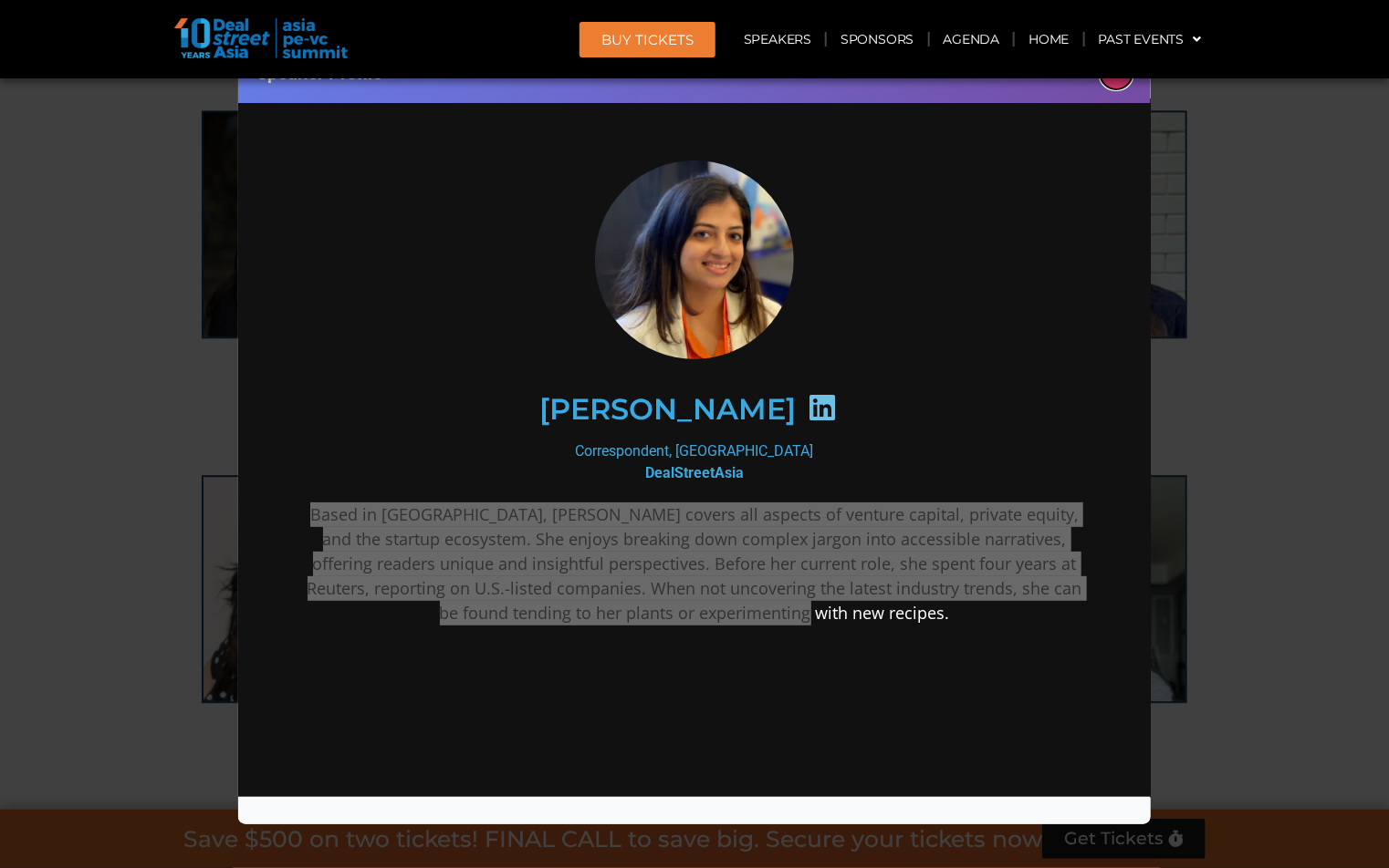
click at [1121, 83] on button "×" at bounding box center [1116, 74] width 32 height 32
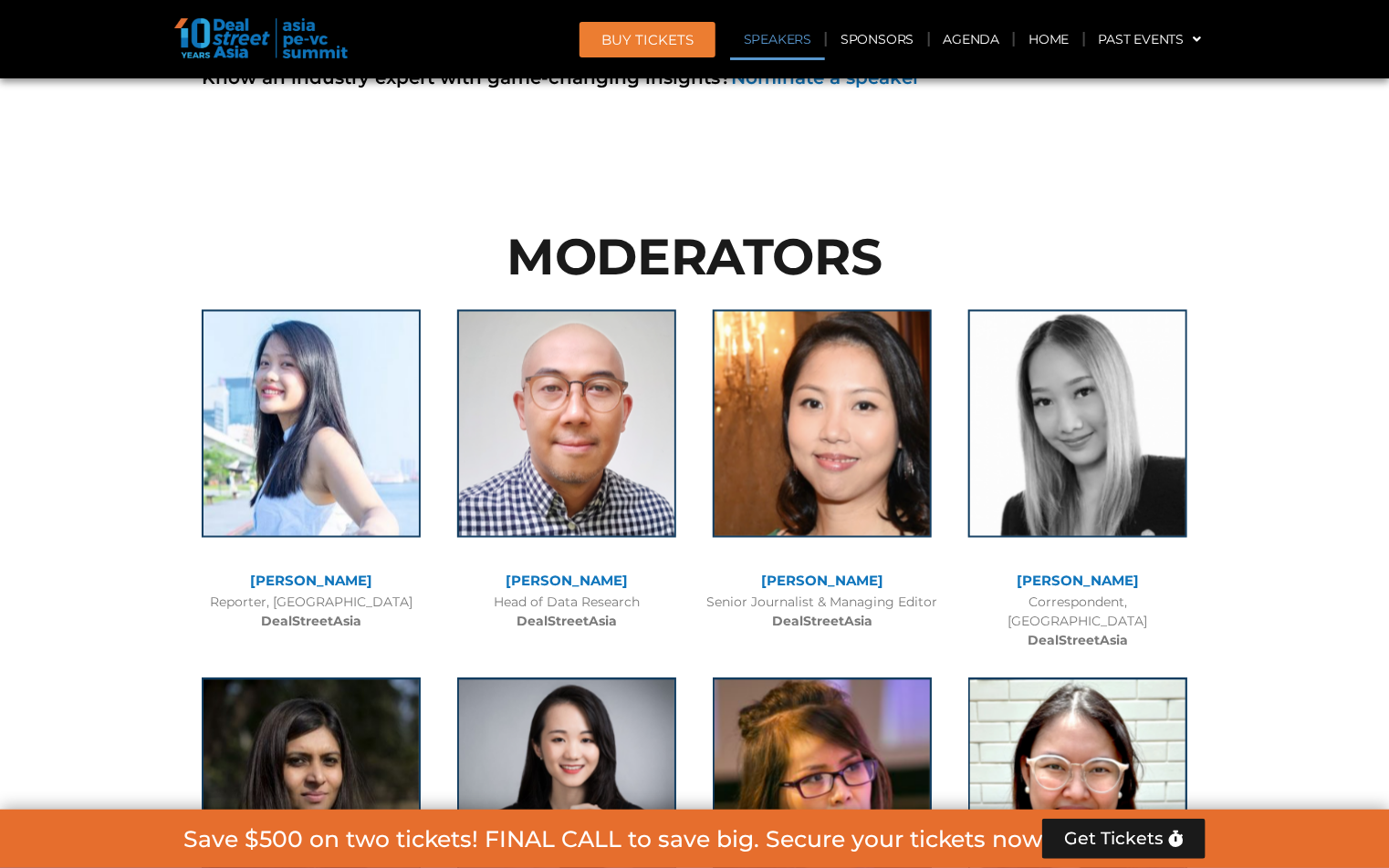
scroll to position [12751, 0]
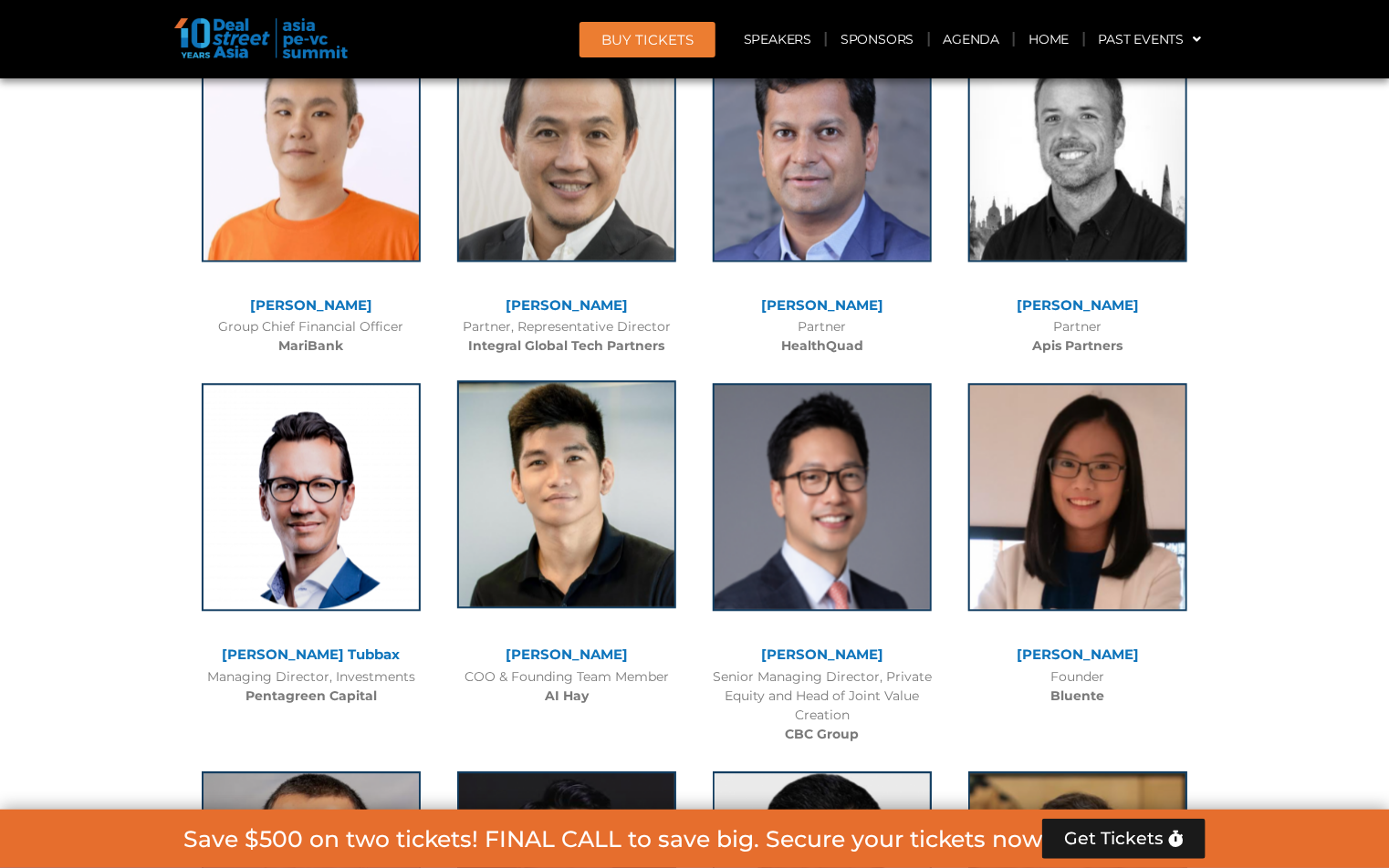
click at [560, 381] on img at bounding box center [566, 495] width 219 height 228
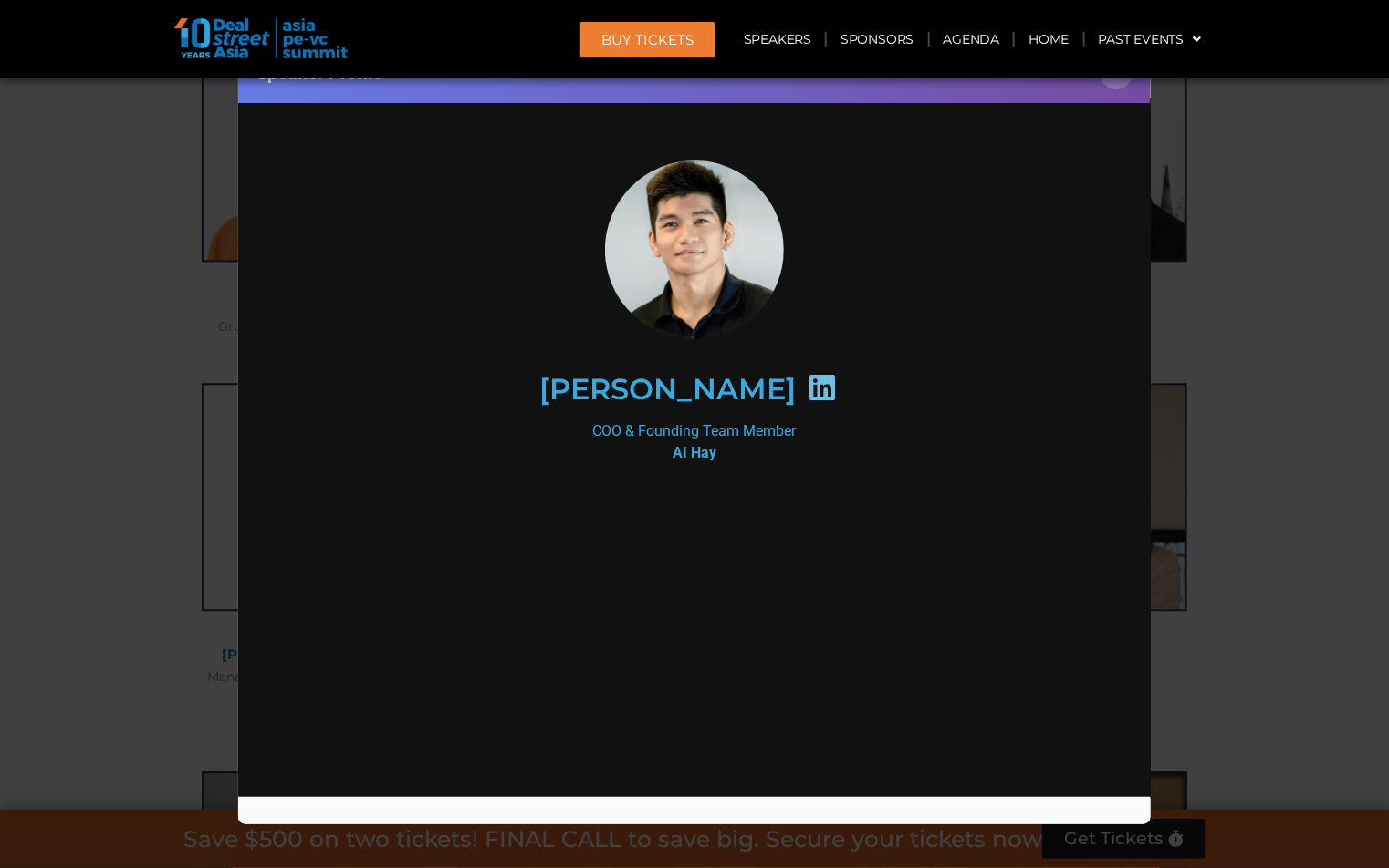
scroll to position [0, 0]
click at [1118, 85] on button "×" at bounding box center [1116, 74] width 32 height 32
